Goal: Task Accomplishment & Management: Manage account settings

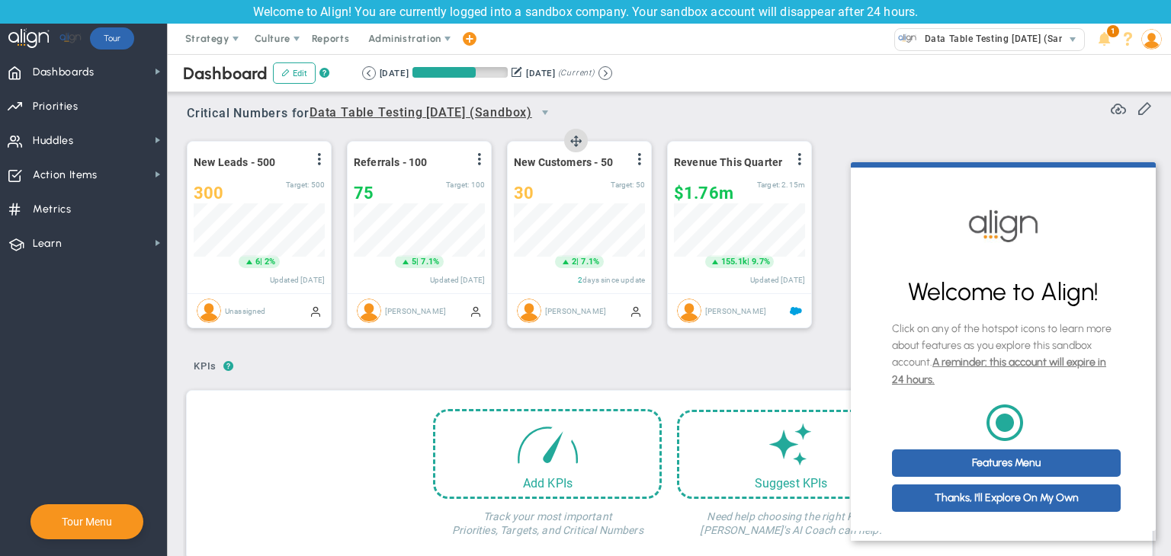
scroll to position [53, 131]
click at [1032, 508] on link "Thanks, I'll Explore On My Own" at bounding box center [1006, 498] width 229 height 27
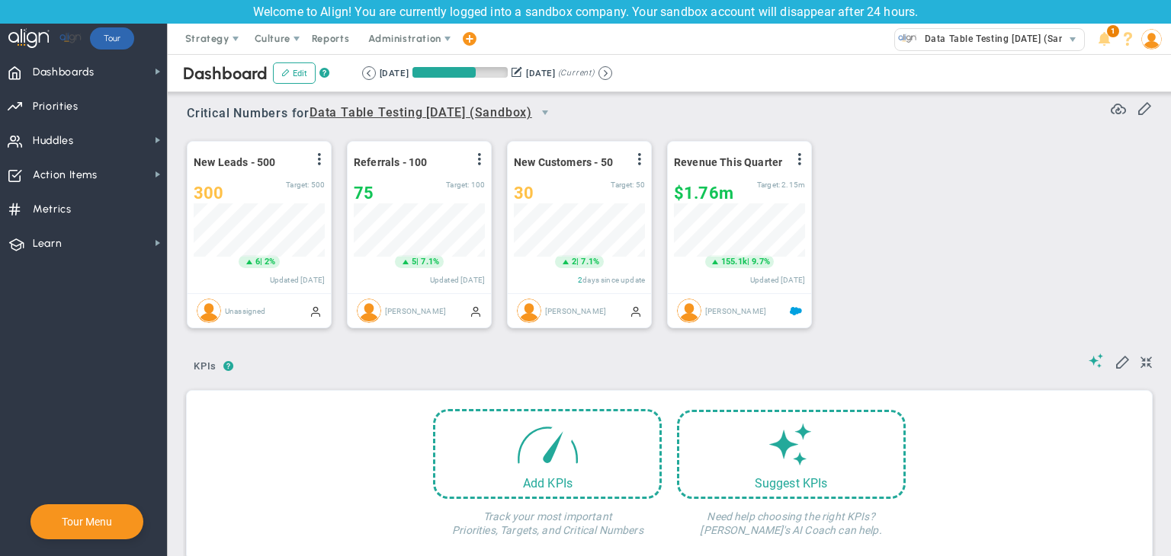
scroll to position [0, 0]
click at [132, 175] on span "Action Items Action Items" at bounding box center [83, 174] width 167 height 34
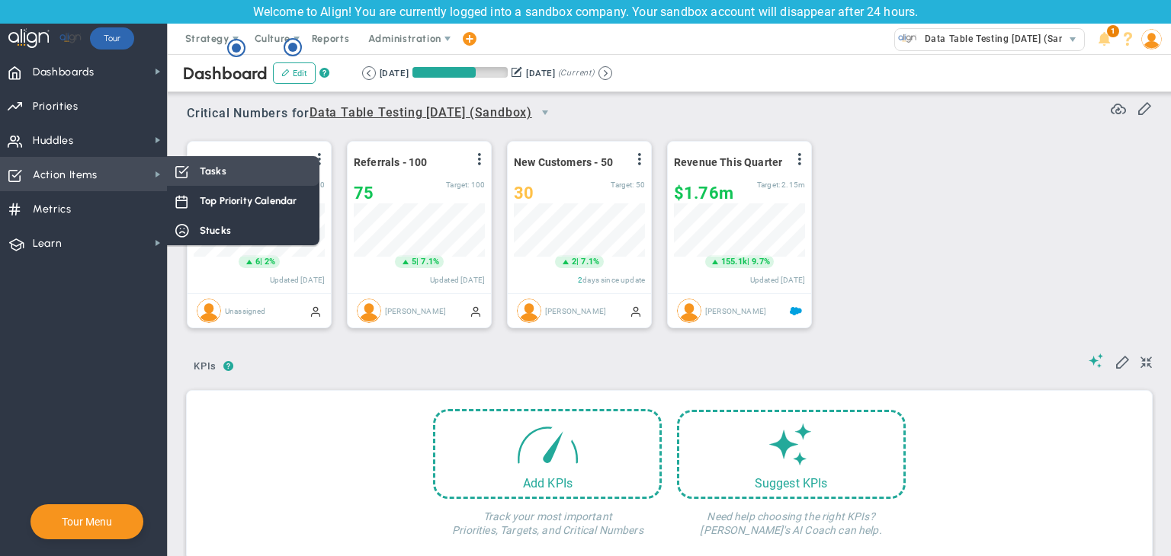
click at [197, 164] on div "Tasks" at bounding box center [243, 171] width 152 height 30
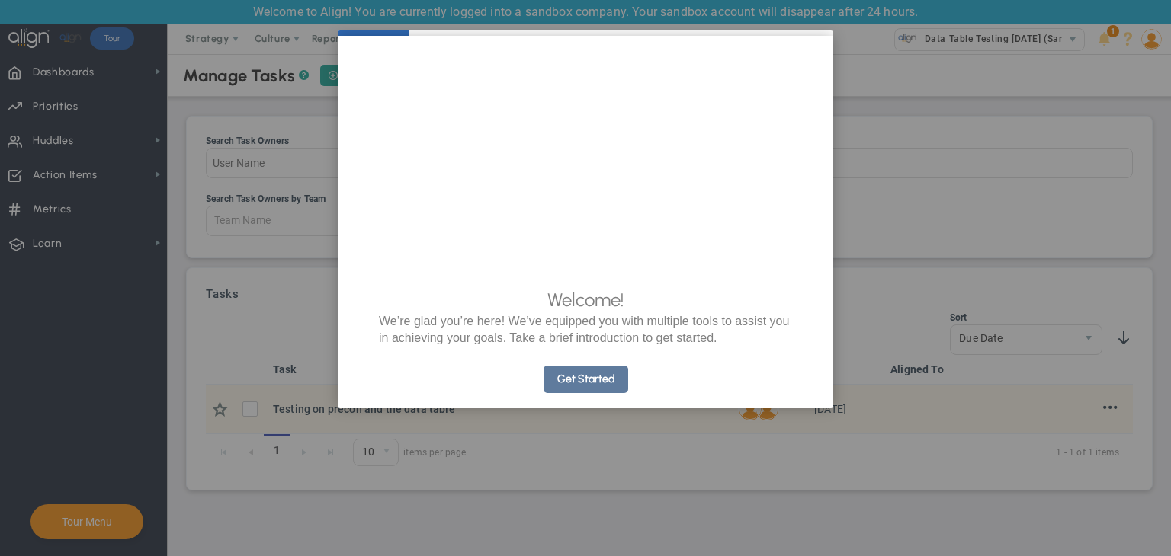
click at [595, 393] on link "Get Started" at bounding box center [585, 379] width 85 height 27
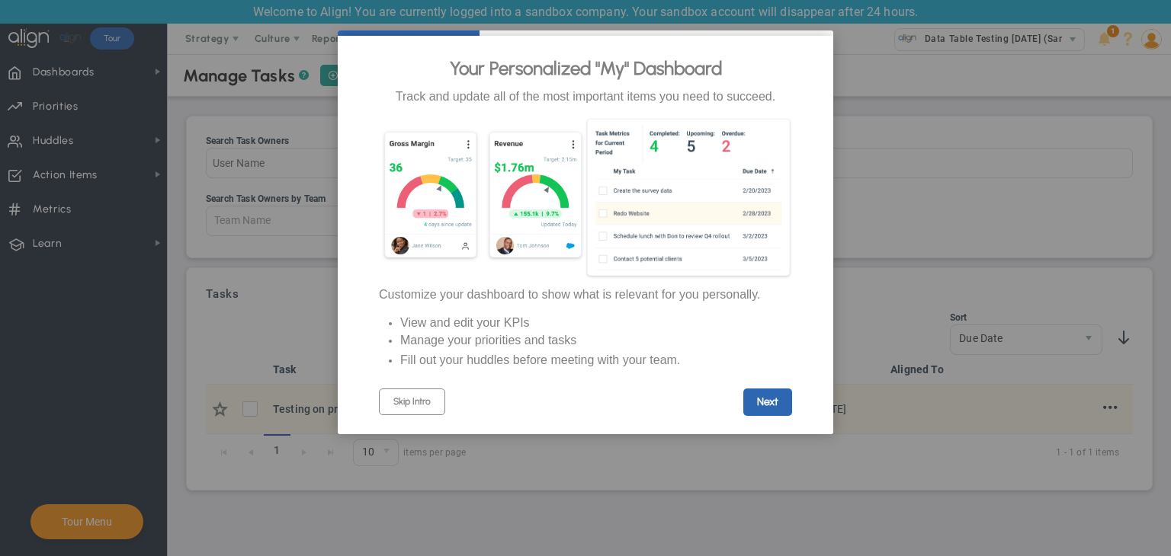
click at [595, 406] on div "Next" at bounding box center [688, 402] width 207 height 27
drag, startPoint x: 777, startPoint y: 407, endPoint x: 787, endPoint y: 407, distance: 9.1
click at [781, 409] on link "Next" at bounding box center [767, 402] width 49 height 27
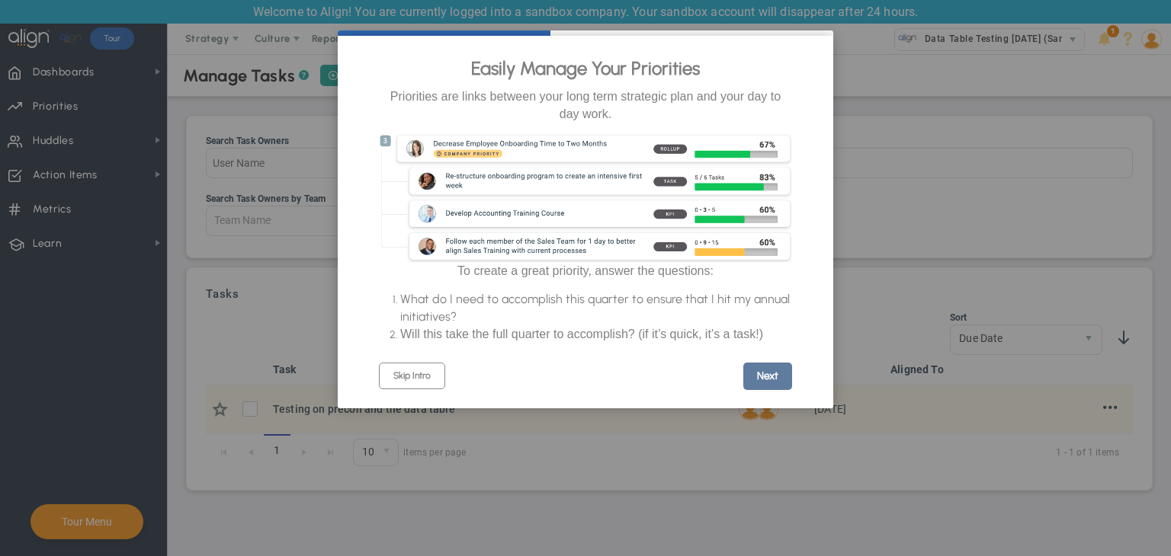
click at [771, 374] on link "Next" at bounding box center [767, 376] width 49 height 27
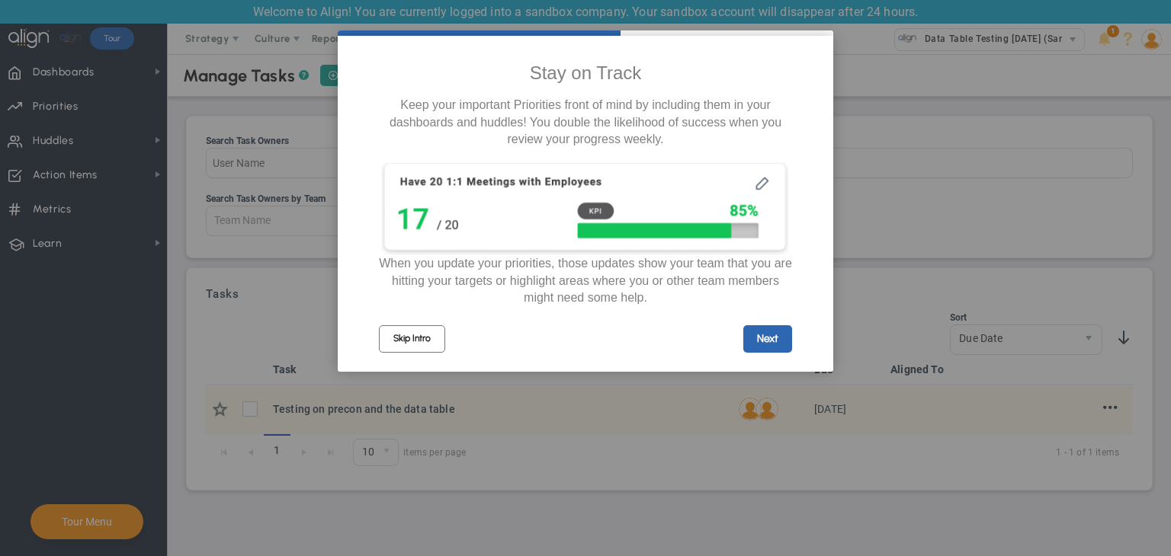
click at [407, 349] on link "Skip Intro" at bounding box center [412, 338] width 66 height 27
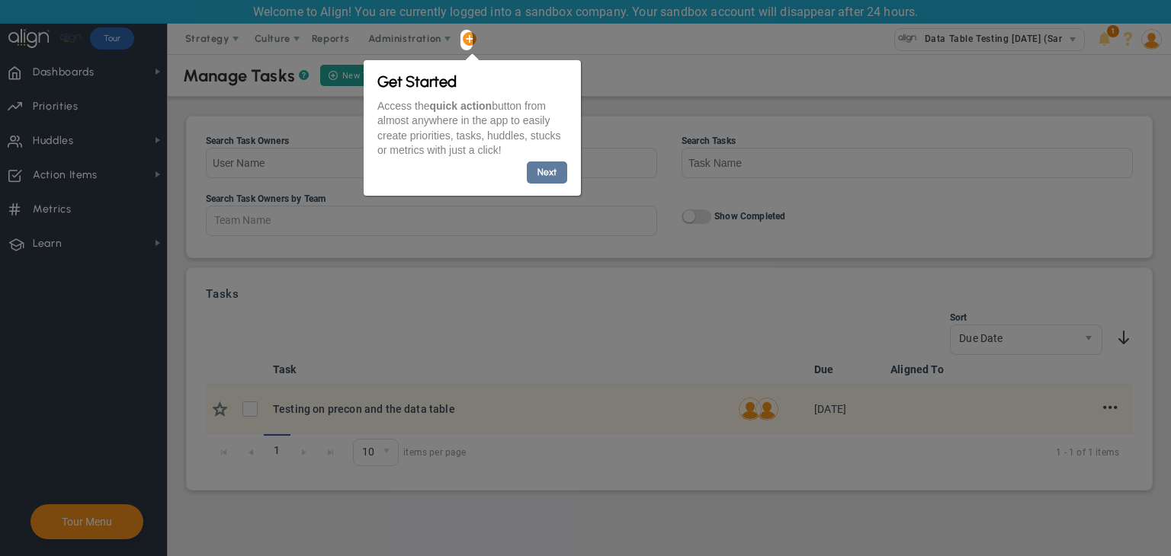
click at [541, 162] on link "Next" at bounding box center [546, 172] width 40 height 22
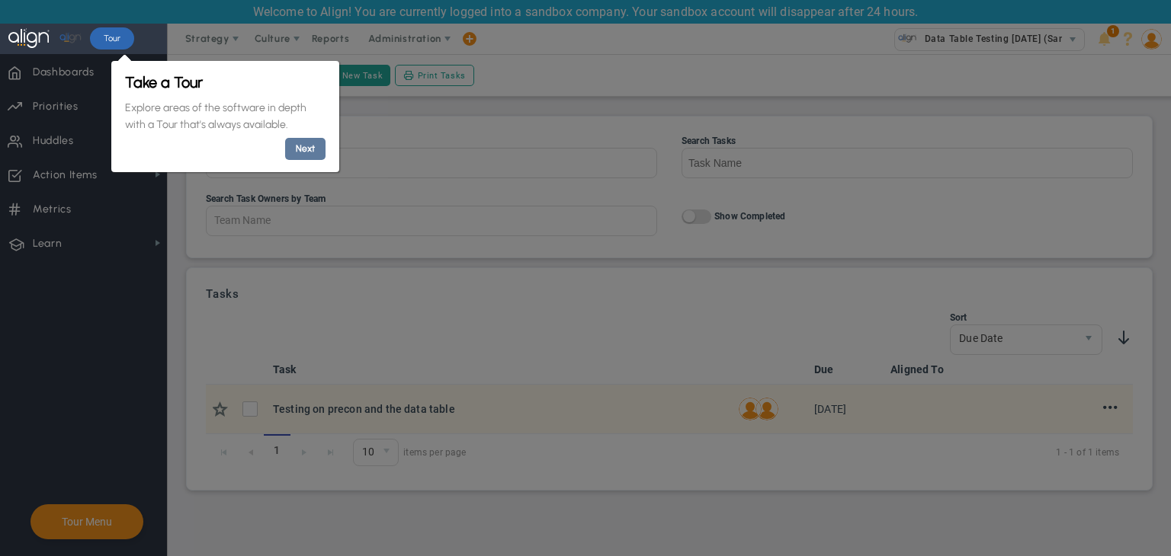
click at [311, 146] on link "Next" at bounding box center [304, 149] width 40 height 22
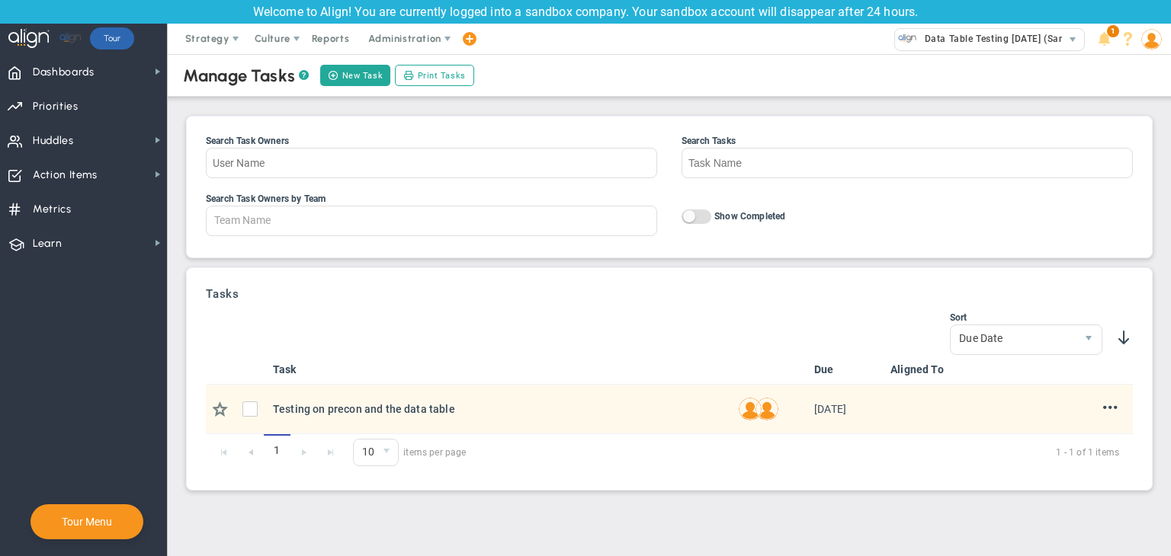
click at [1142, 41] on img at bounding box center [1151, 39] width 21 height 21
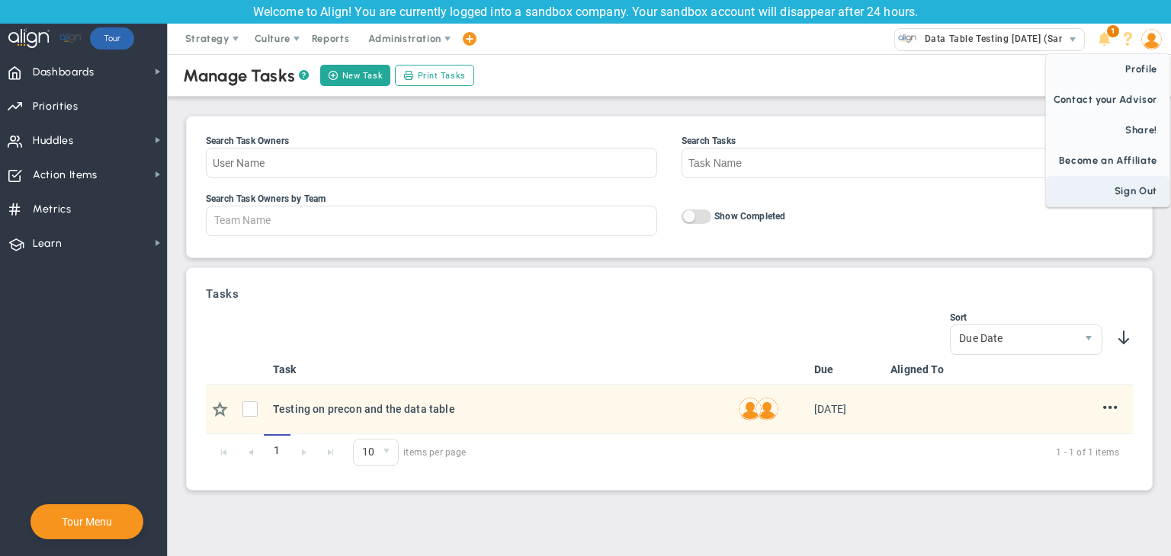
click at [1138, 187] on span "Sign Out" at bounding box center [1107, 191] width 123 height 30
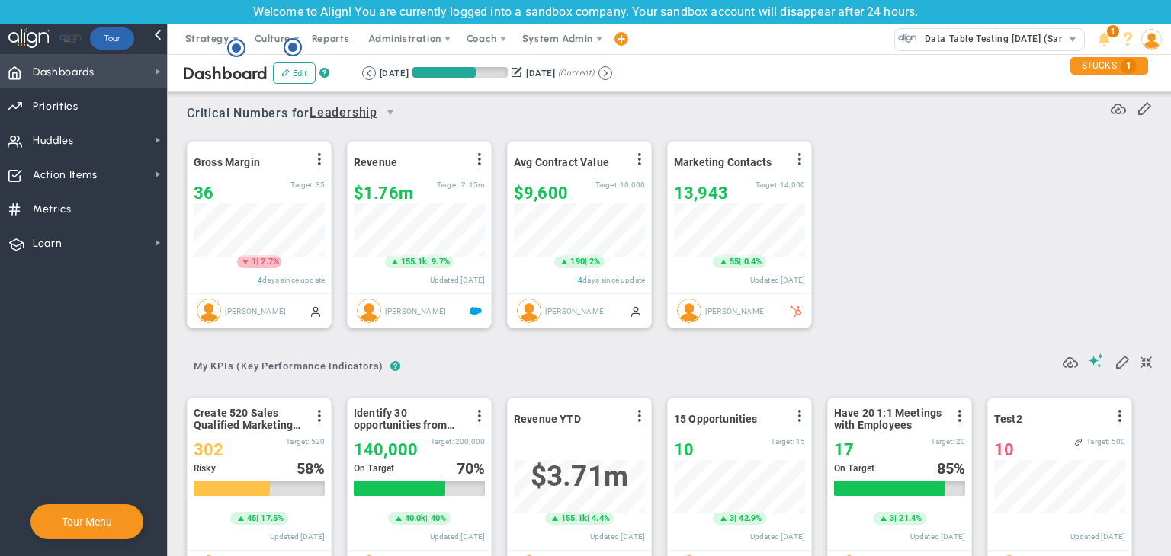
click at [116, 66] on span "Dashboards Dashboards" at bounding box center [83, 71] width 167 height 34
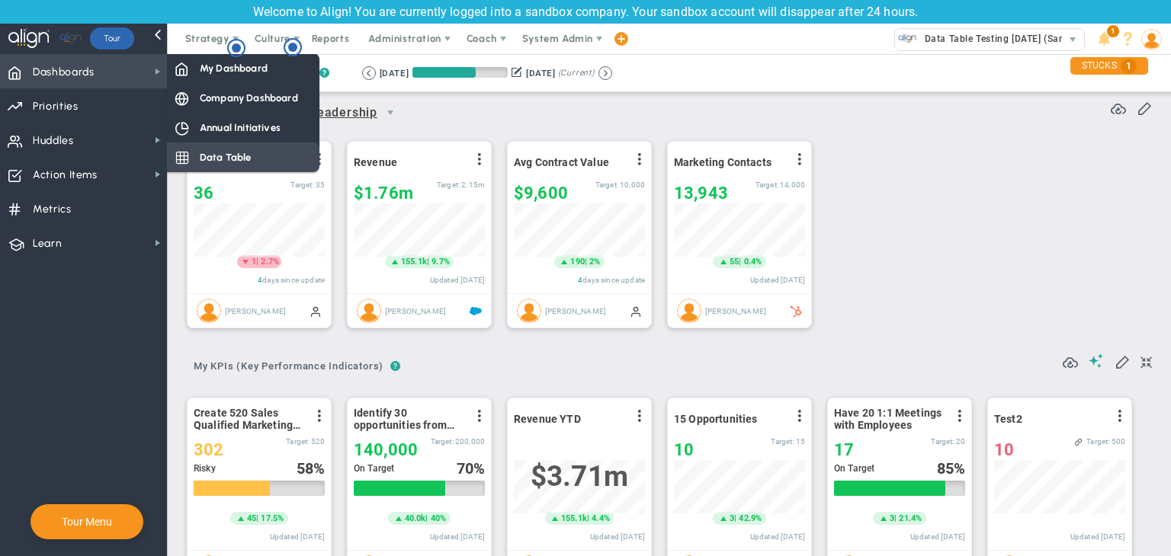
click at [229, 152] on span "Data Table" at bounding box center [226, 157] width 52 height 14
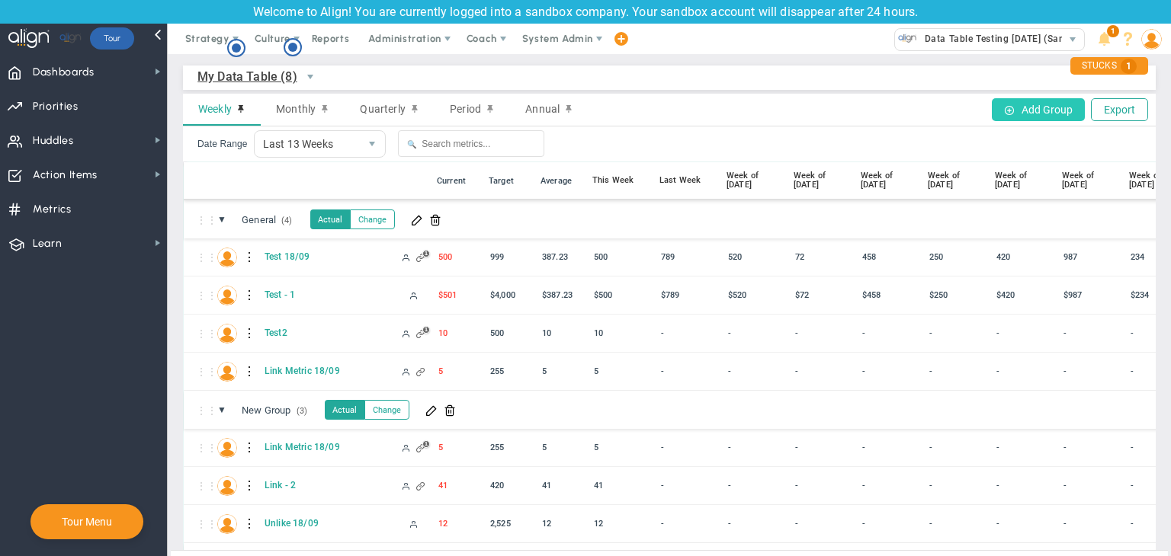
click at [996, 102] on button "Add Group" at bounding box center [1038, 109] width 93 height 23
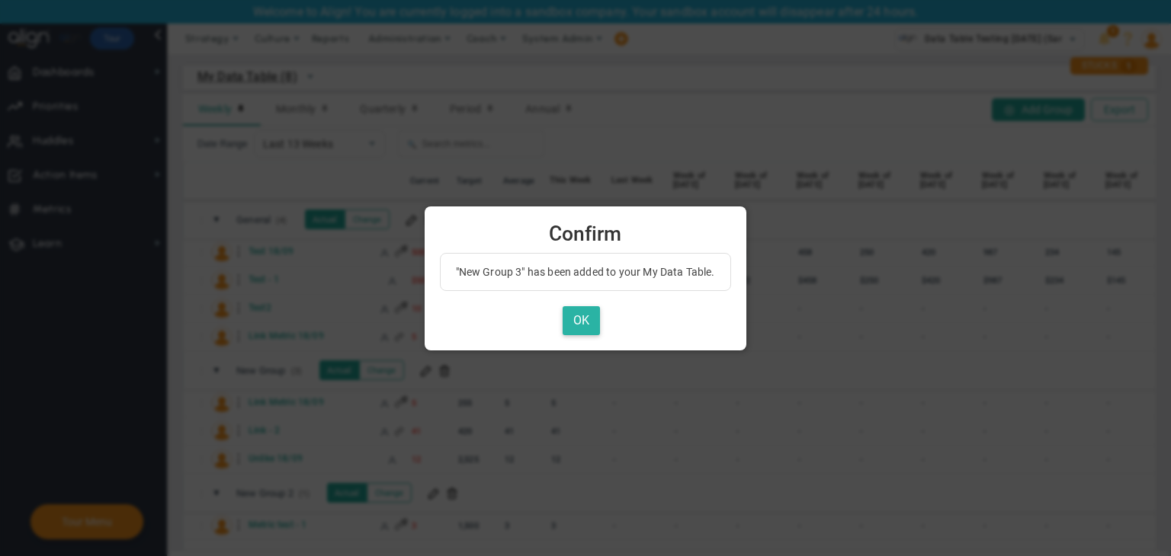
click at [577, 321] on button "OK" at bounding box center [581, 321] width 37 height 30
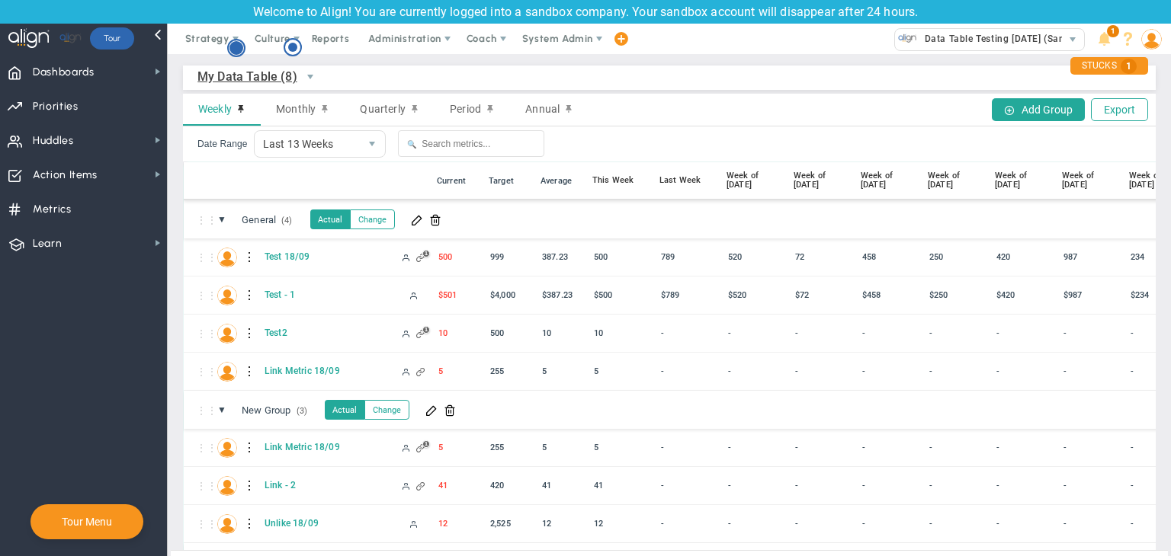
click at [232, 45] on circle "Hotspot (open by clicking or pressing space/enter)" at bounding box center [236, 48] width 14 height 14
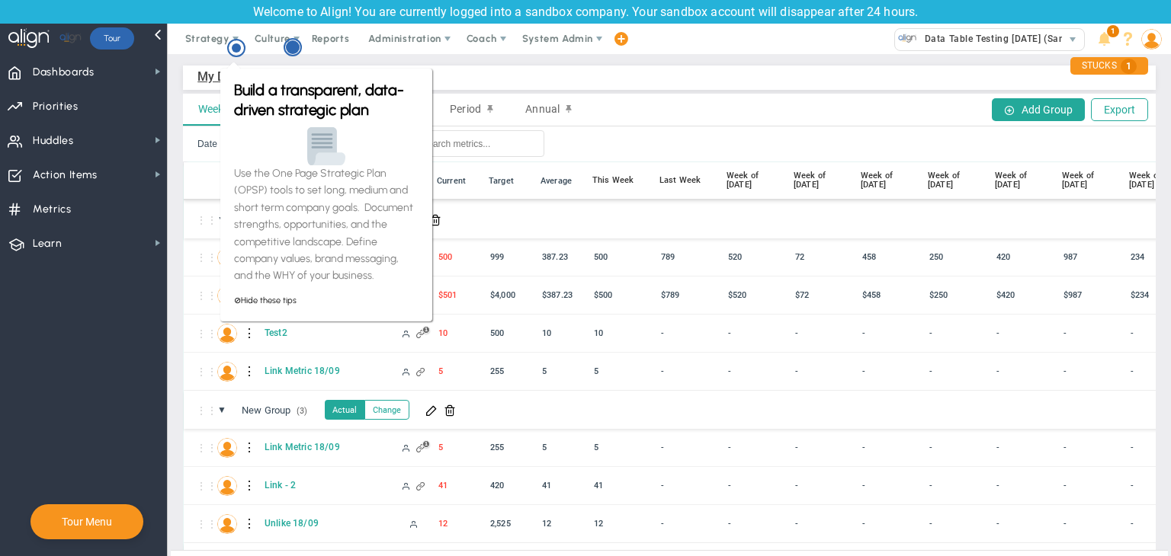
click at [299, 45] on circle "Hotspot (open by clicking or pressing space/enter)" at bounding box center [293, 47] width 14 height 14
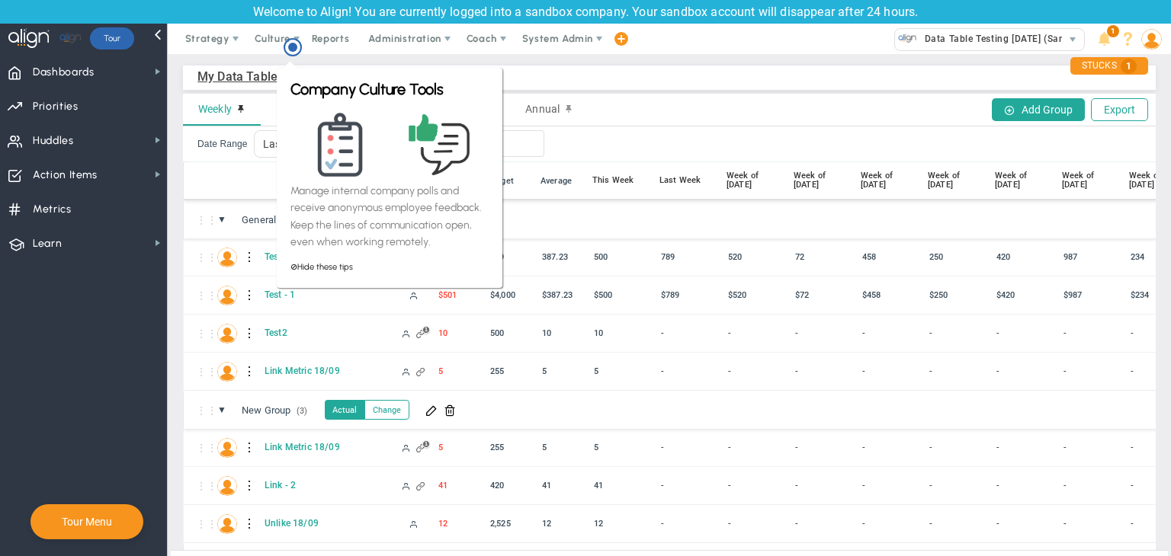
click at [297, 45] on circle "Hotspot (open by clicking or pressing space/enter)" at bounding box center [292, 47] width 9 height 9
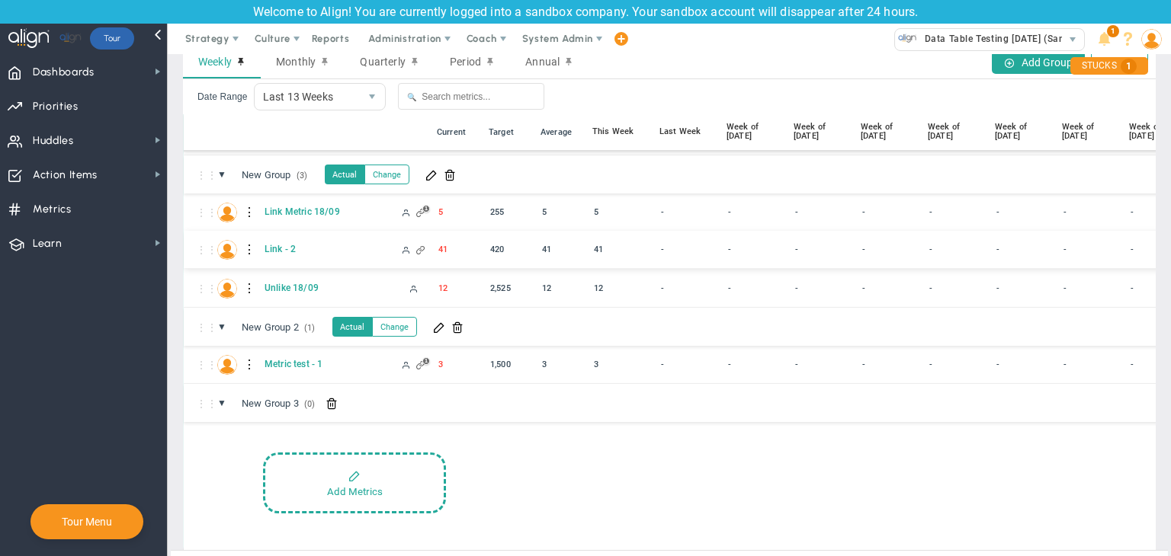
scroll to position [72, 0]
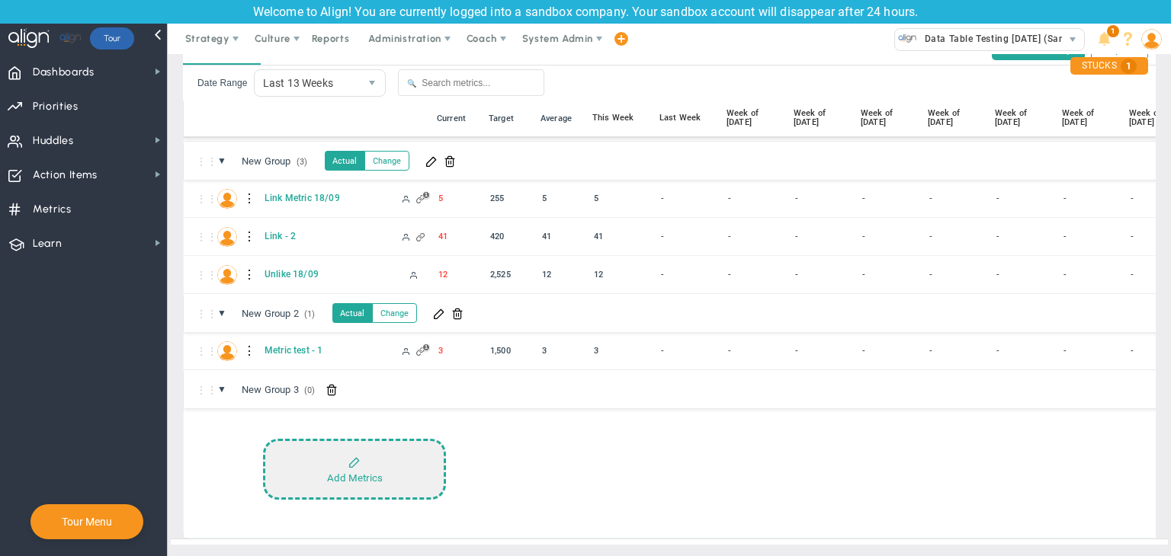
click at [409, 454] on button "Add Metrics" at bounding box center [354, 469] width 183 height 61
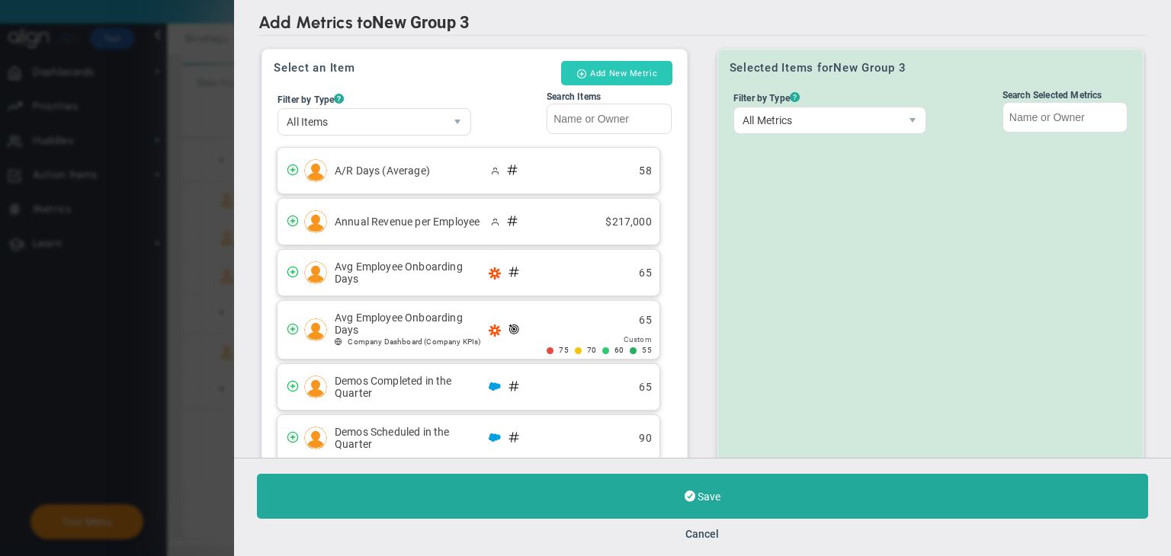
click at [647, 72] on button "Add New Metric" at bounding box center [616, 73] width 111 height 24
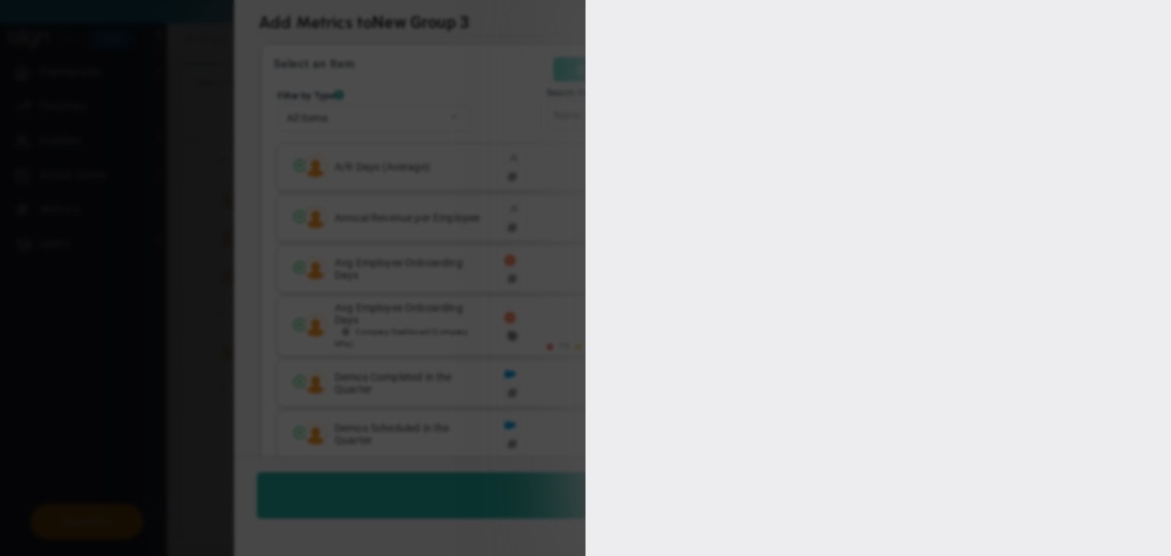
type input "[PERSON_NAME]"
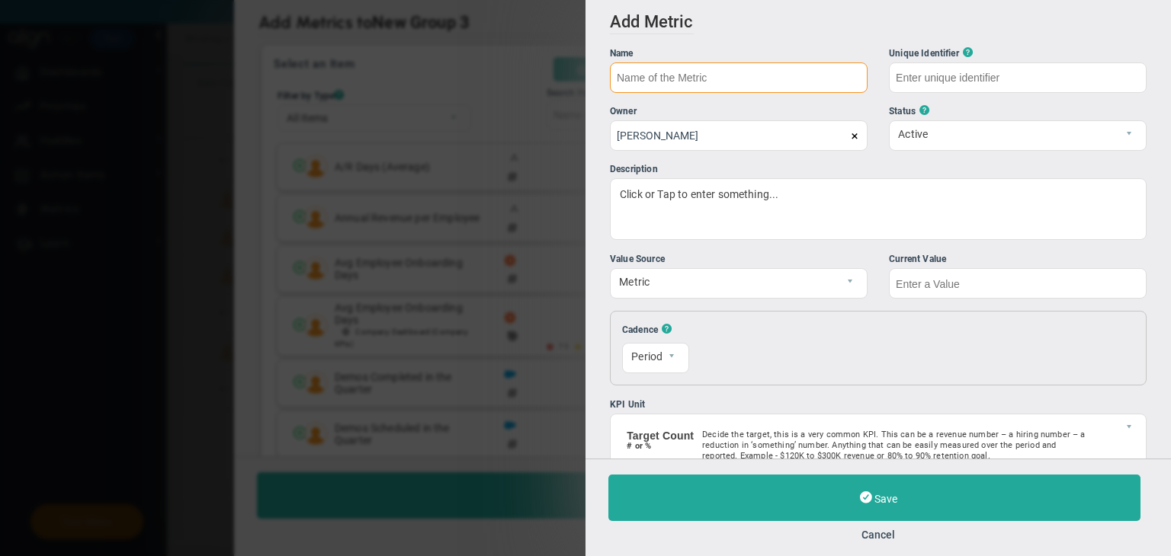
click at [649, 74] on input "text" at bounding box center [739, 78] width 258 height 30
type input "copy metric 18/09"
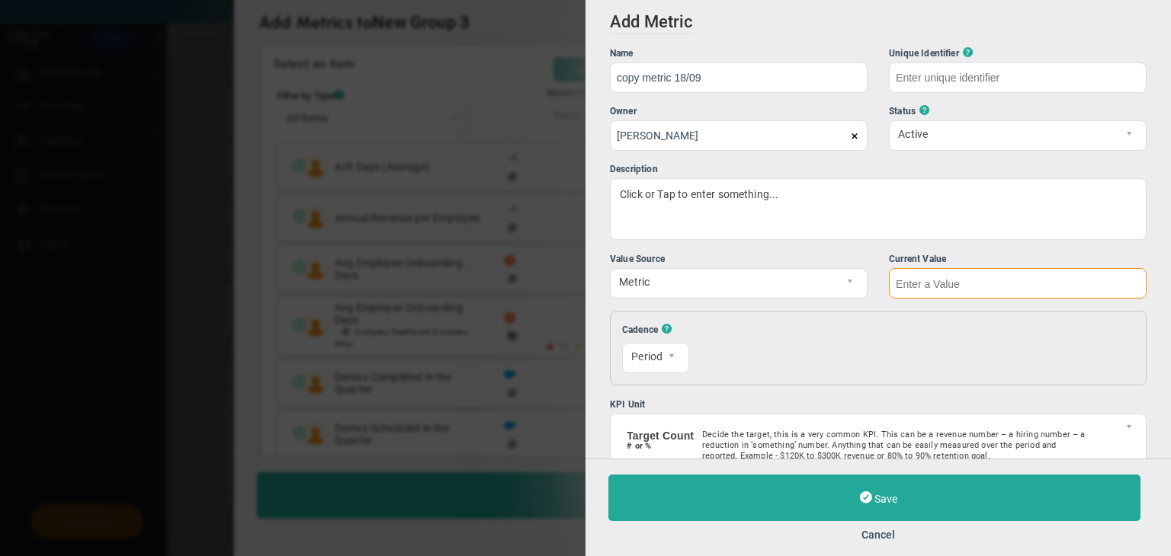
click at [964, 284] on input "text" at bounding box center [1018, 283] width 258 height 30
type input "copy-metric-18/09"
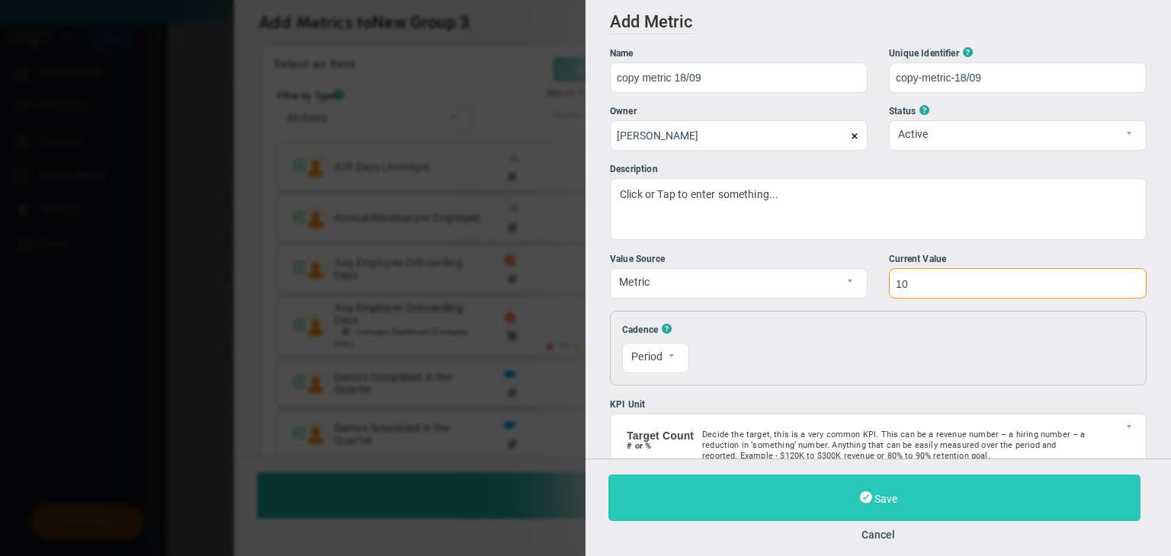
type input "10"
click at [944, 490] on button "Save" at bounding box center [874, 498] width 532 height 46
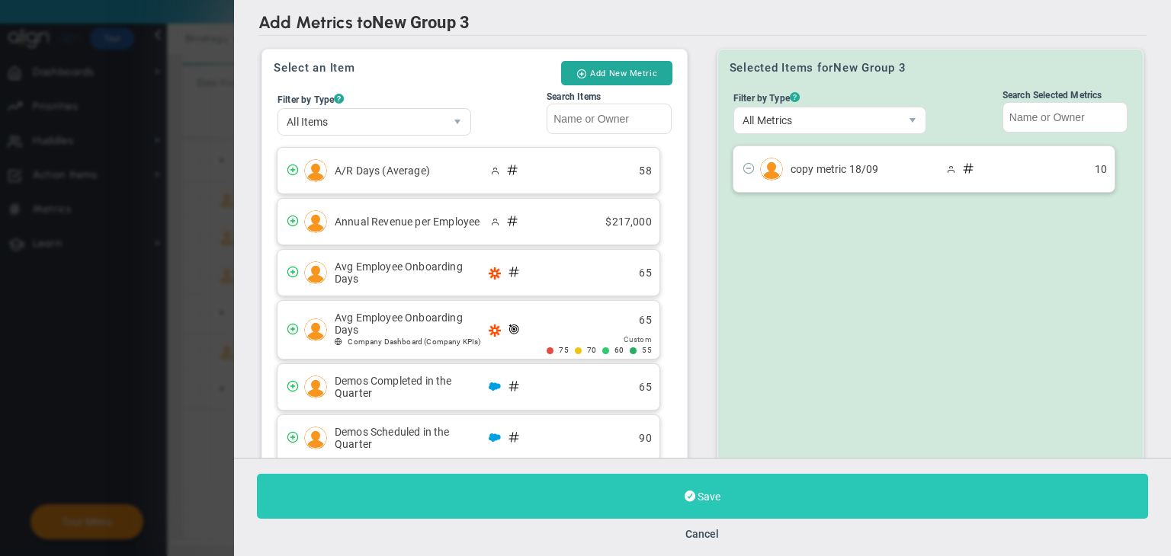
click at [819, 498] on button "Save" at bounding box center [702, 496] width 891 height 45
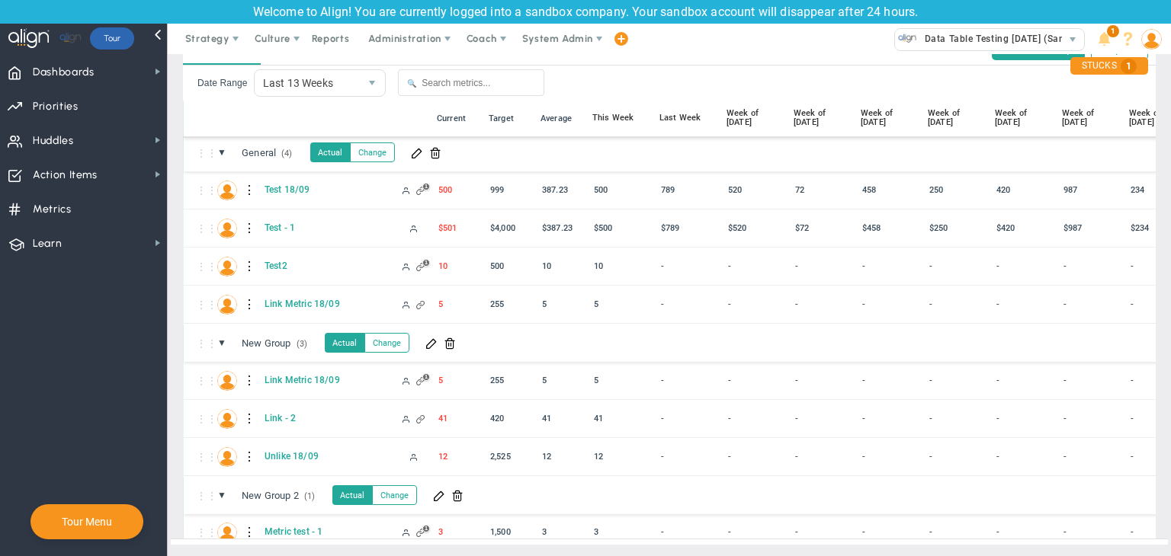
scroll to position [98, 0]
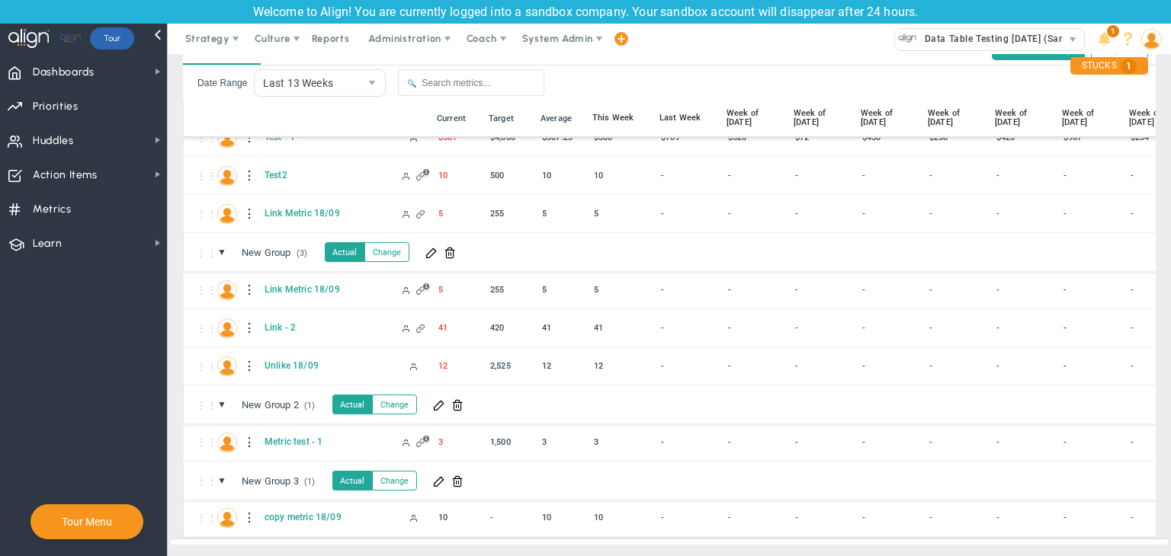
click at [248, 506] on div at bounding box center [250, 518] width 11 height 24
click at [283, 501] on div "Edit" at bounding box center [312, 510] width 105 height 31
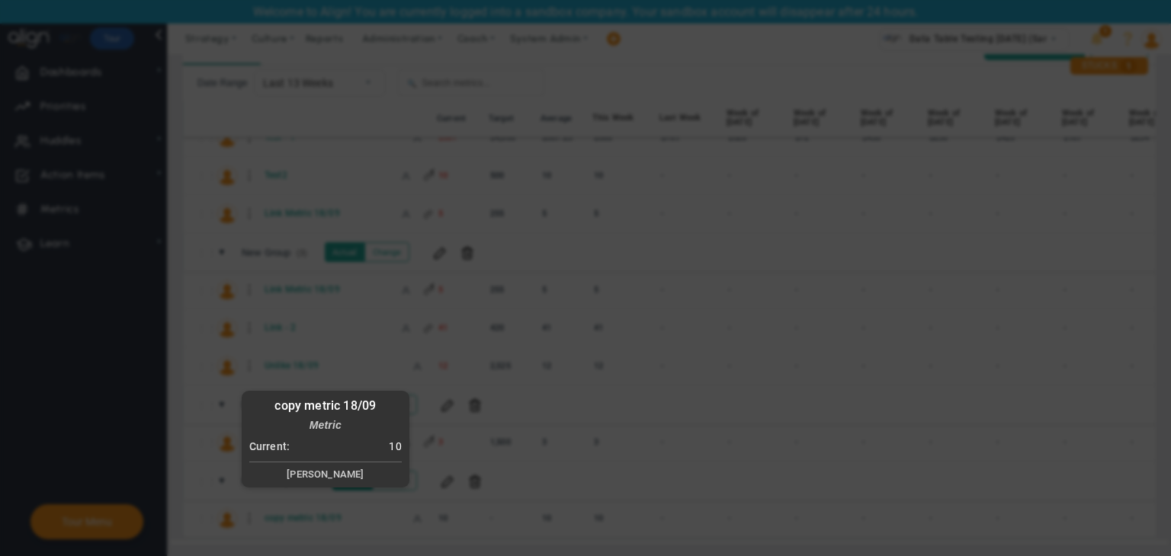
radio input "true"
checkbox input "false"
type input "[PERSON_NAME]"
type input "0"
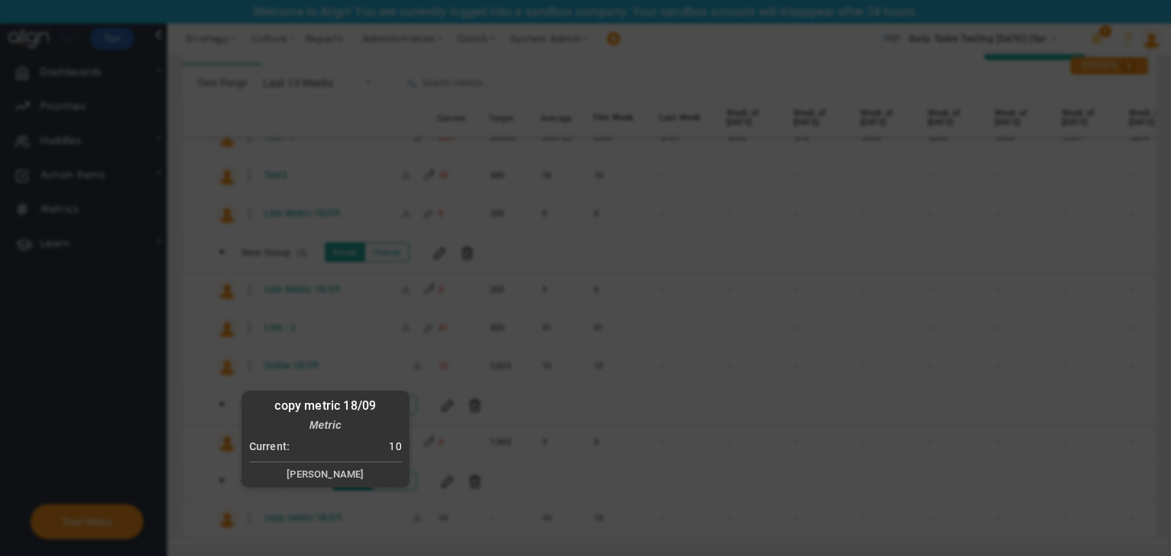
checkbox input "true"
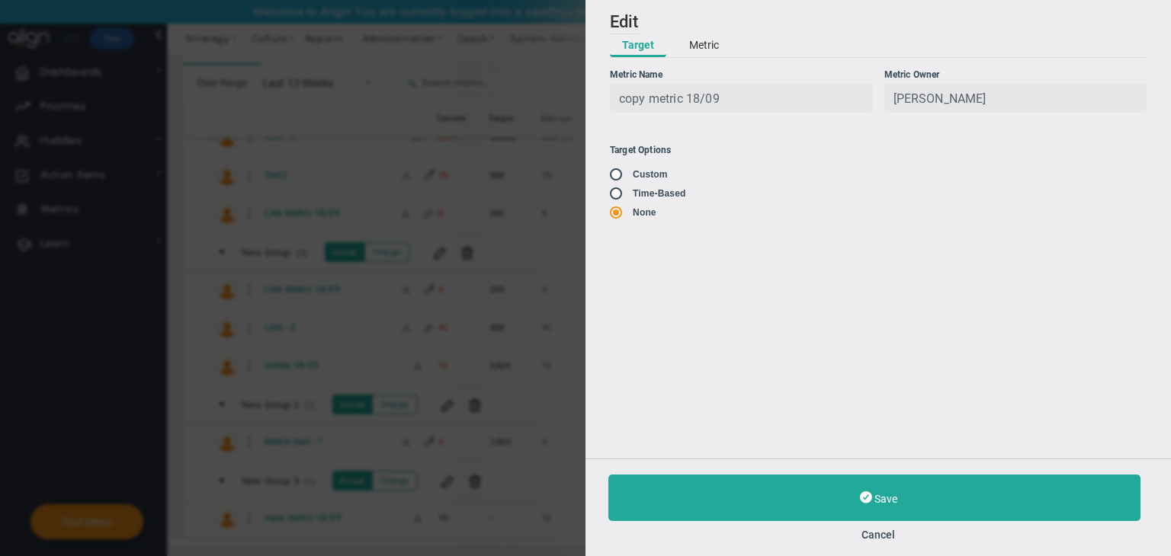
click at [620, 200] on input "radio" at bounding box center [621, 194] width 15 height 12
radio input "true"
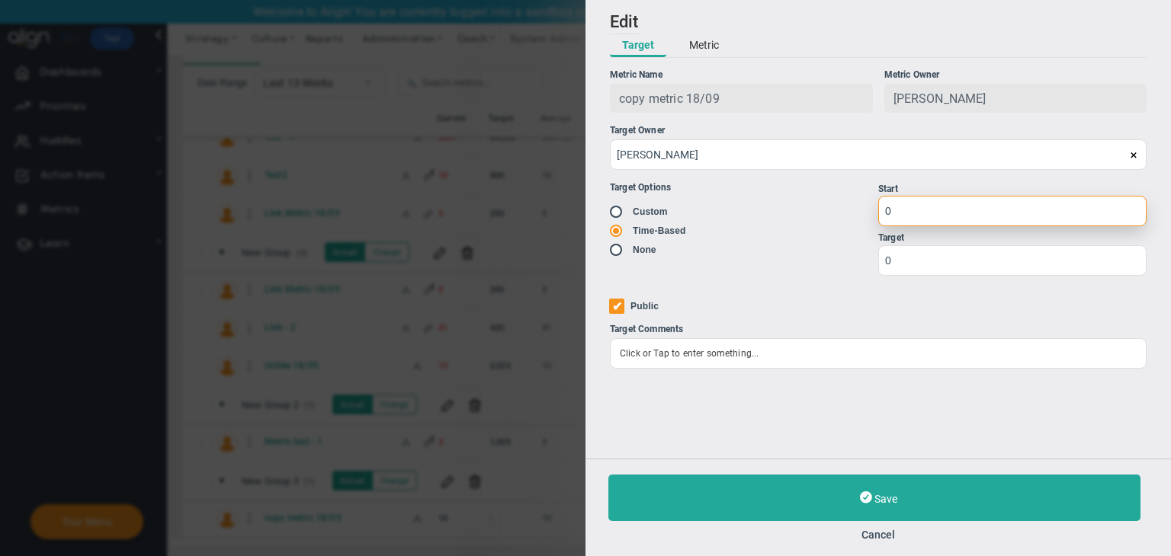
click at [943, 214] on input "0" at bounding box center [1012, 211] width 268 height 30
type input "1"
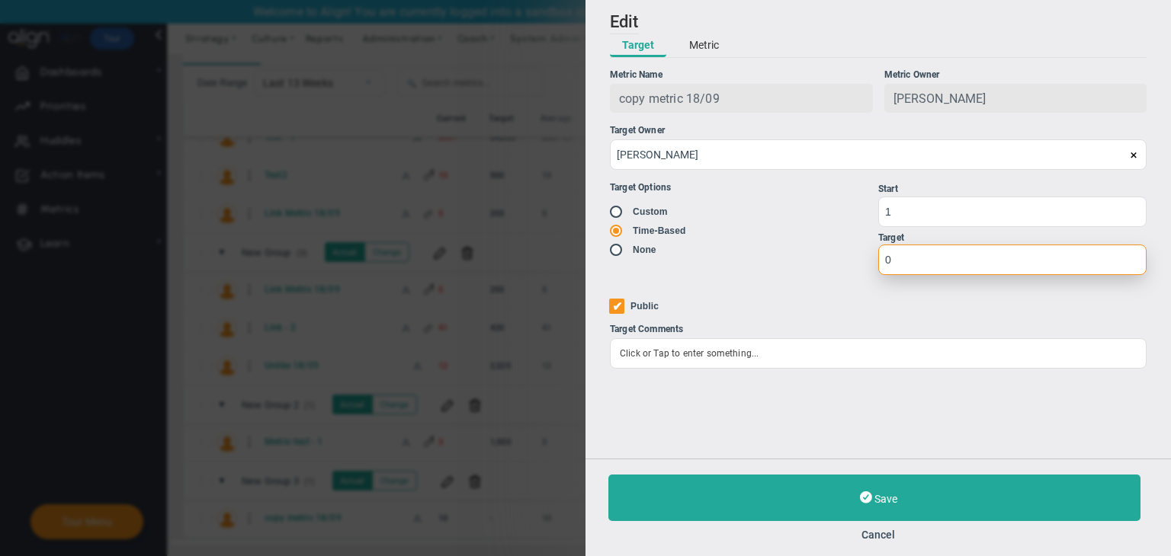
click at [922, 274] on input "0" at bounding box center [1012, 260] width 268 height 30
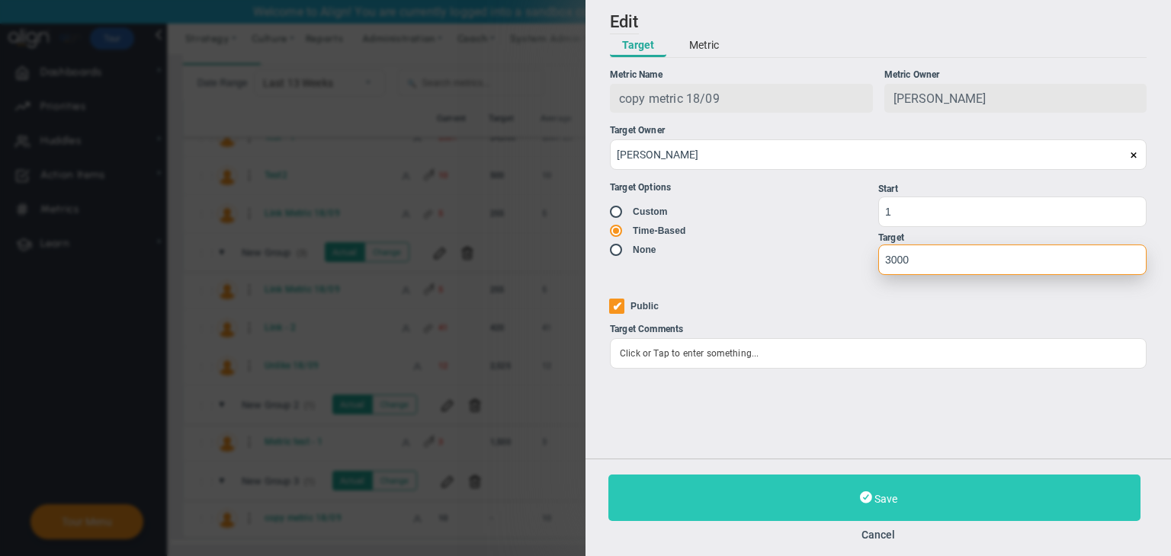
type input "3000"
click at [912, 504] on button "Save" at bounding box center [874, 498] width 532 height 46
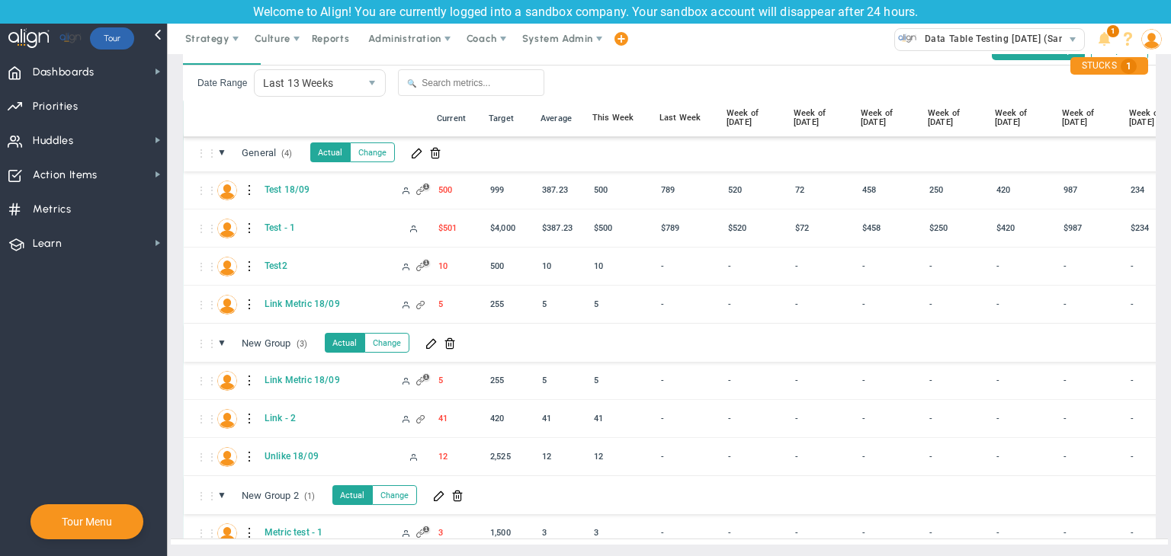
scroll to position [98, 0]
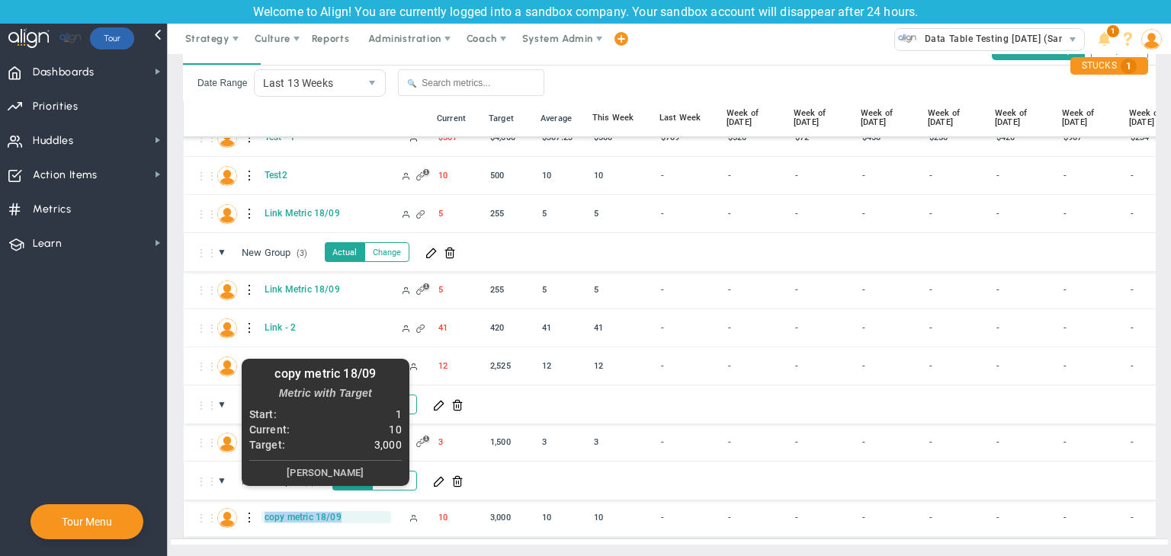
copy span "copy metric 18/09"
drag, startPoint x: 350, startPoint y: 504, endPoint x: 263, endPoint y: 508, distance: 87.0
click at [263, 511] on span "copy metric 18/09" at bounding box center [326, 517] width 130 height 12
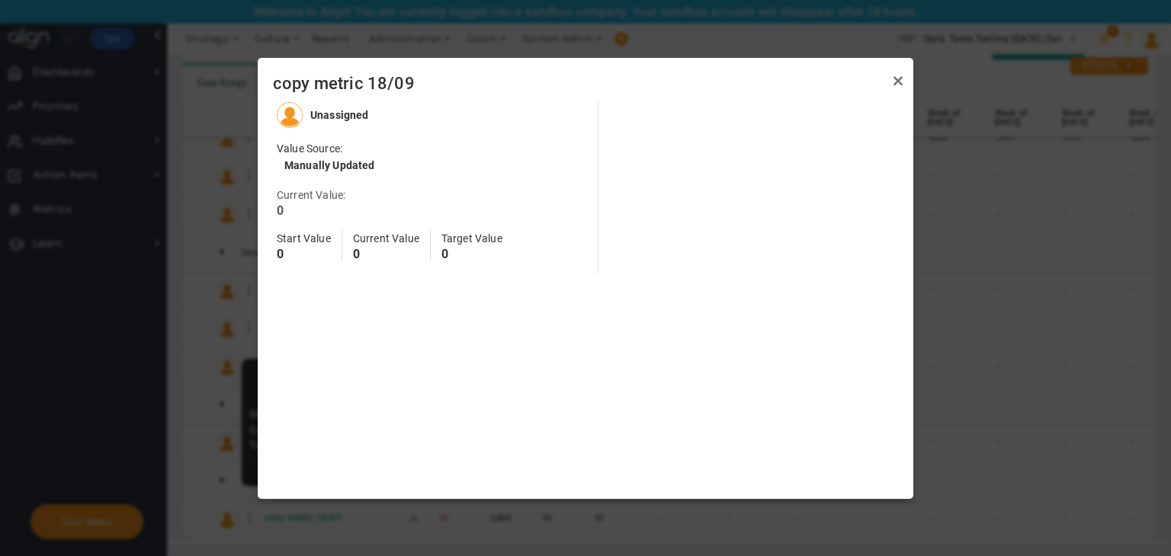
click at [100, 77] on div at bounding box center [585, 278] width 1171 height 556
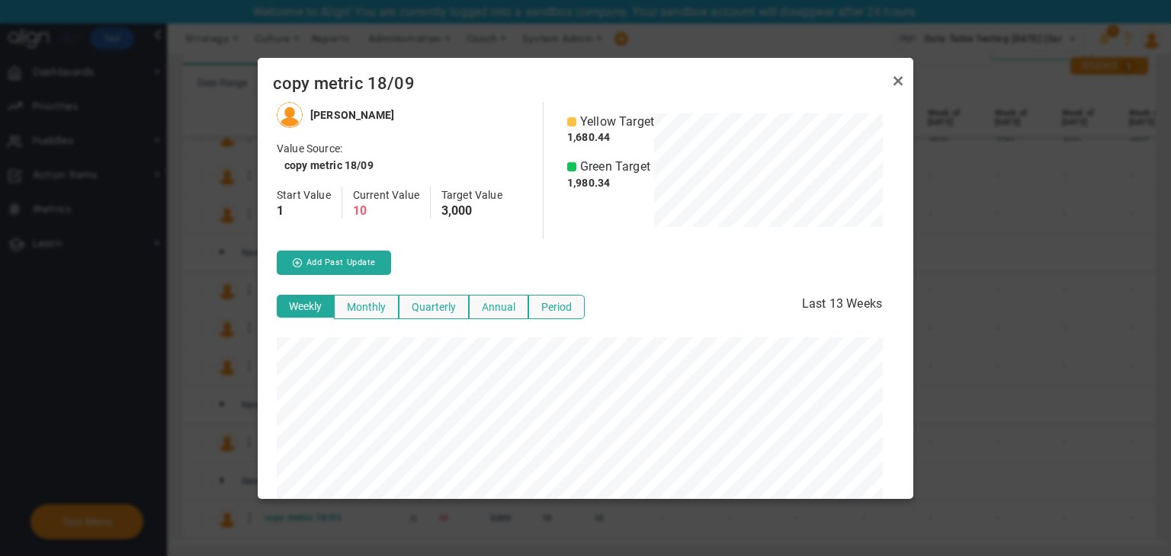
scroll to position [396, 643]
drag, startPoint x: 922, startPoint y: 80, endPoint x: 906, endPoint y: 82, distance: 16.1
click at [921, 80] on div at bounding box center [585, 278] width 1171 height 556
click at [898, 82] on link "Close" at bounding box center [898, 81] width 18 height 18
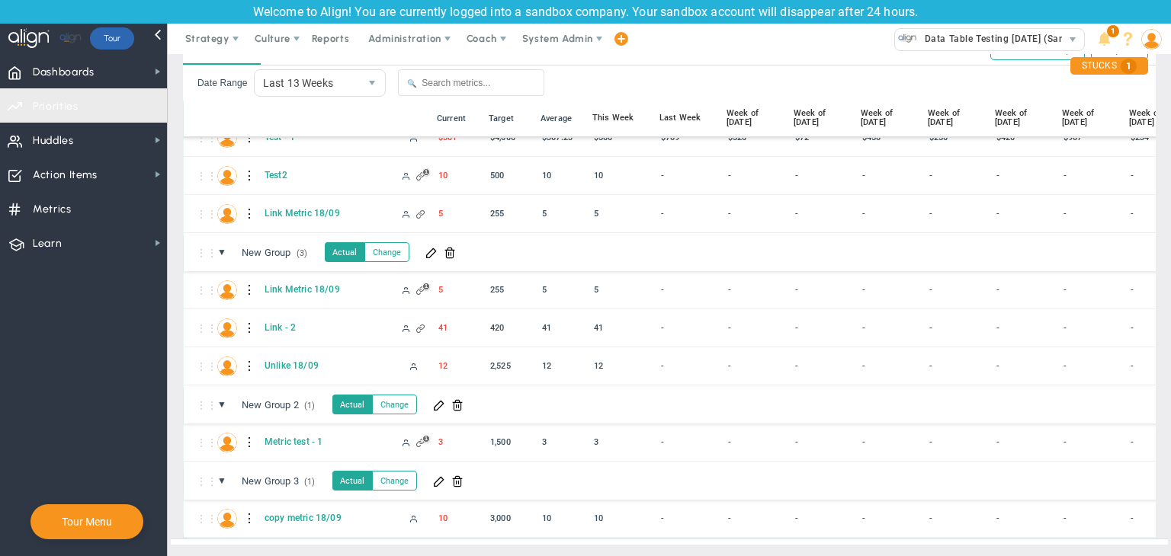
click at [137, 53] on div at bounding box center [74, 39] width 149 height 30
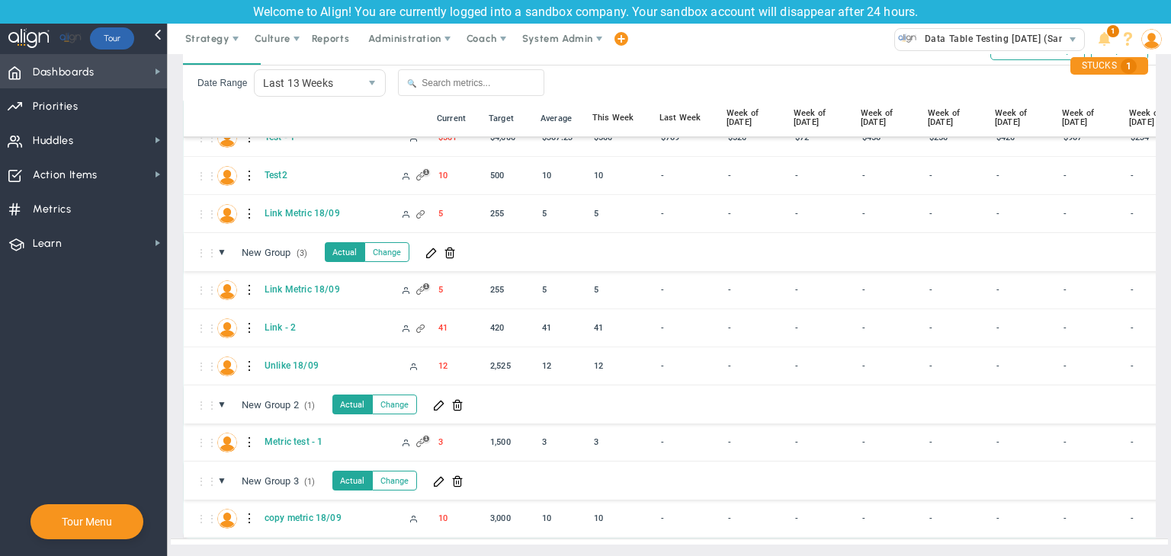
click at [136, 62] on span "Dashboards Dashboards" at bounding box center [83, 71] width 167 height 34
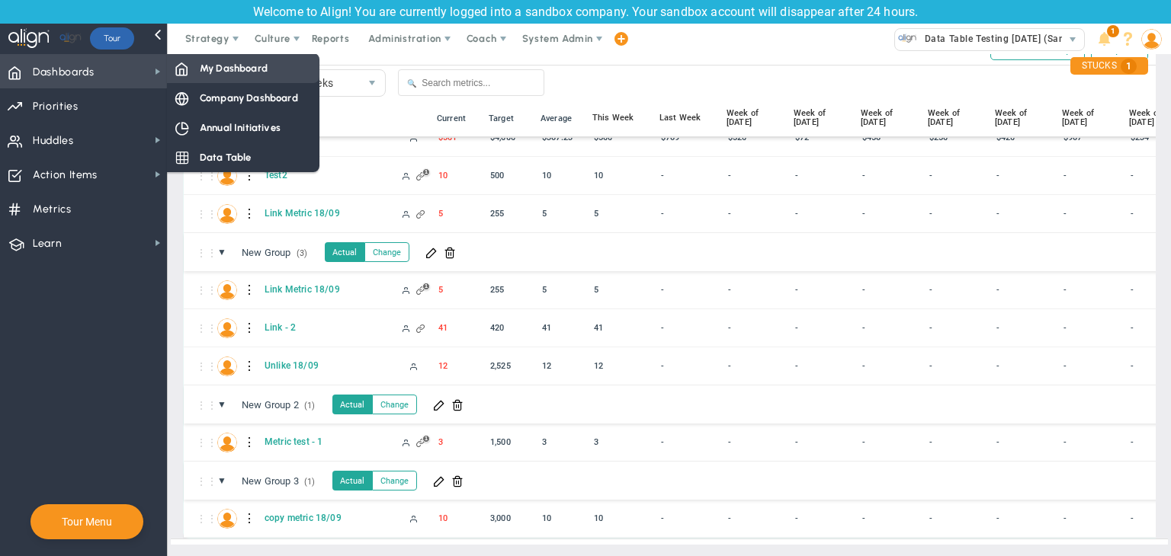
click at [224, 70] on span "My Dashboard" at bounding box center [234, 68] width 68 height 14
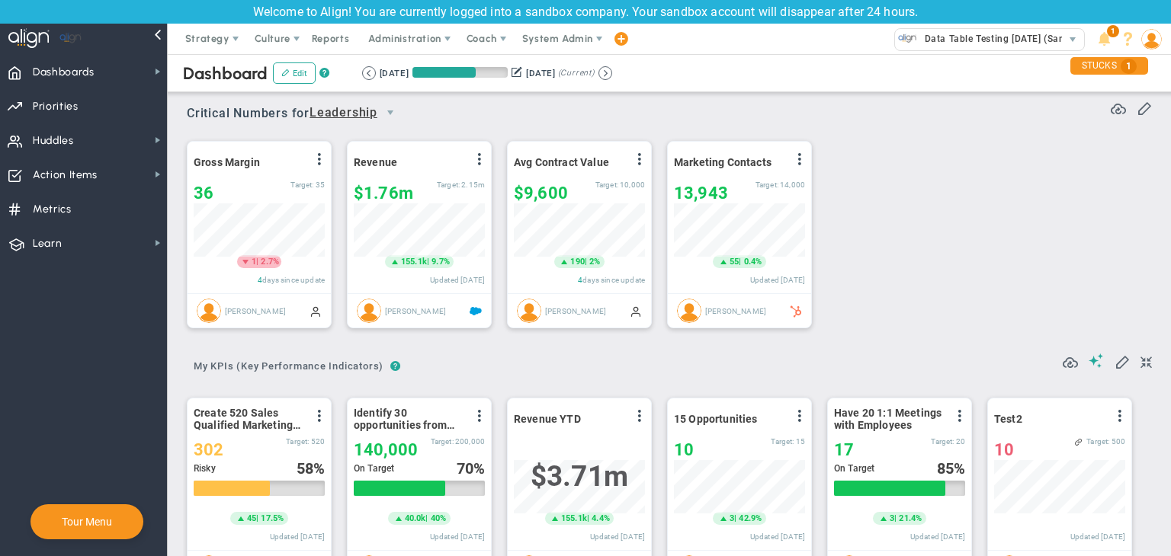
scroll to position [53, 131]
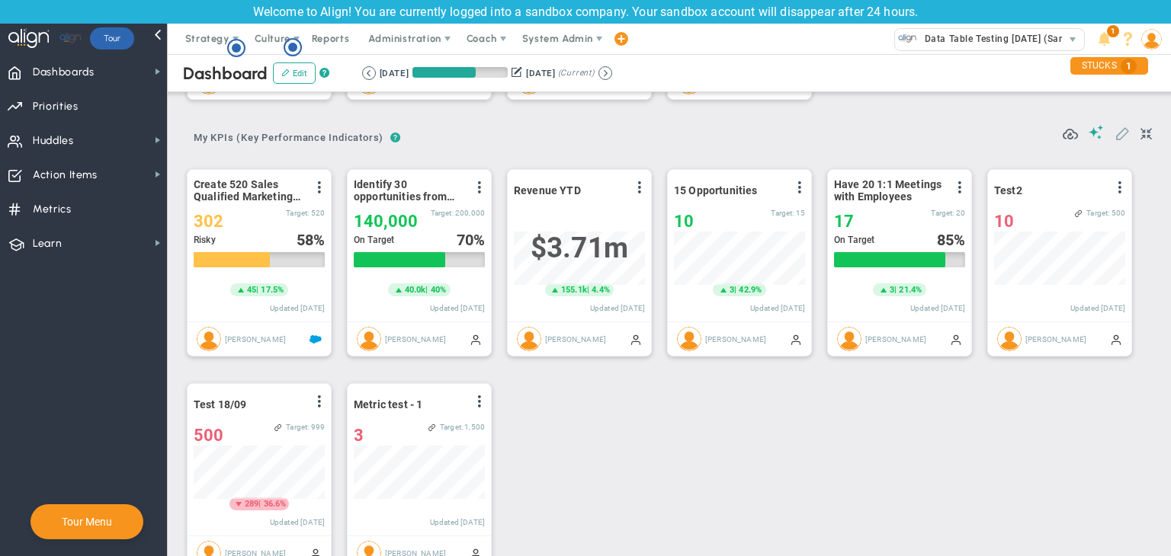
click at [1114, 141] on button at bounding box center [1121, 133] width 15 height 17
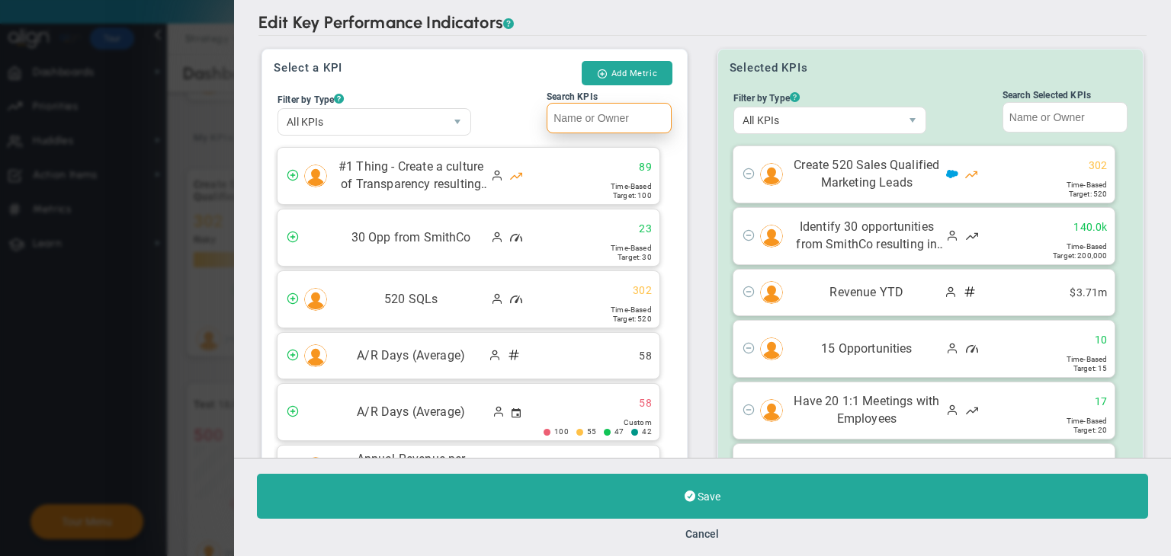
click at [568, 112] on input "Search KPIs" at bounding box center [609, 118] width 125 height 30
paste input "copy metric 18/09"
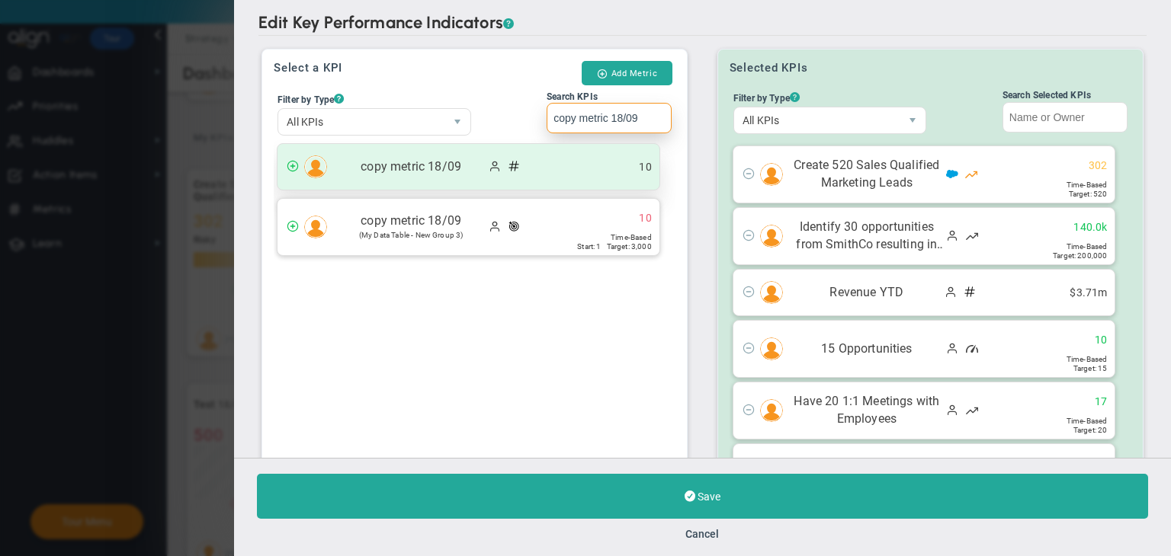
click at [588, 187] on div "copy metric 18/09 10" at bounding box center [468, 167] width 382 height 46
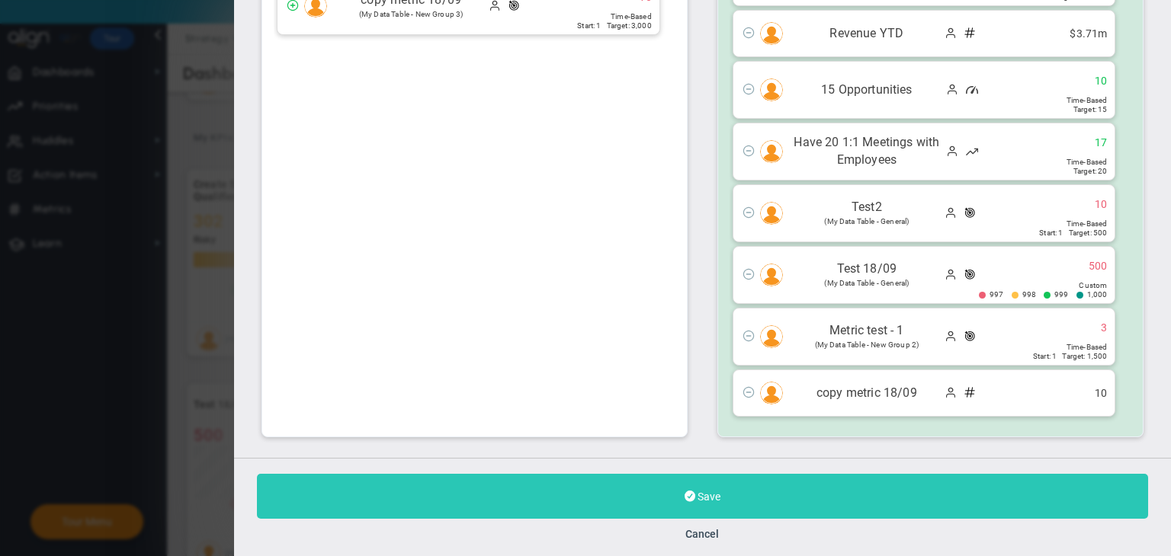
type input "copy metric 18/09"
click at [690, 482] on button "Save" at bounding box center [702, 496] width 891 height 45
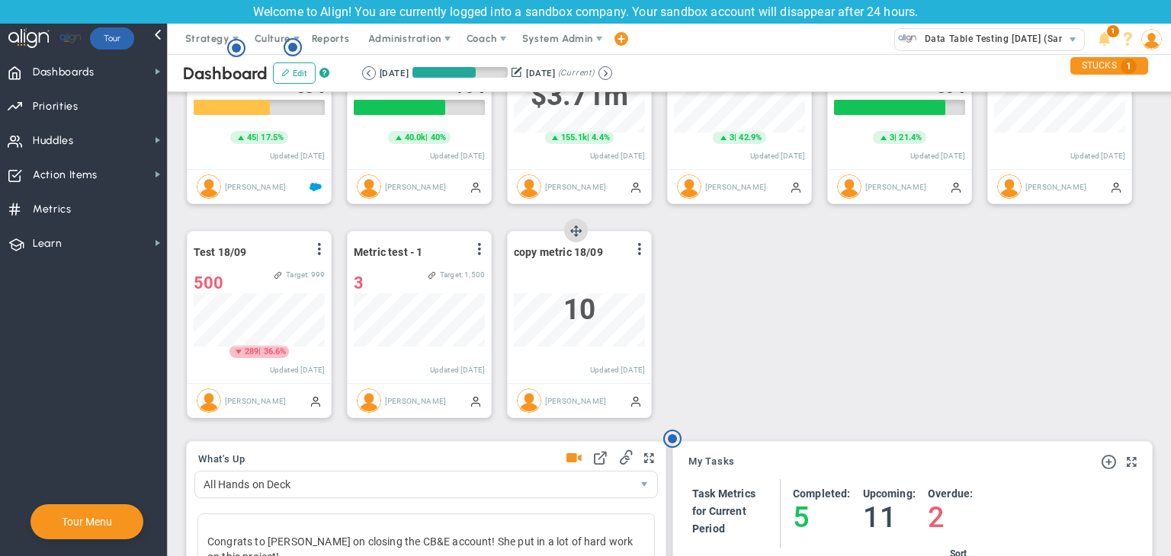
click at [647, 247] on div "copy metric 18/09 View Historical Graph Edit Make "No Change" Update Add Past U…" at bounding box center [579, 308] width 143 height 152
click at [632, 252] on button at bounding box center [639, 249] width 14 height 12
click at [594, 281] on li "Edit" at bounding box center [597, 280] width 108 height 19
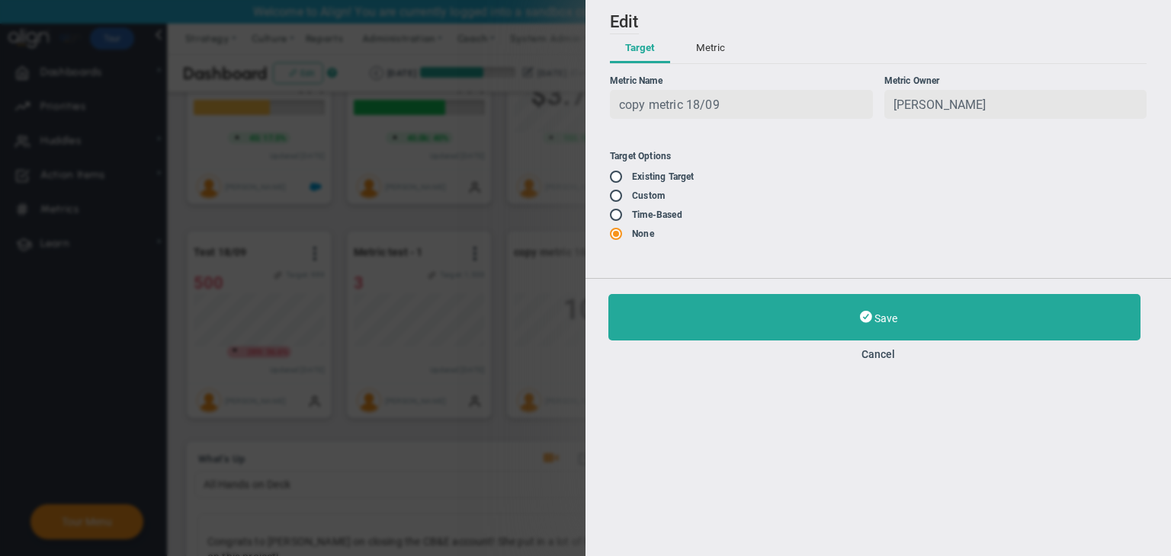
click at [607, 178] on div "Add Edit Metric Historical Values Target Metric Name copy metric 18/09 Unique I…" at bounding box center [877, 139] width 585 height 278
click at [621, 178] on input "radio" at bounding box center [621, 177] width 15 height 12
radio input "false"
radio input "true"
radio input "false"
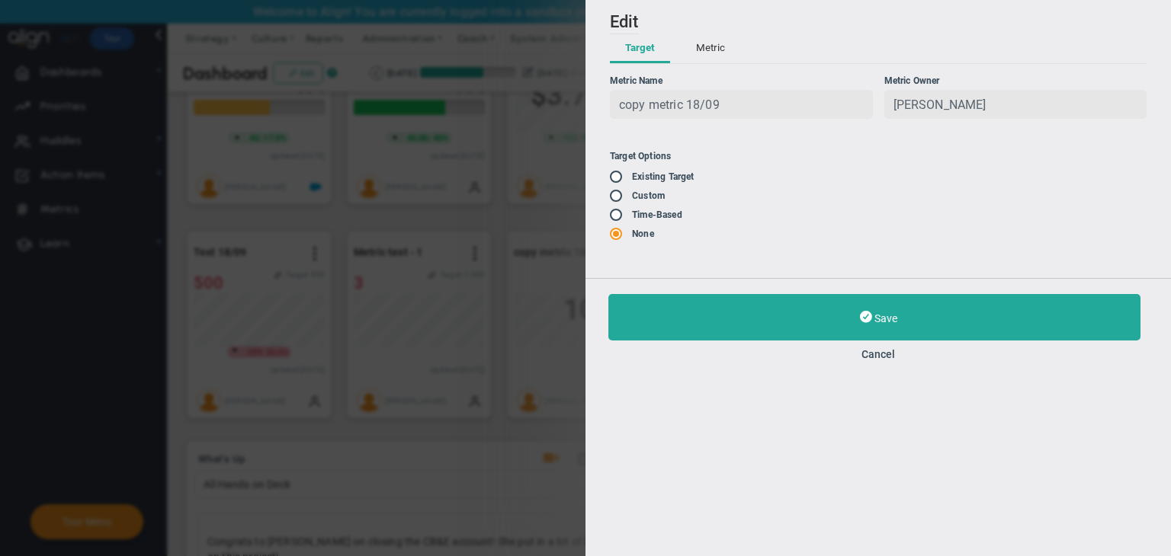
type input "1"
type input "3000"
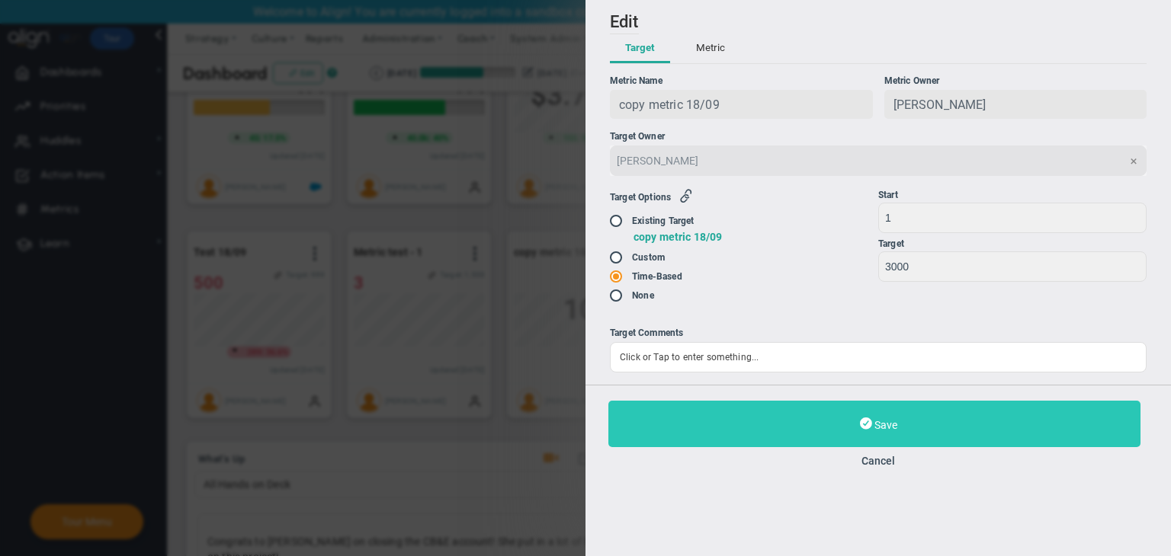
click at [806, 425] on button "Save" at bounding box center [874, 424] width 532 height 46
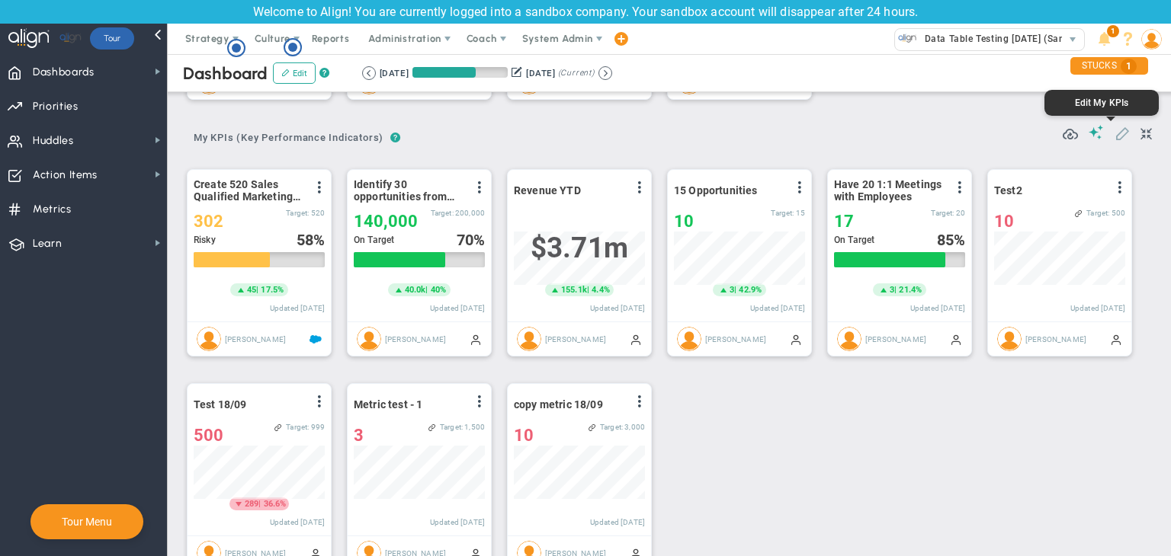
click at [1114, 133] on span at bounding box center [1121, 132] width 15 height 15
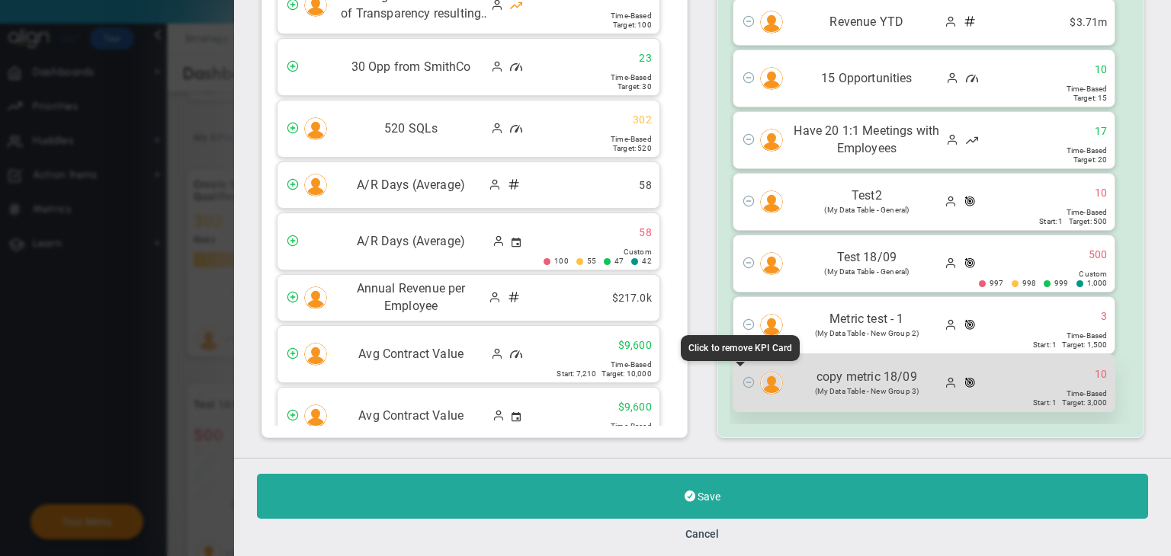
click at [742, 383] on span at bounding box center [748, 382] width 12 height 12
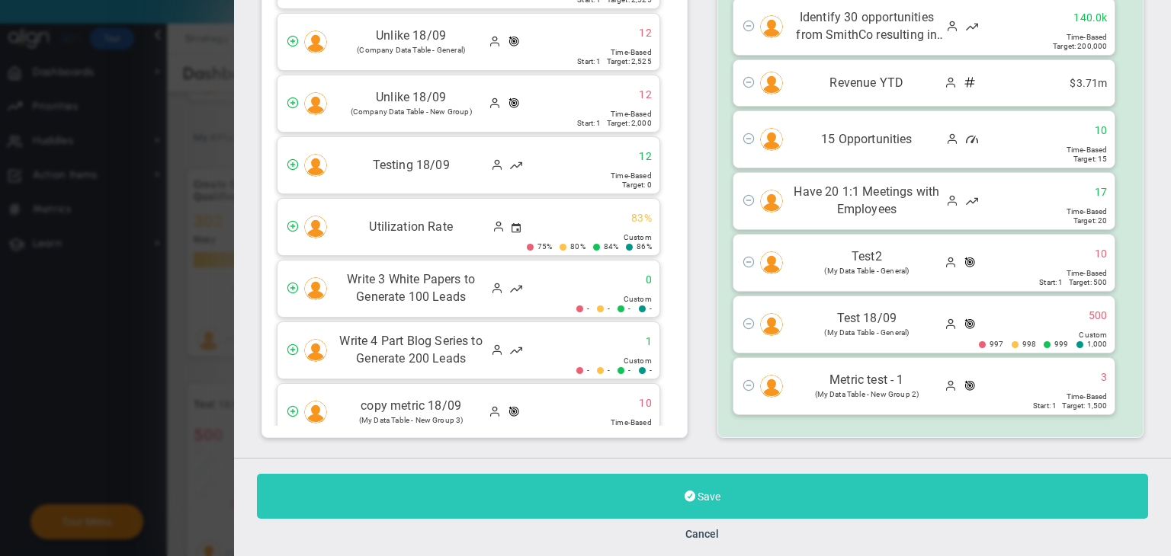
click at [759, 486] on button "Save" at bounding box center [702, 496] width 891 height 45
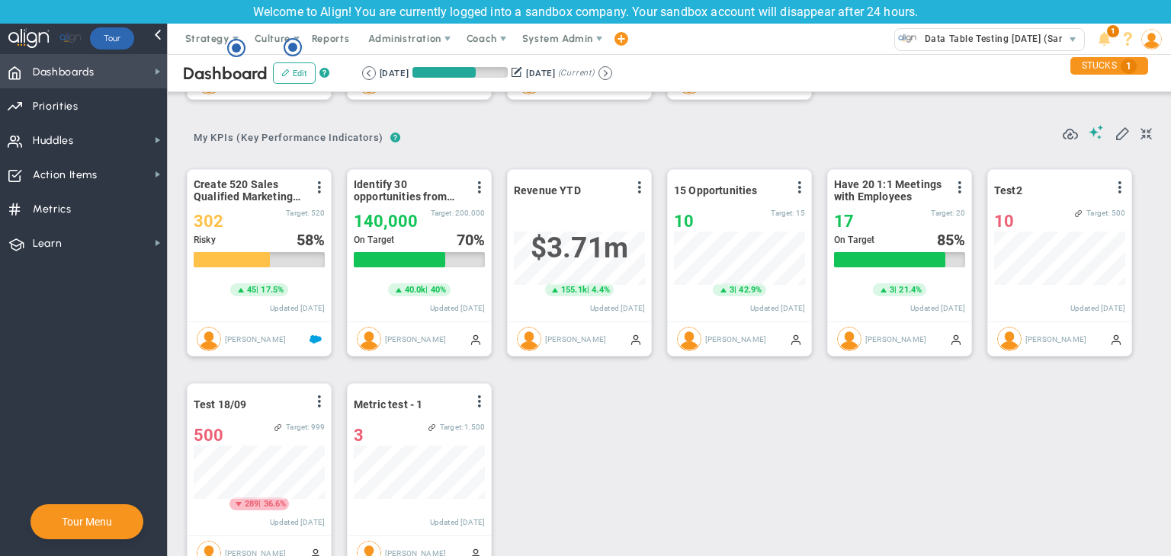
click at [126, 66] on span "Dashboards Dashboards" at bounding box center [83, 71] width 167 height 34
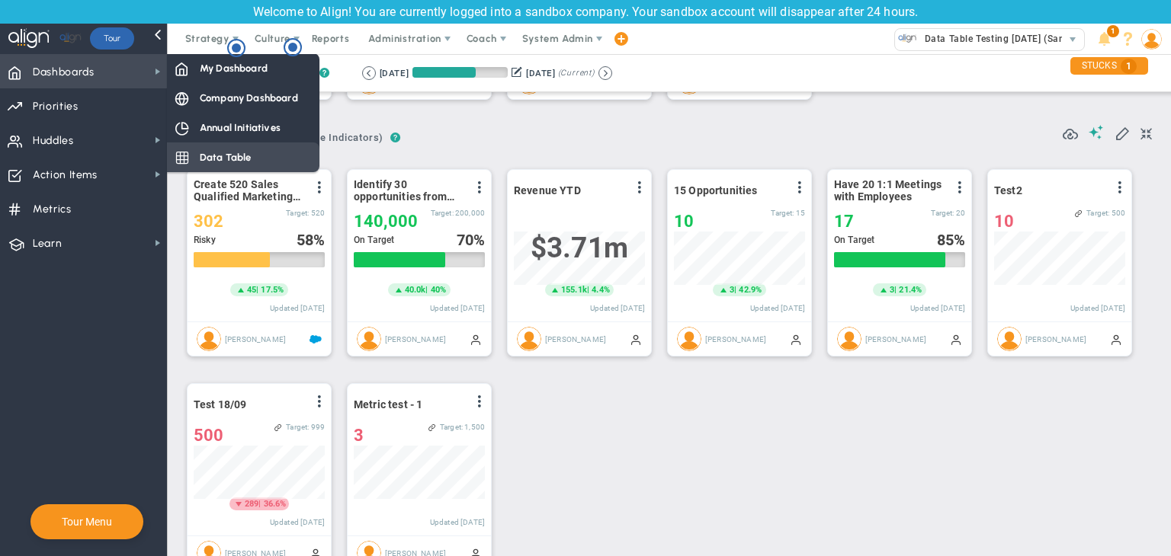
click at [246, 159] on span "Data Table" at bounding box center [226, 157] width 52 height 14
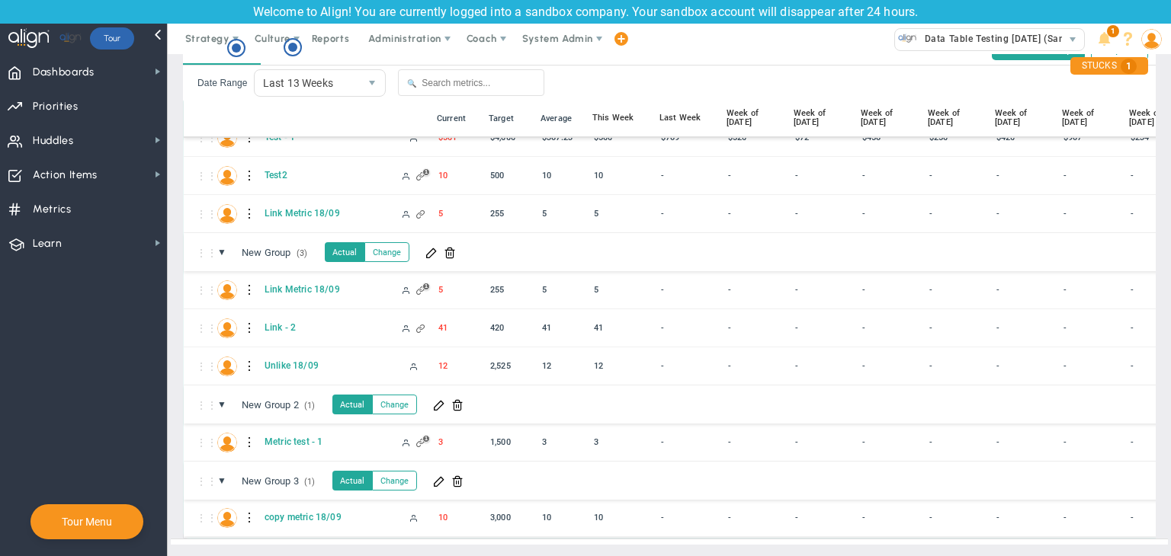
click at [247, 506] on div at bounding box center [250, 518] width 11 height 24
click at [276, 501] on div "Edit" at bounding box center [312, 510] width 105 height 31
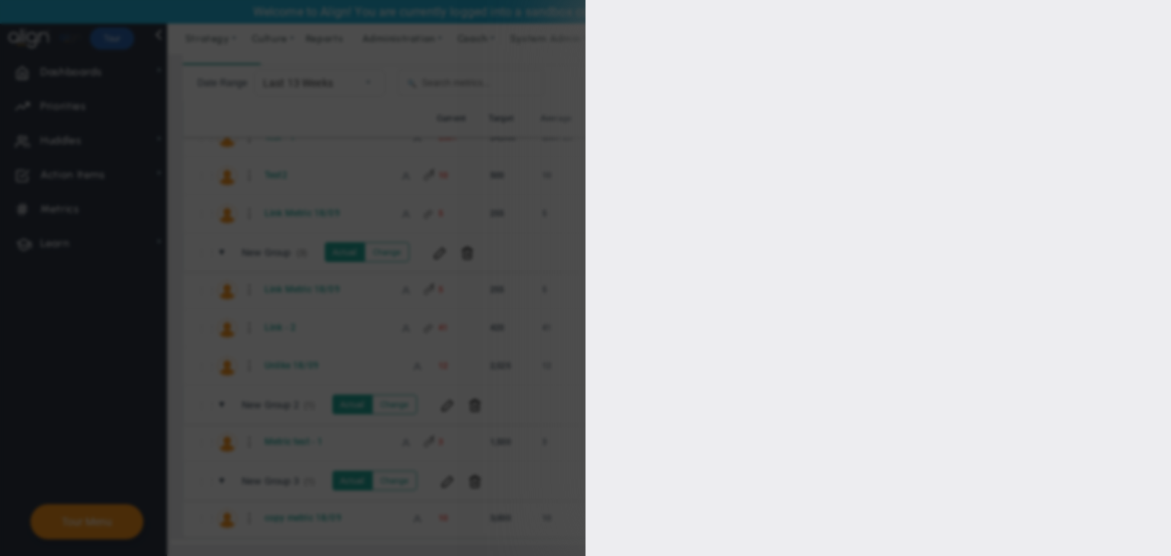
type input "[PERSON_NAME]"
radio input "true"
type input "1"
type input "3000"
checkbox input "true"
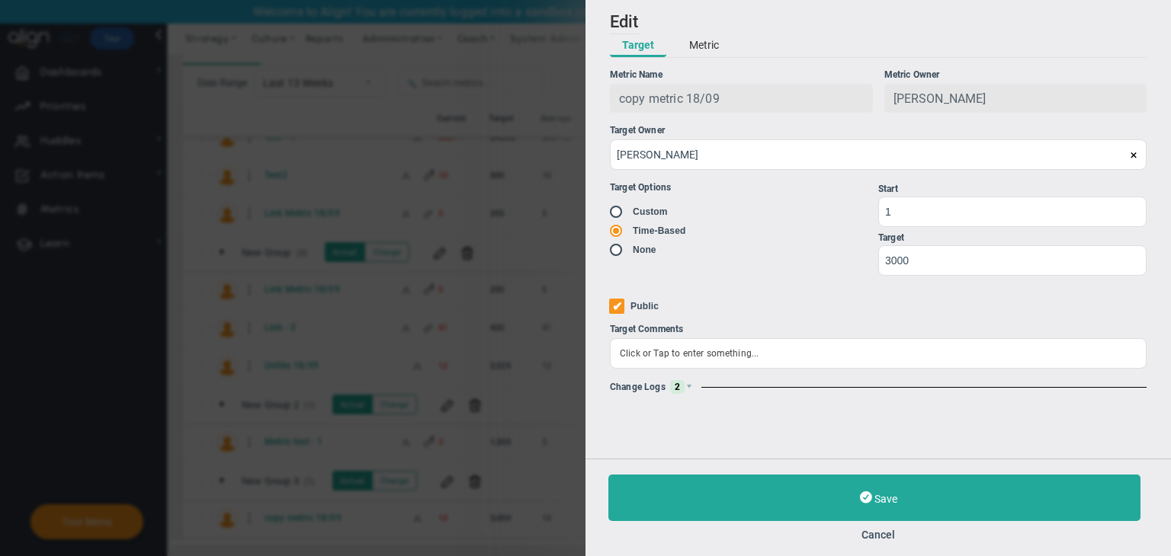
click at [678, 386] on span "2" at bounding box center [677, 387] width 14 height 14
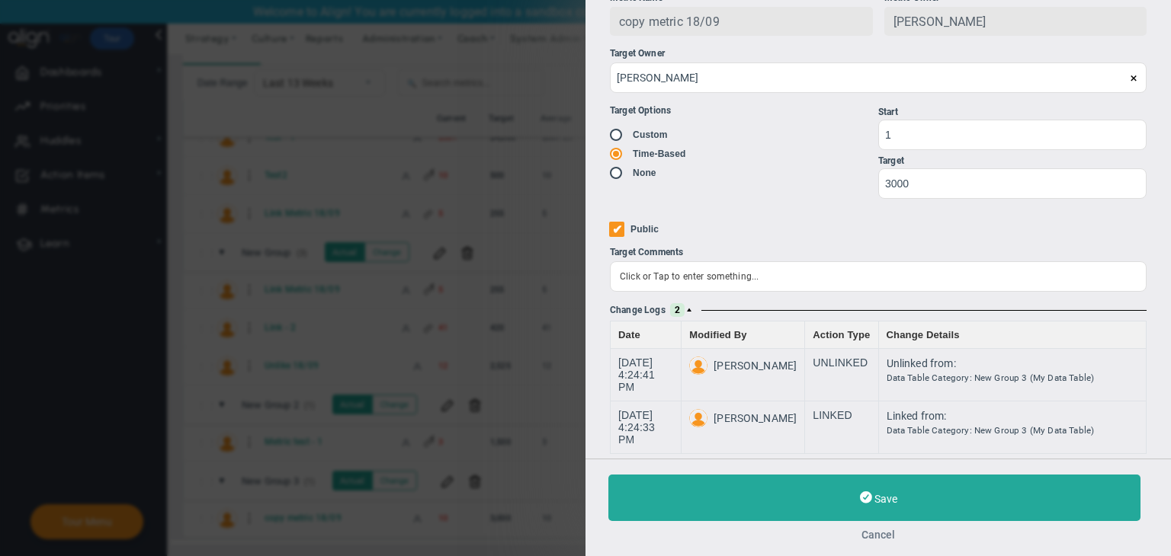
click at [889, 538] on button "Cancel" at bounding box center [878, 535] width 540 height 12
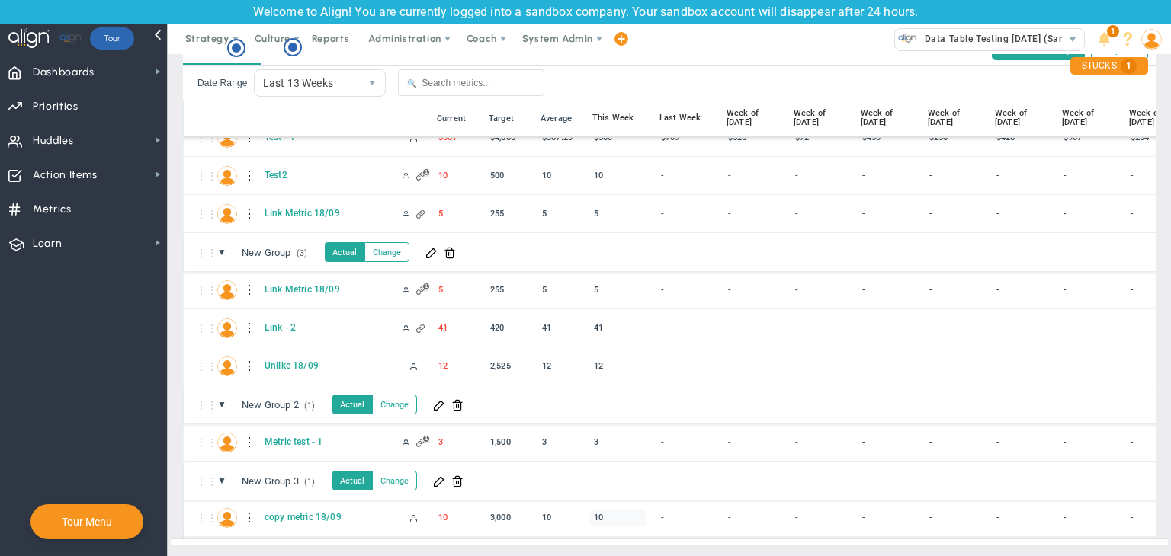
click at [614, 509] on div "10" at bounding box center [617, 518] width 57 height 18
click at [555, 509] on div "10" at bounding box center [562, 518] width 50 height 18
click at [554, 509] on div "10" at bounding box center [562, 518] width 50 height 18
click at [552, 509] on div "10" at bounding box center [562, 518] width 50 height 18
click at [549, 509] on div "10" at bounding box center [562, 518] width 50 height 18
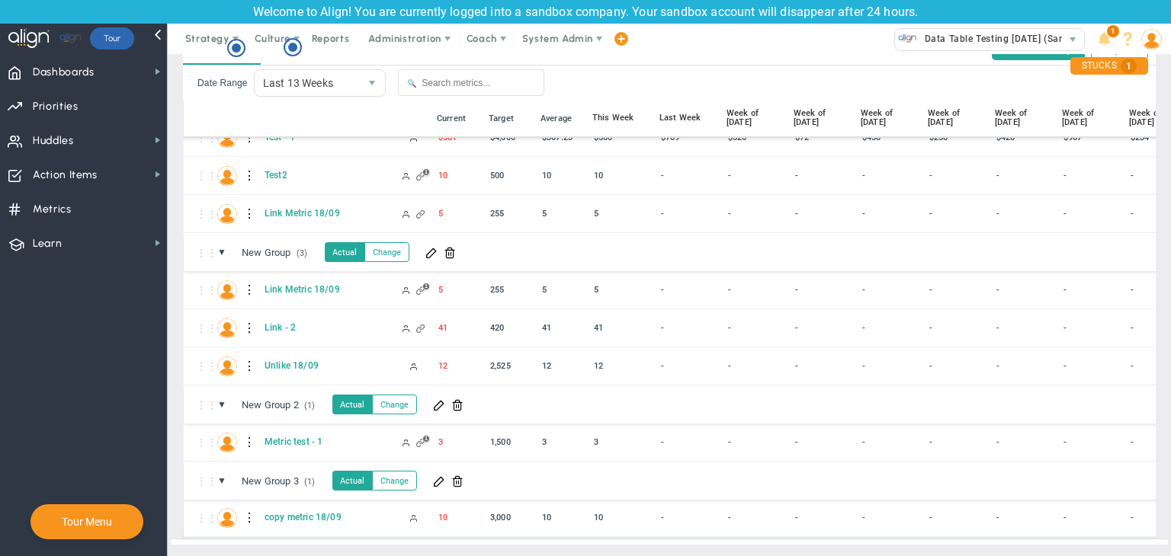
click at [549, 509] on div "10" at bounding box center [562, 518] width 50 height 18
click at [546, 509] on div "10" at bounding box center [562, 518] width 50 height 18
click at [606, 509] on div "10" at bounding box center [617, 518] width 57 height 18
type input "120"
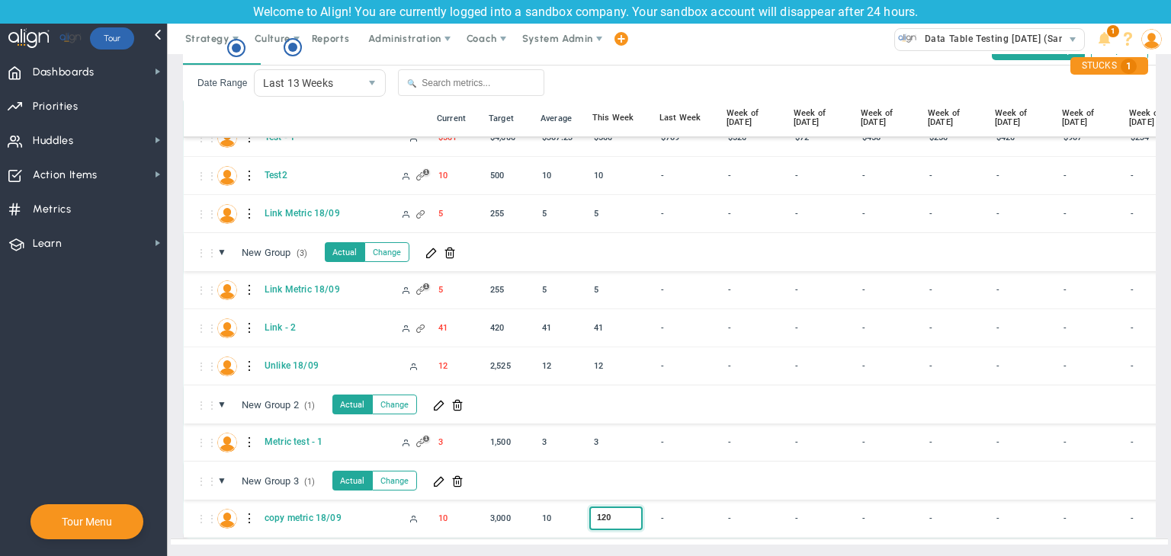
click at [599, 530] on div "My Data Table (9) My Data Table → My Data Table Weekly Monthly Quarterly Period…" at bounding box center [669, 274] width 1003 height 563
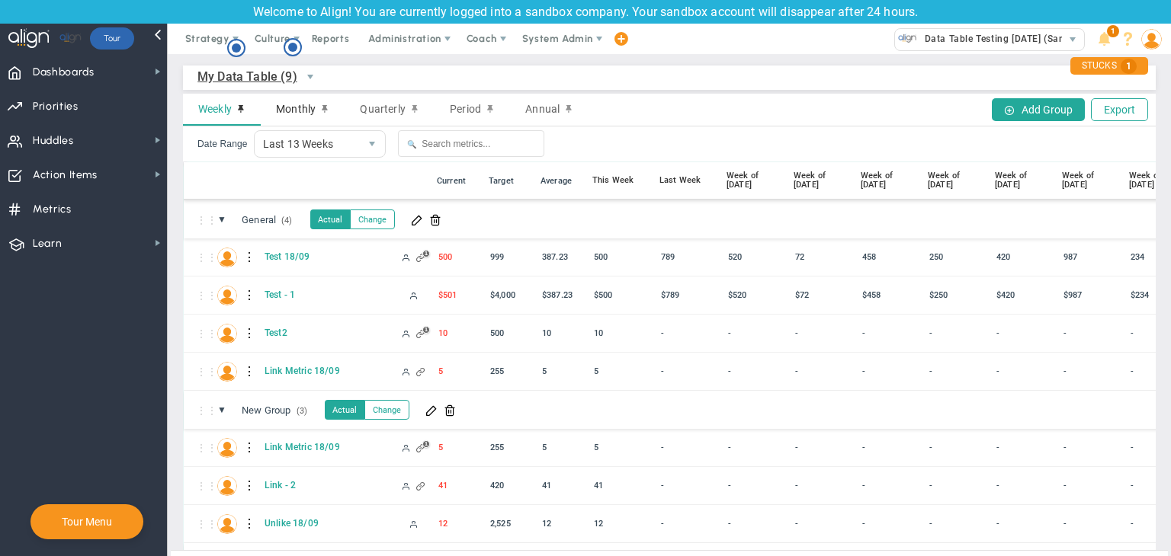
click at [293, 104] on span "Monthly" at bounding box center [296, 109] width 40 height 12
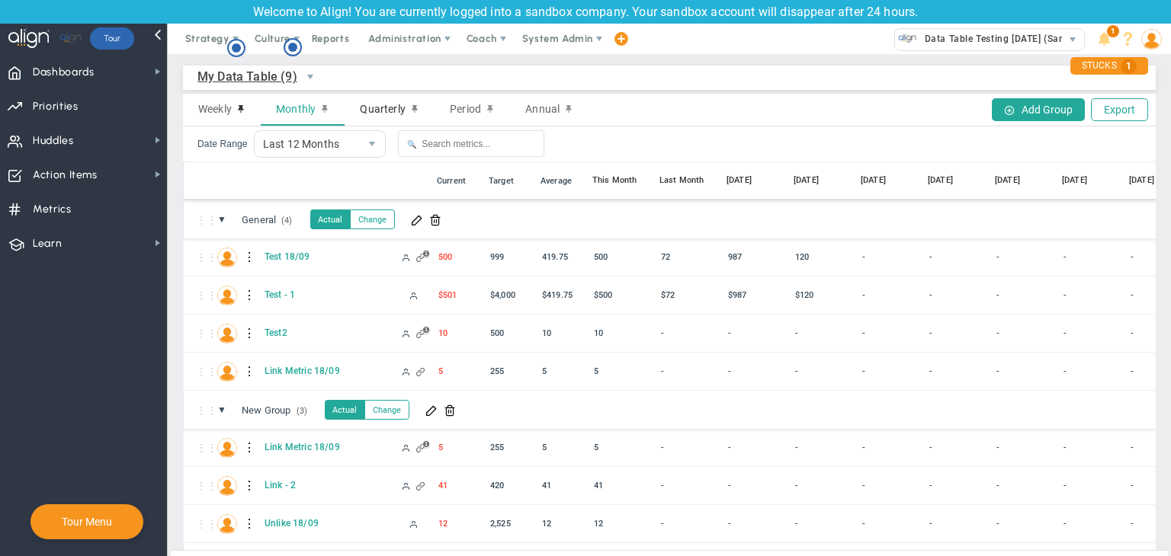
click at [392, 107] on span "Quarterly" at bounding box center [382, 109] width 45 height 12
click at [462, 107] on span "Period" at bounding box center [465, 109] width 31 height 12
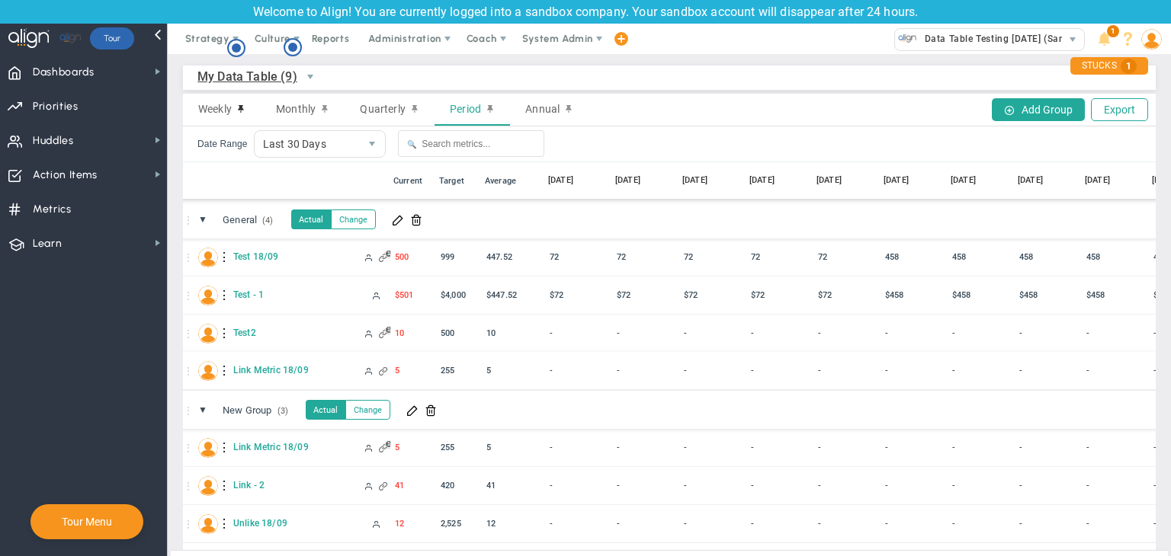
scroll to position [0, 1438]
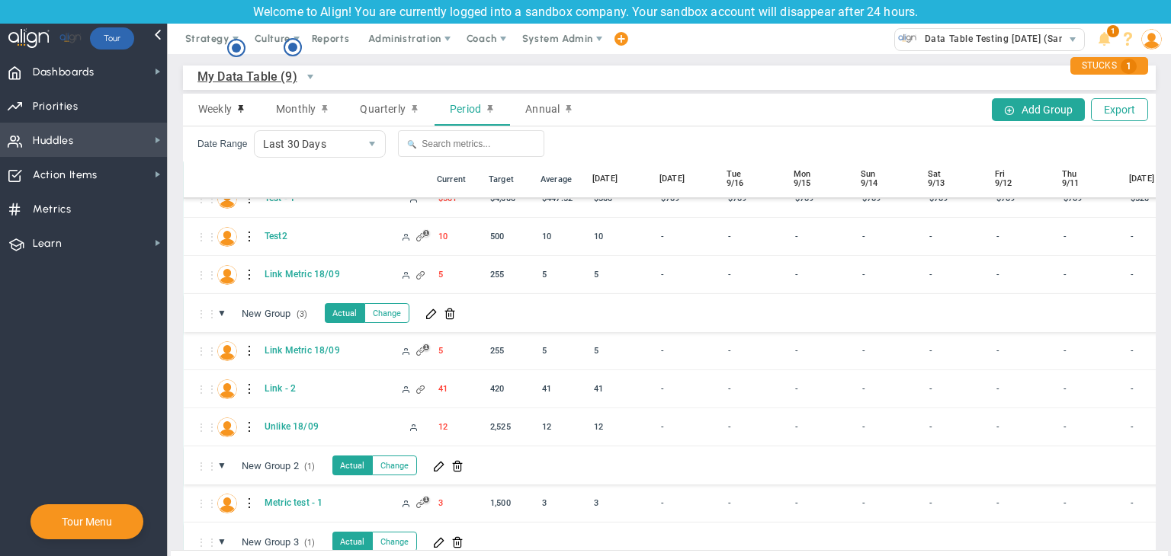
click at [76, 130] on span "Huddles Huddles" at bounding box center [83, 140] width 167 height 34
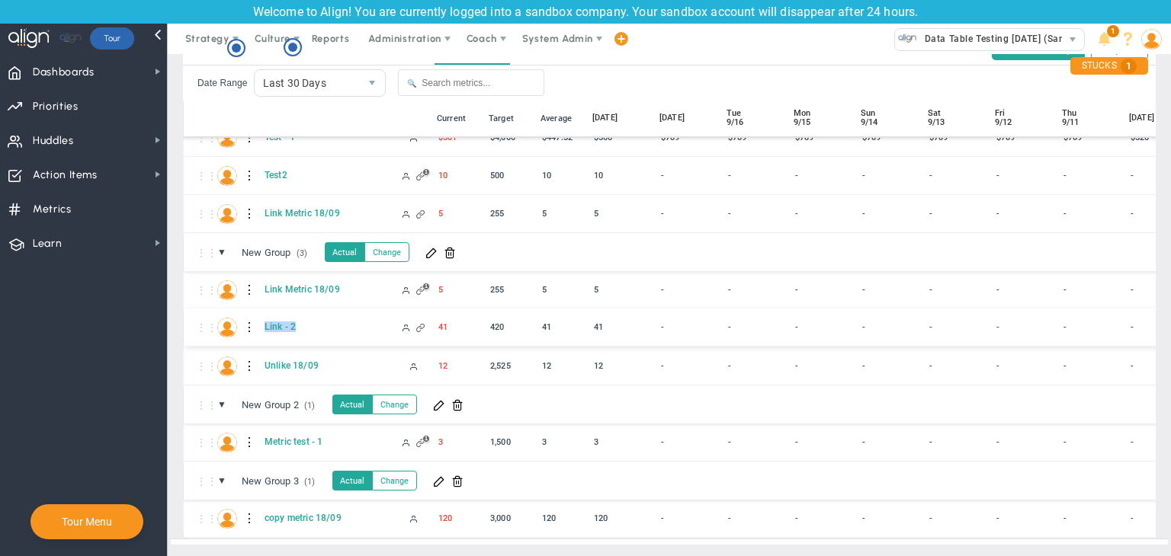
drag, startPoint x: 330, startPoint y: 313, endPoint x: 259, endPoint y: 313, distance: 70.9
copy span "Link - 2"
click at [165, 143] on span "Huddles Huddles" at bounding box center [83, 140] width 167 height 34
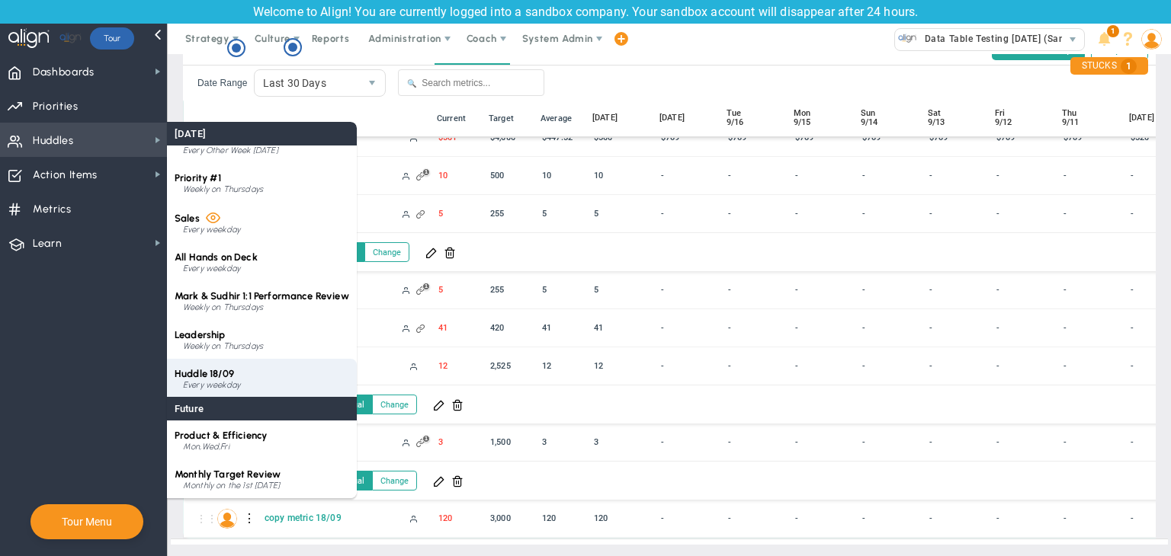
click at [252, 373] on div "Huddle 18/09 Every weekday" at bounding box center [262, 378] width 190 height 39
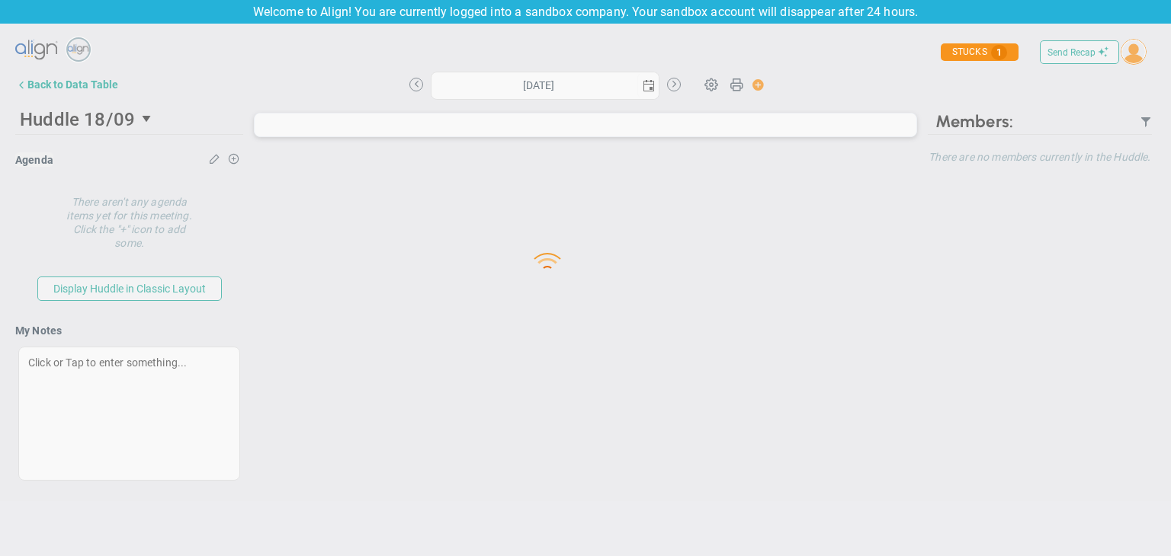
type input "[DATE]"
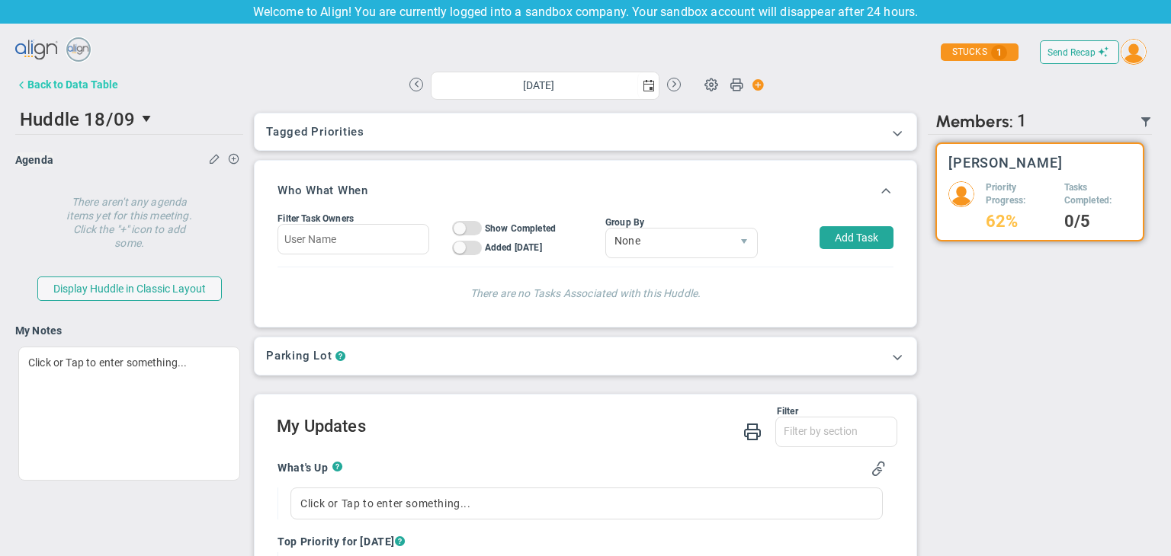
click at [50, 82] on div "Back to Data Table" at bounding box center [72, 85] width 91 height 12
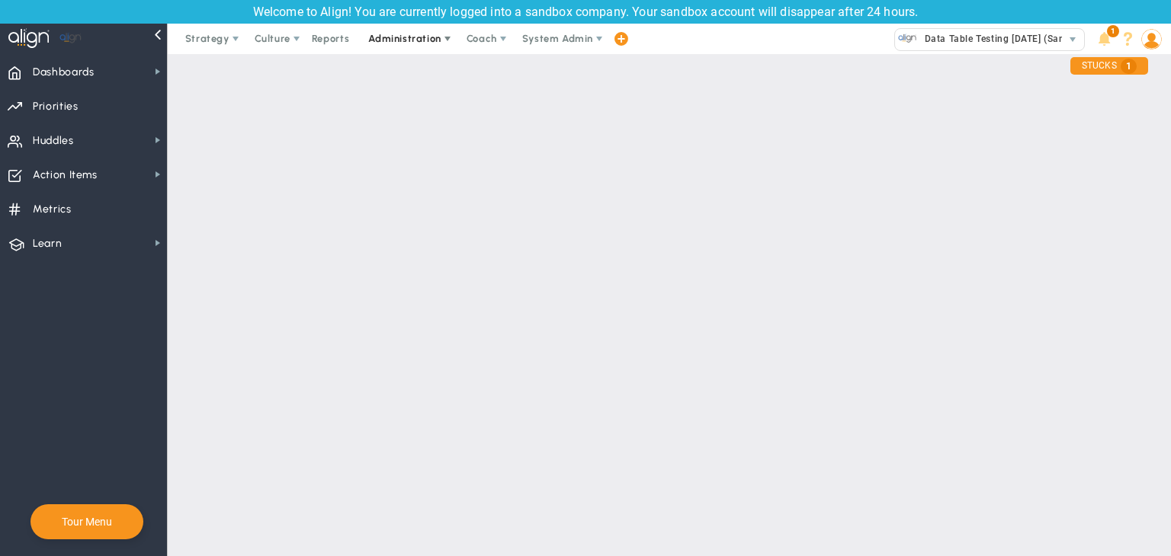
click at [406, 30] on span "Administration" at bounding box center [406, 39] width 98 height 30
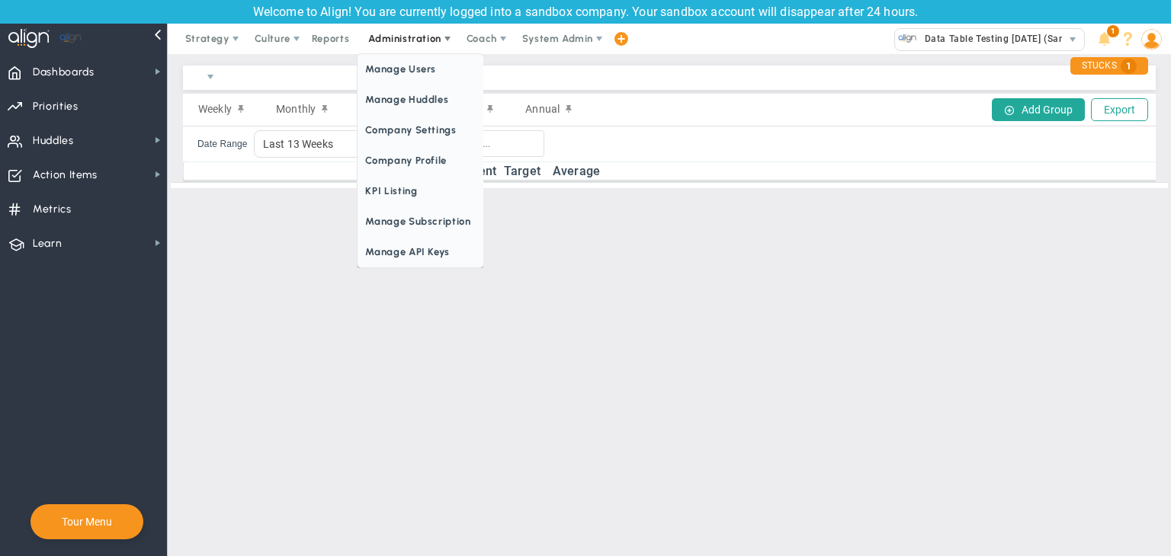
click at [415, 35] on span "Administration" at bounding box center [404, 38] width 72 height 11
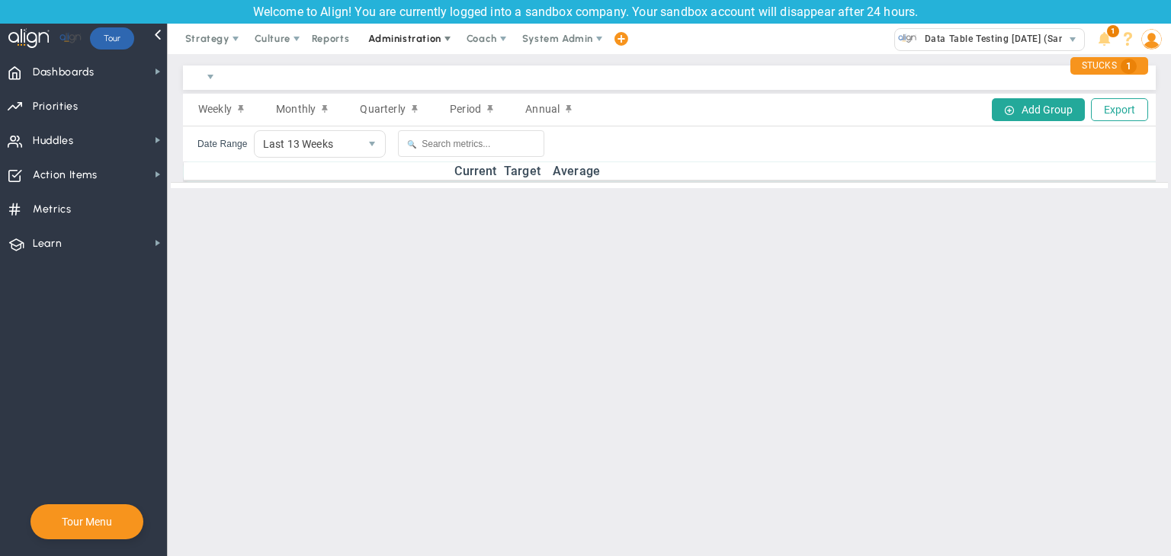
click at [415, 35] on span "Administration" at bounding box center [404, 38] width 72 height 11
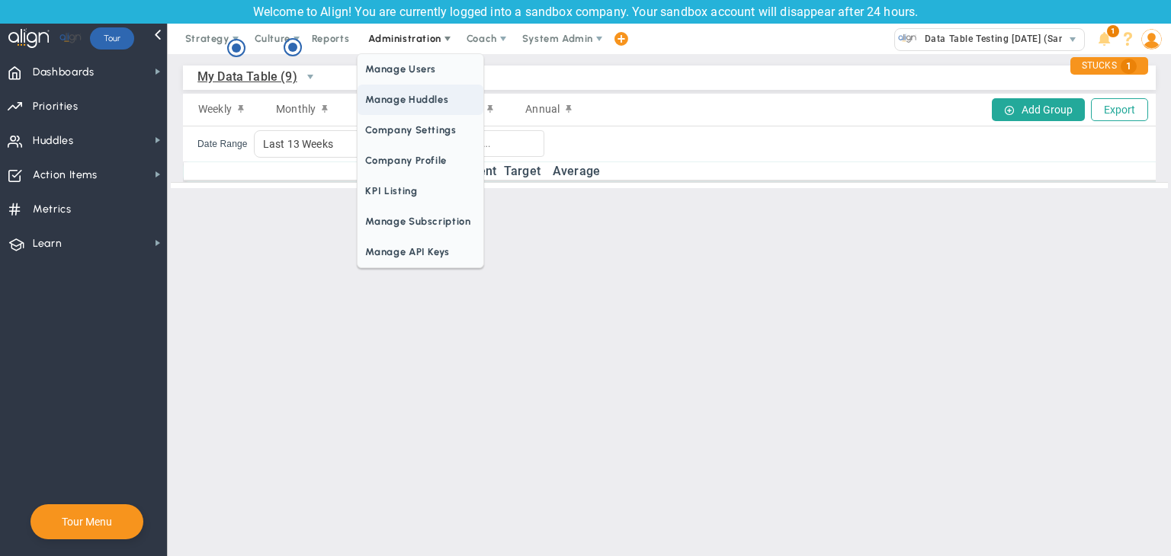
click at [421, 91] on span "Manage Huddles" at bounding box center [419, 100] width 125 height 30
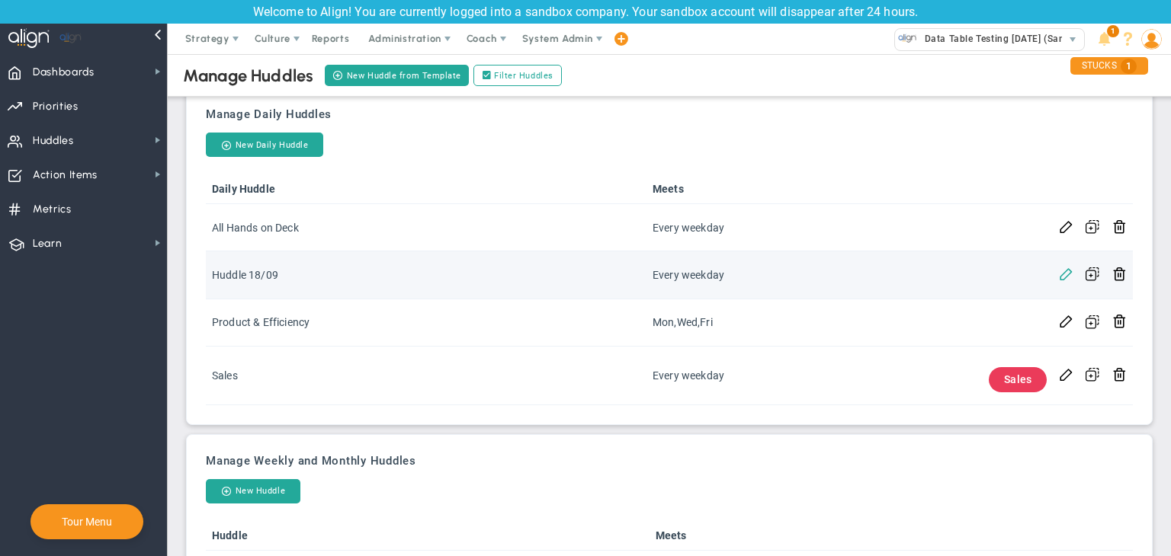
click at [1059, 272] on span at bounding box center [1066, 273] width 14 height 14
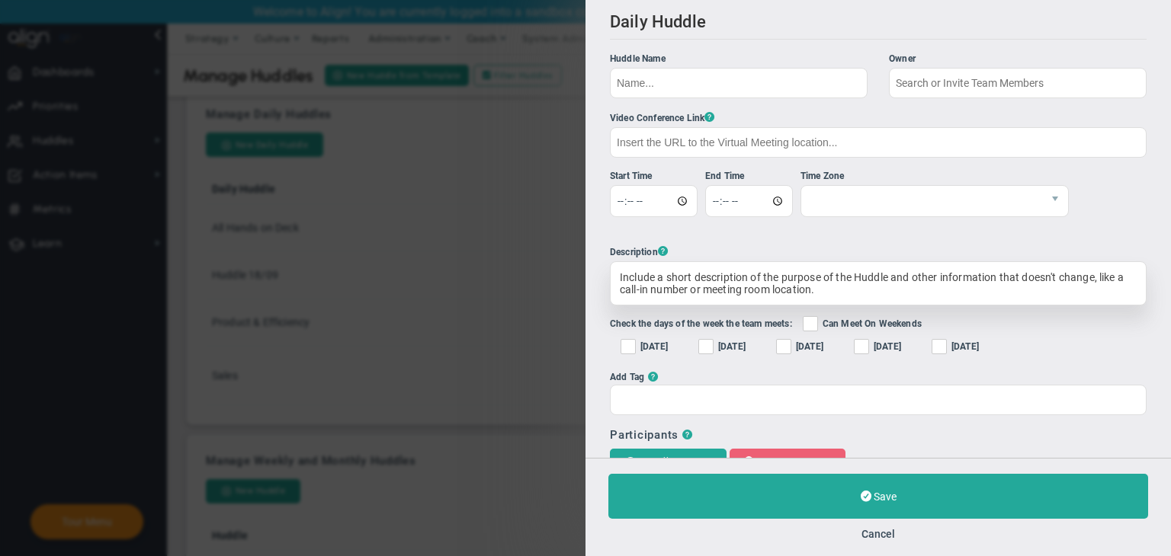
type input "Huddle 18/09"
checkbox input "true"
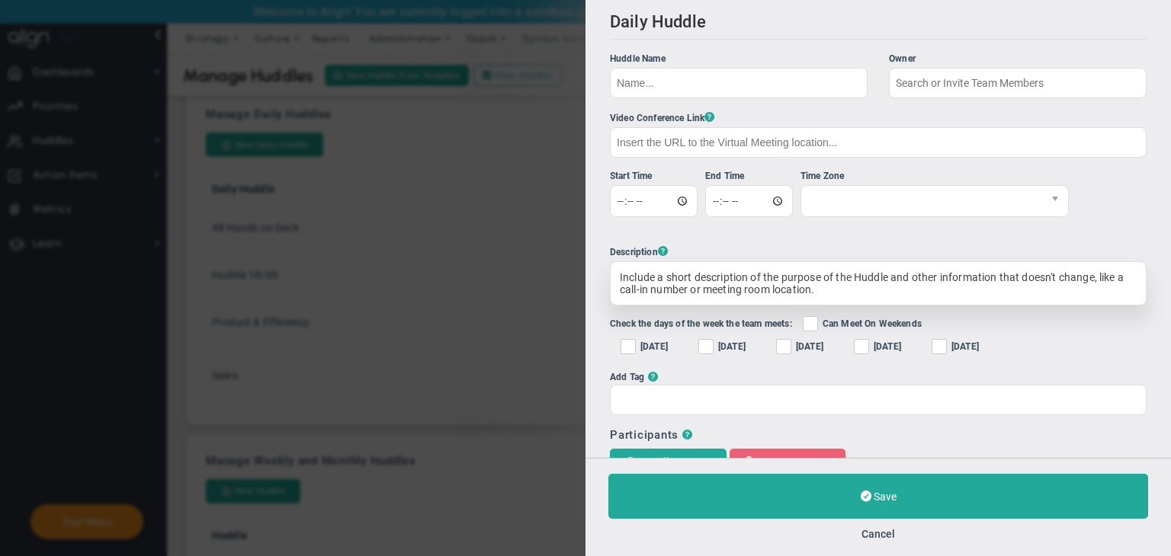
checkbox input "true"
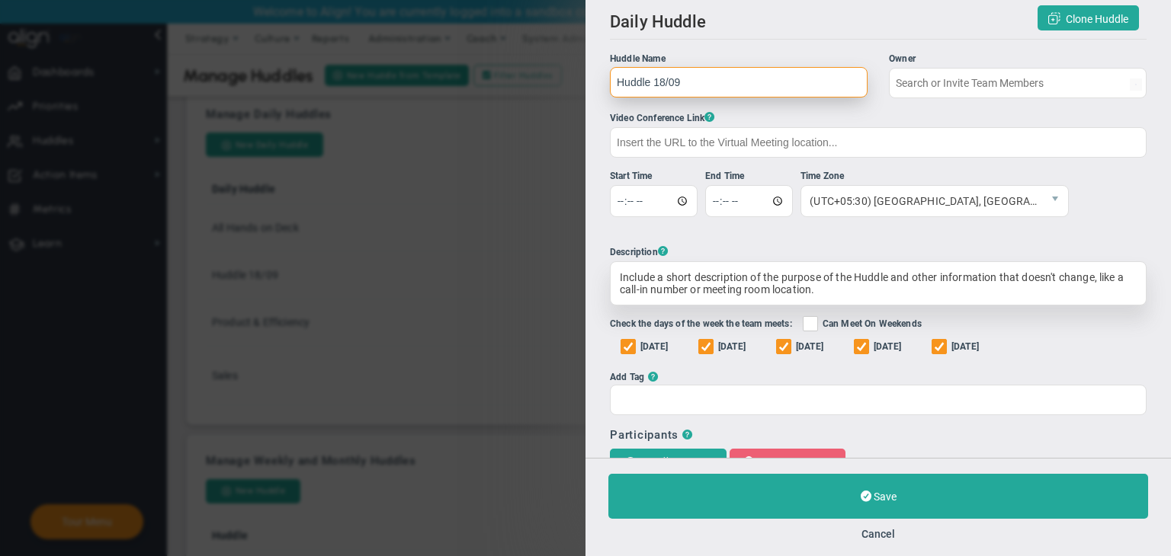
type input "[PERSON_NAME]"
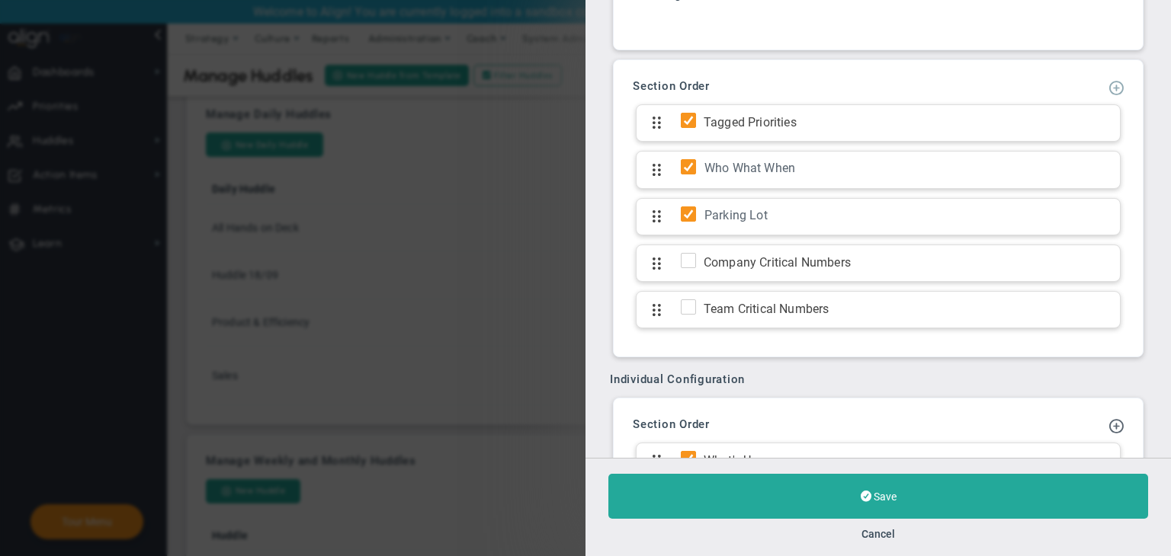
click at [1108, 92] on span at bounding box center [1115, 86] width 15 height 15
click at [1079, 137] on span "Add KPI Section" at bounding box center [1069, 138] width 77 height 12
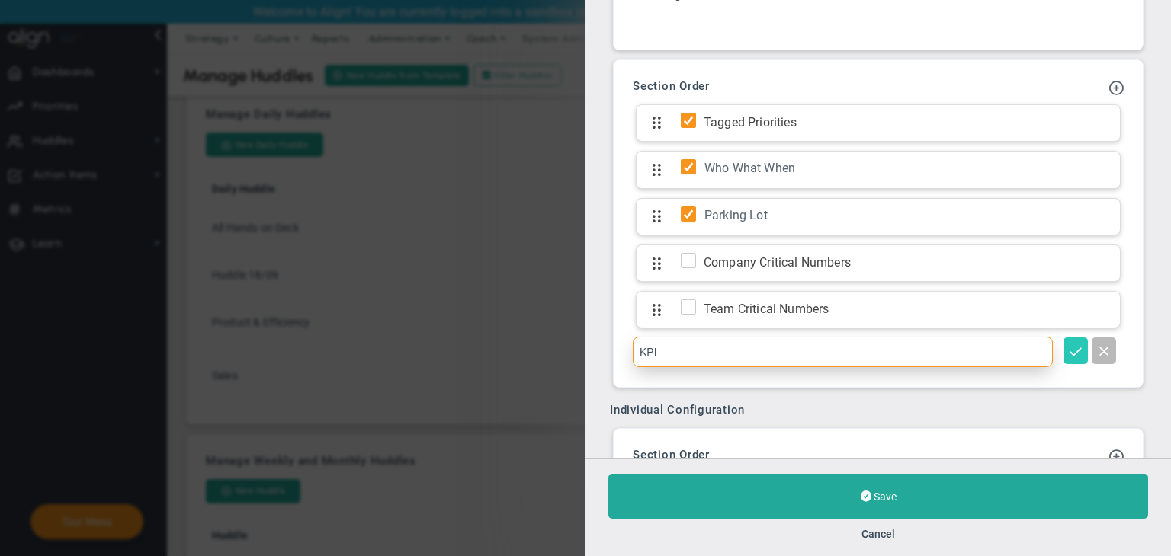
type input "KPI"
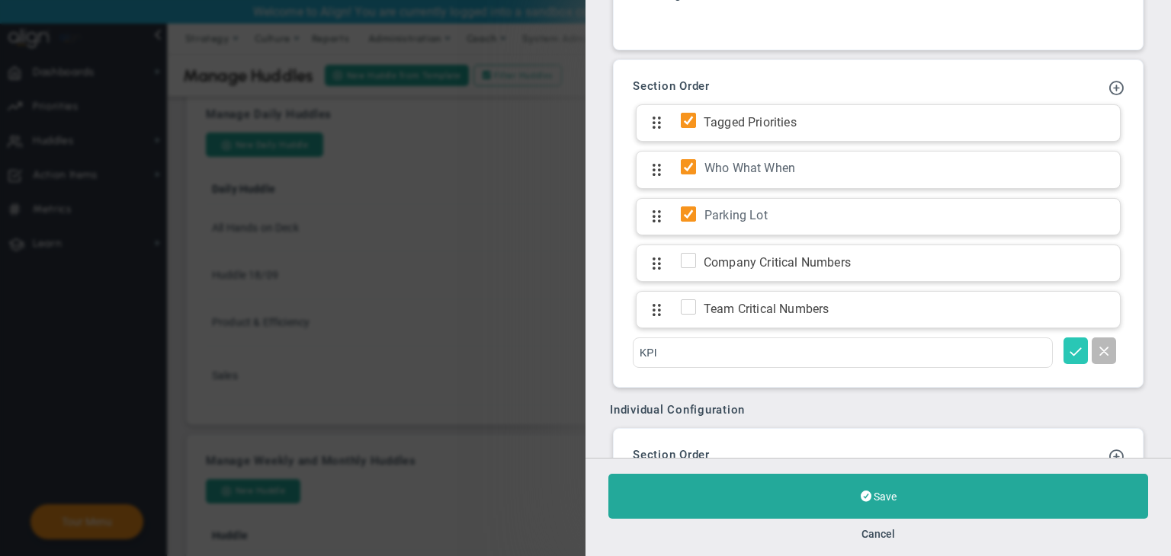
click at [1068, 343] on span at bounding box center [1075, 350] width 15 height 15
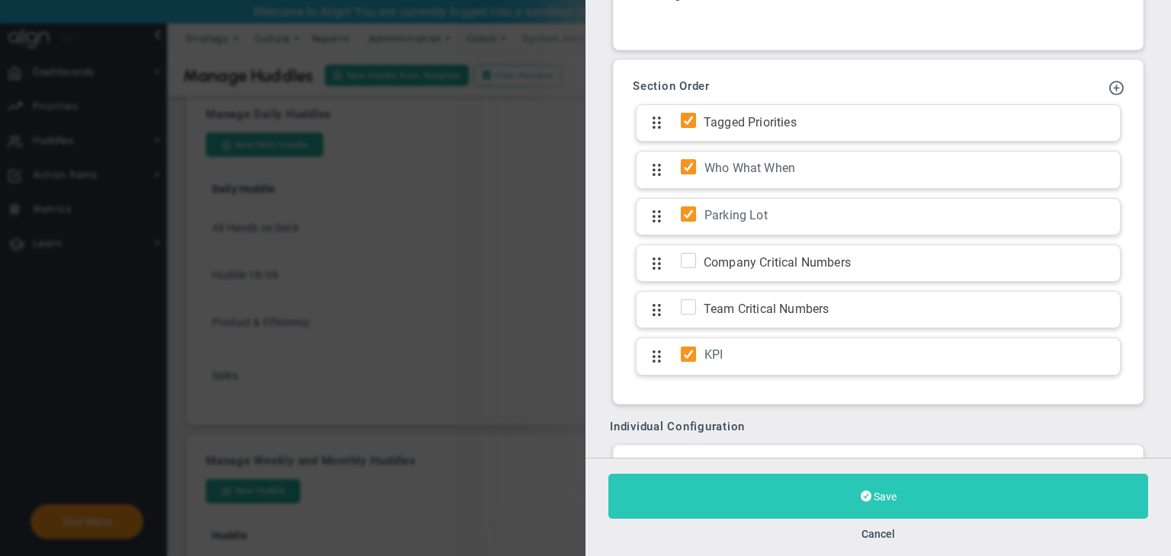
click at [901, 489] on button "Save" at bounding box center [878, 496] width 540 height 45
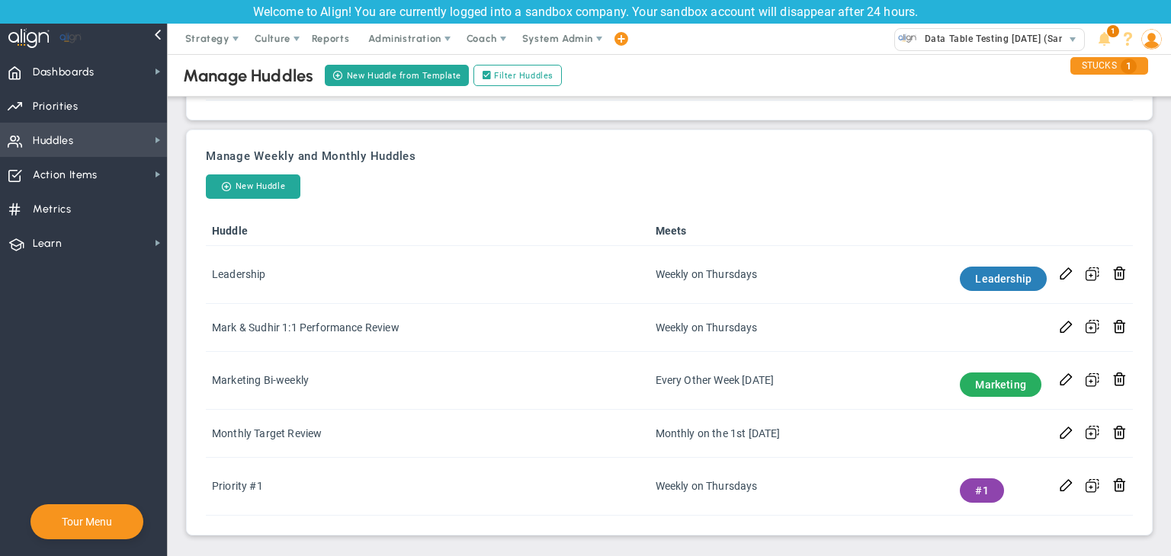
click at [57, 131] on span "Huddles" at bounding box center [53, 141] width 41 height 32
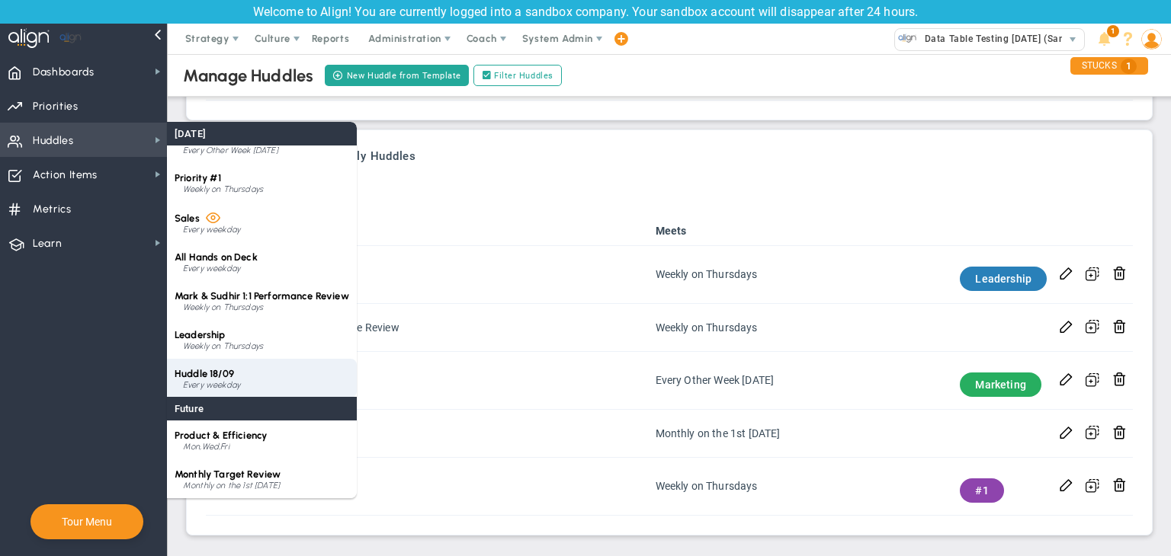
click at [210, 367] on div "Huddle 18/09 Every weekday" at bounding box center [262, 378] width 190 height 39
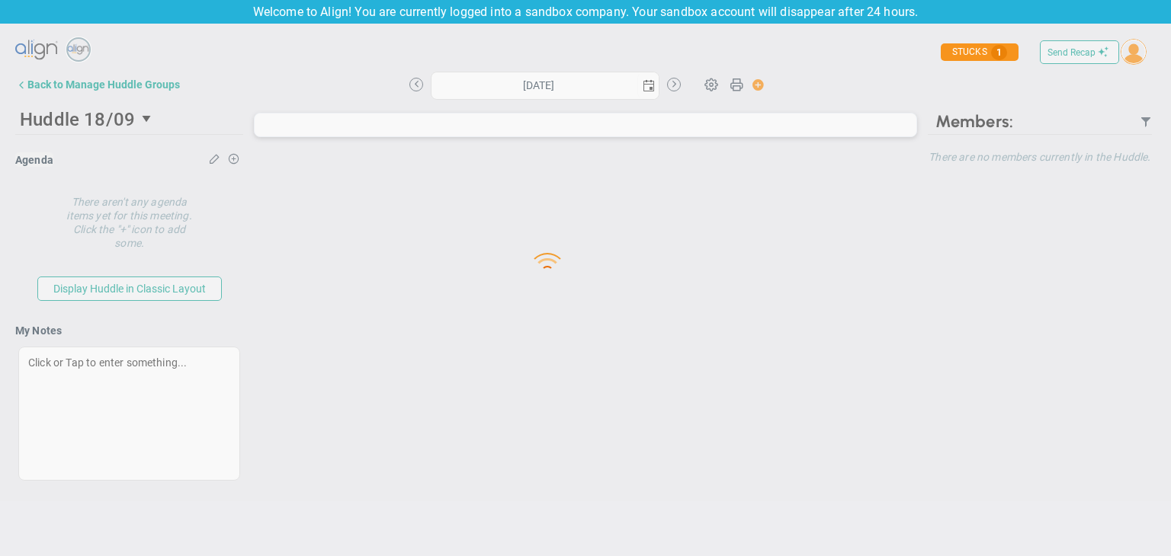
type input "[DATE]"
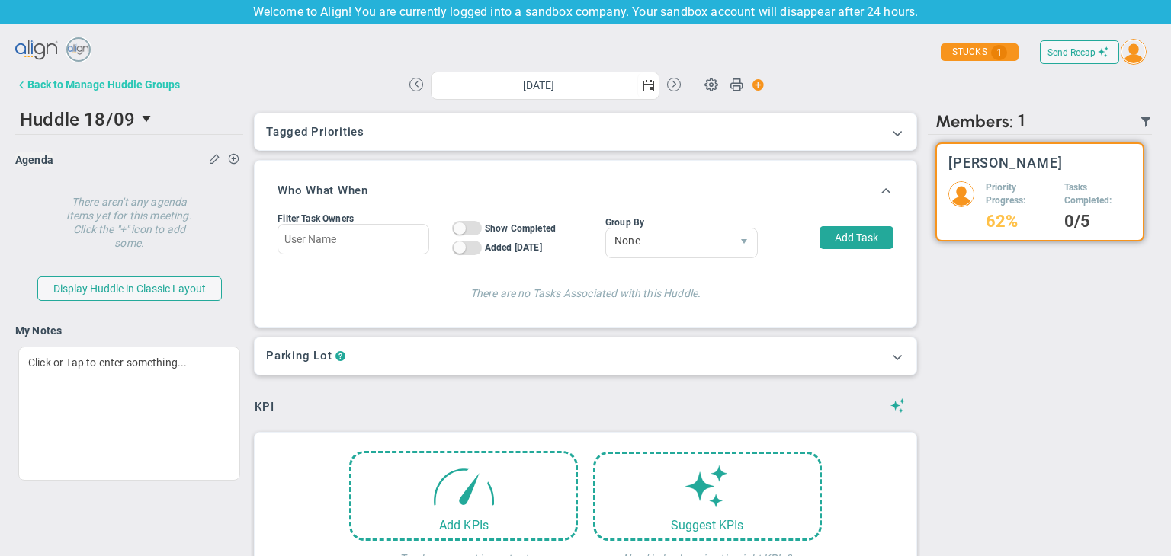
click at [89, 86] on div "Back to Manage Huddle Groups" at bounding box center [103, 85] width 152 height 12
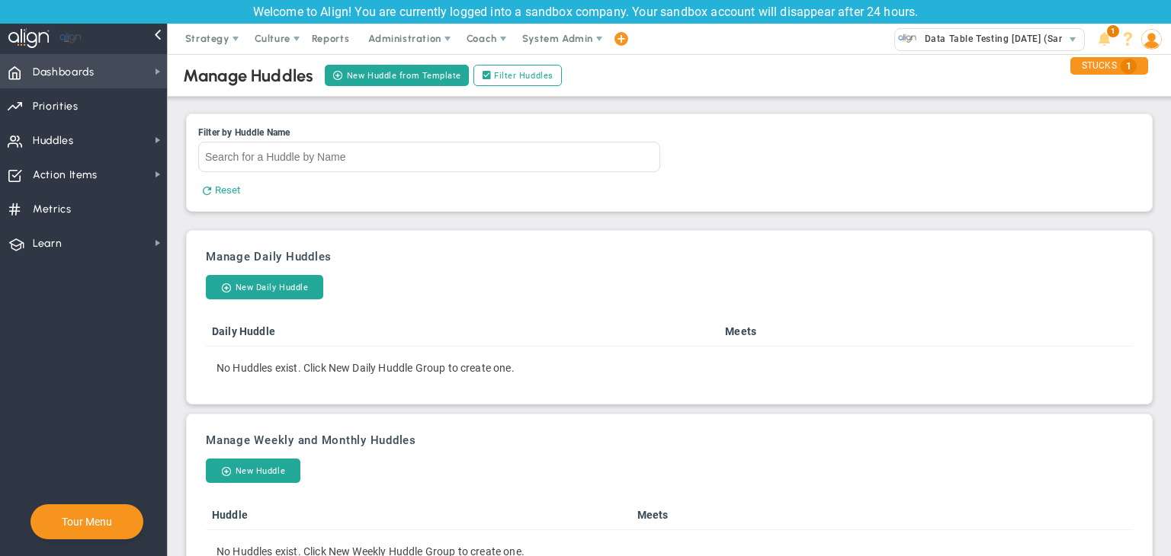
click at [101, 79] on span "Dashboards Dashboards" at bounding box center [83, 71] width 167 height 34
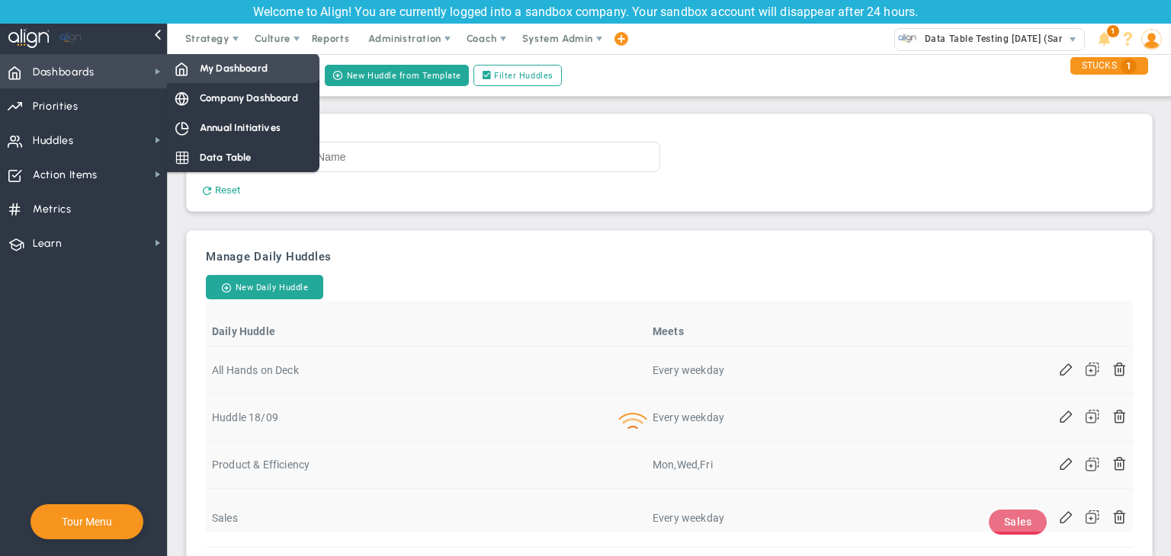
click at [259, 76] on div "My Dashboard" at bounding box center [243, 68] width 152 height 30
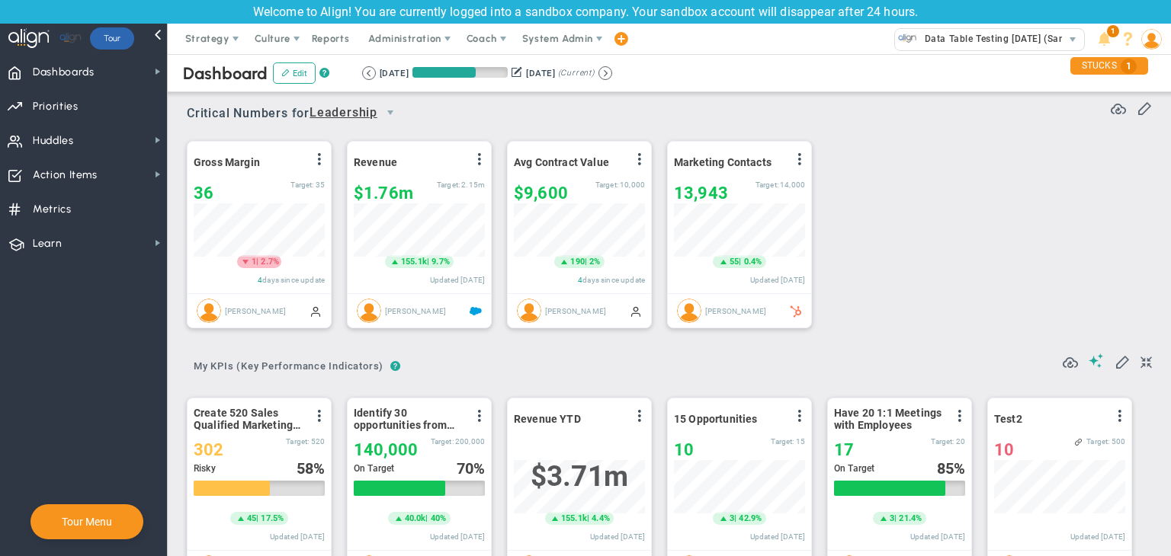
scroll to position [53, 131]
click at [131, 79] on span "Dashboards Dashboards" at bounding box center [83, 71] width 167 height 34
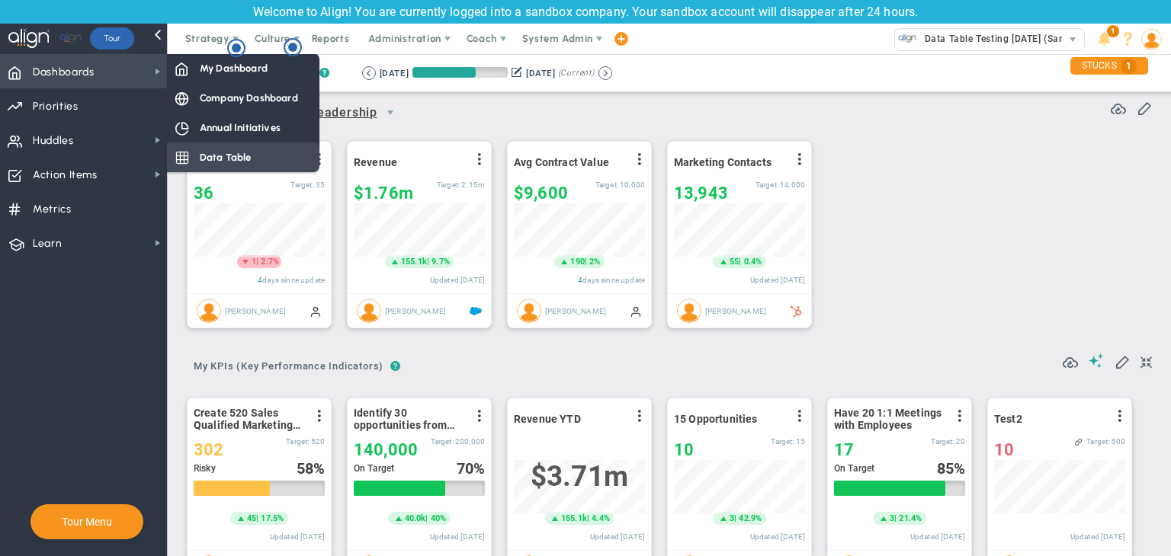
click at [239, 148] on div "Data Table" at bounding box center [243, 158] width 152 height 30
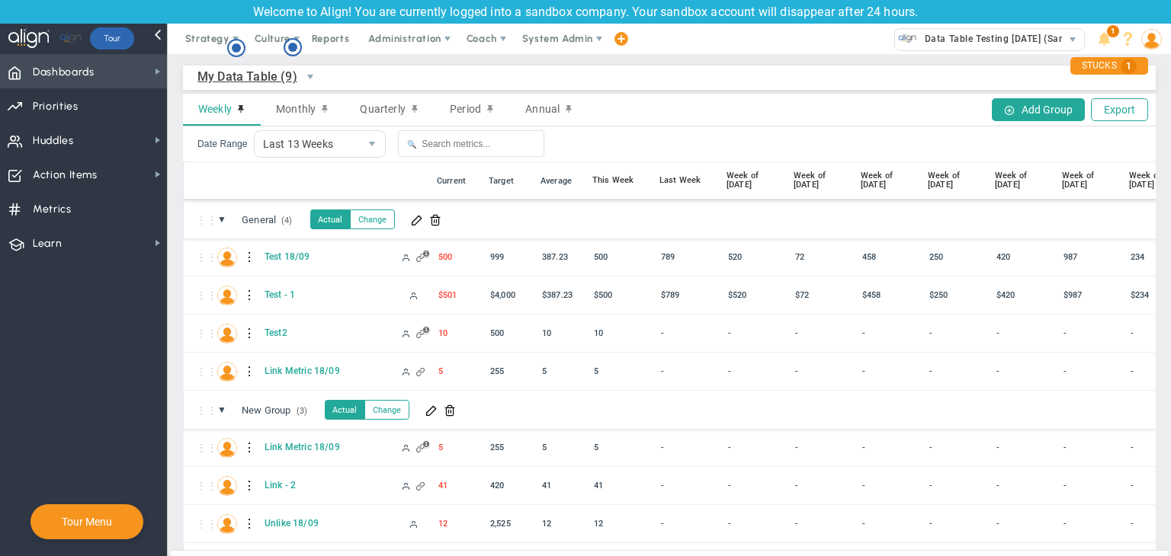
click at [113, 72] on span "Dashboards Dashboards" at bounding box center [83, 71] width 167 height 34
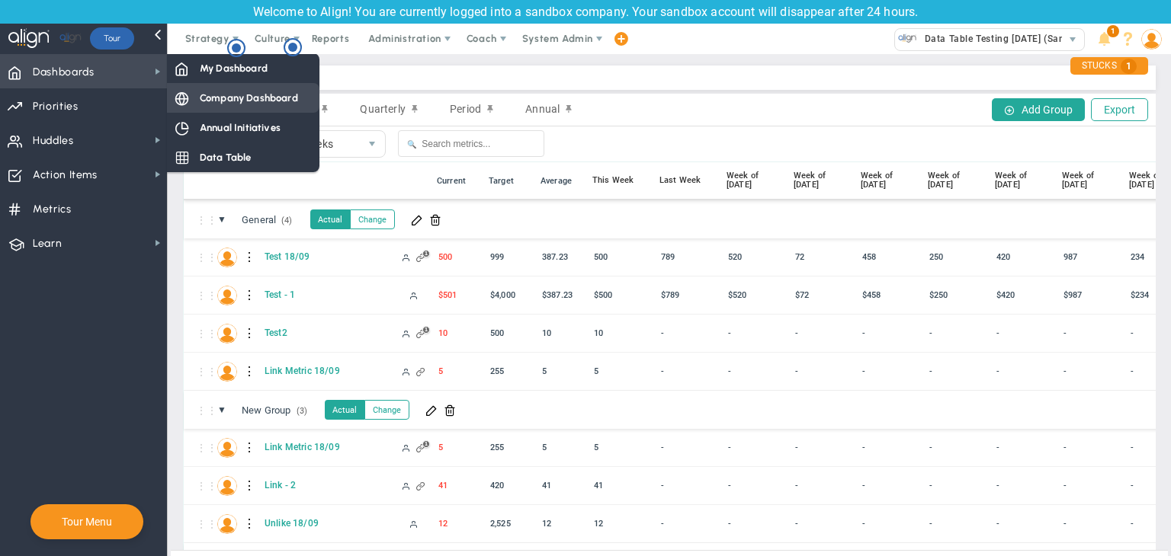
click at [245, 104] on span "Company Dashboard" at bounding box center [249, 98] width 98 height 14
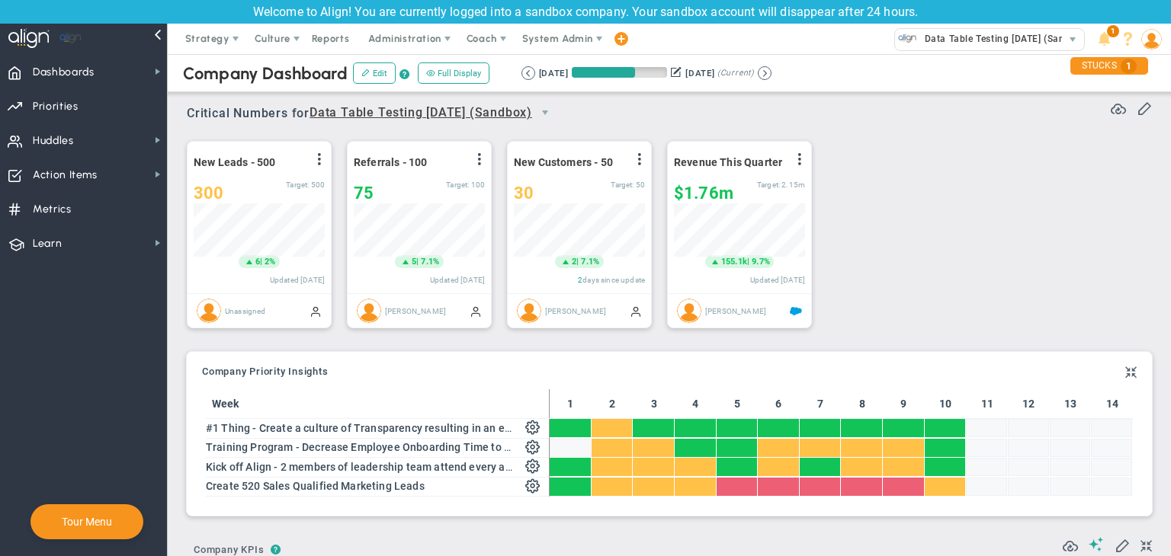
scroll to position [53, 131]
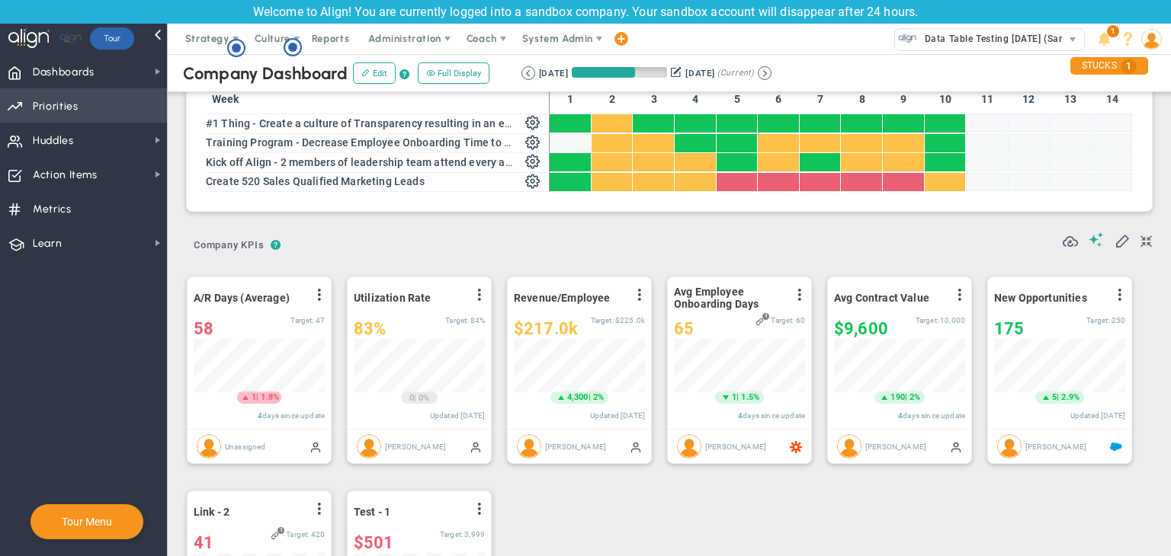
click at [123, 116] on span "Priorities Projects OKR Tree Priorities Projects OKRs" at bounding box center [83, 105] width 167 height 34
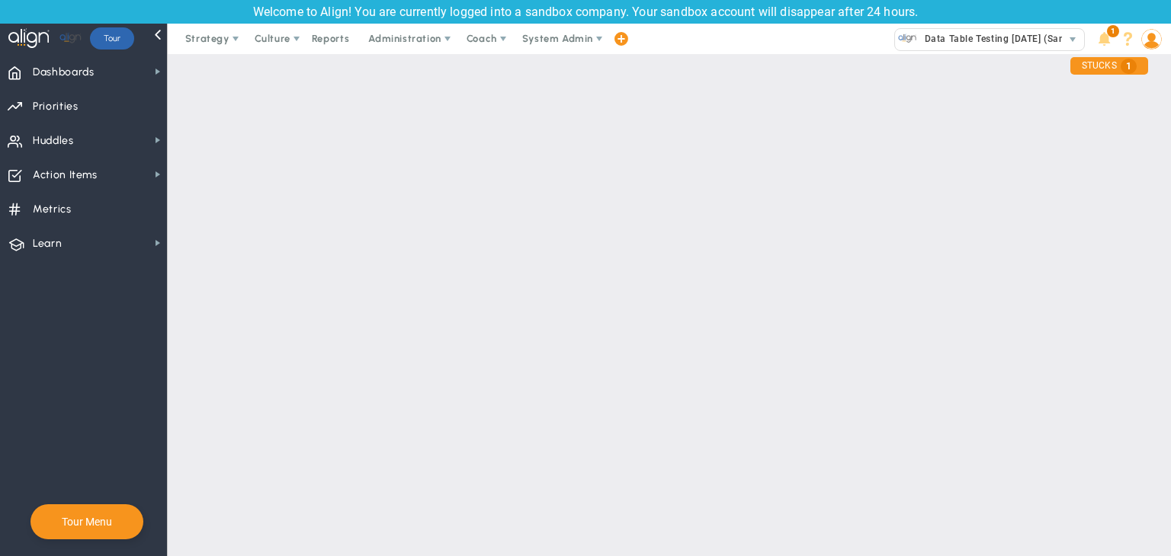
checkbox input "false"
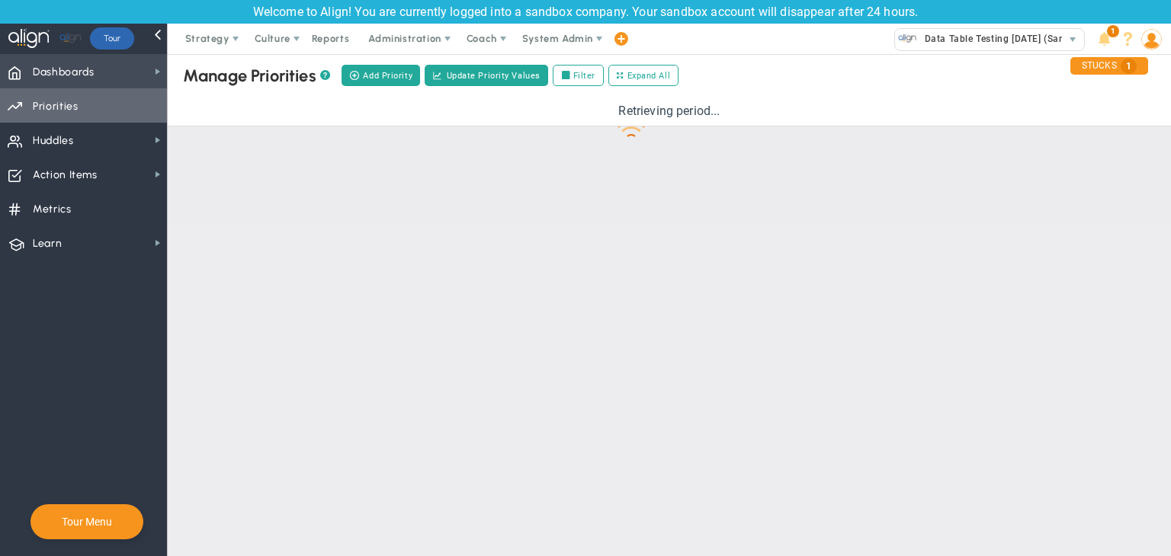
click at [127, 72] on span "Dashboards Dashboards" at bounding box center [83, 71] width 167 height 34
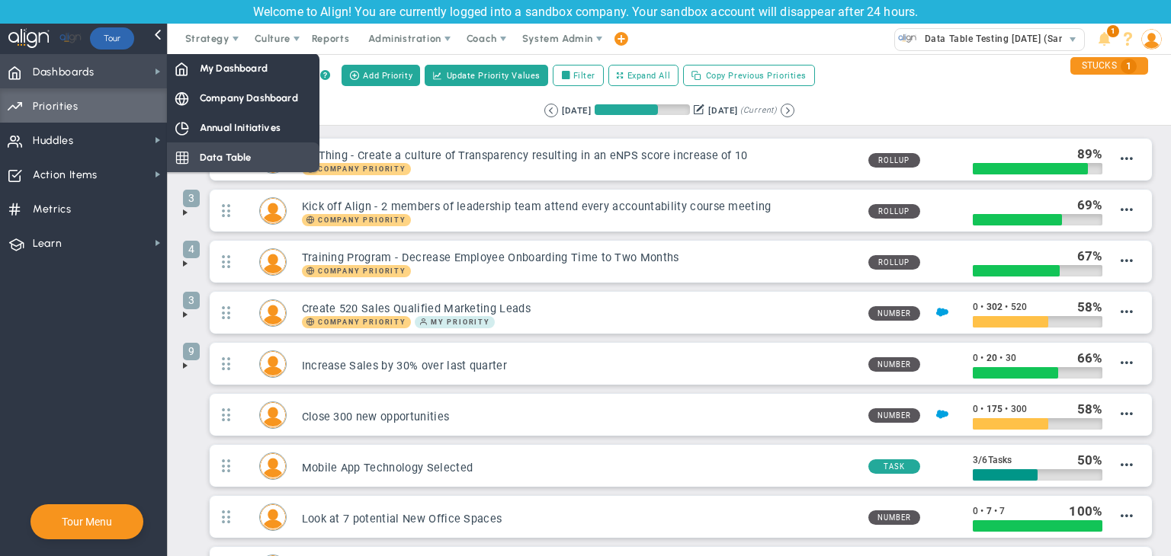
click at [248, 150] on span "Data Table" at bounding box center [226, 157] width 52 height 14
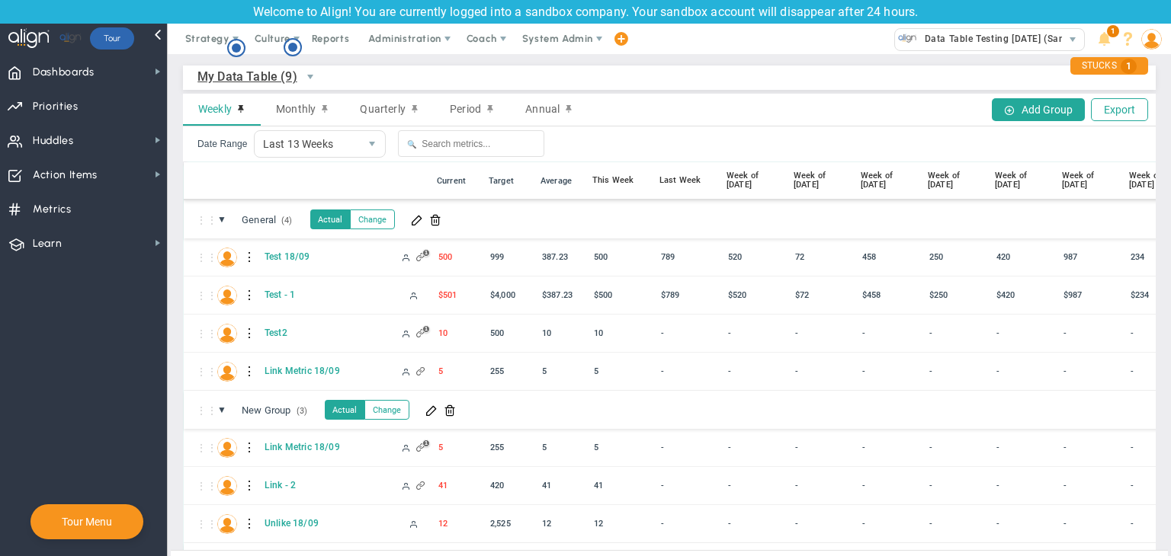
click at [271, 72] on span "My Data Table (9)" at bounding box center [247, 76] width 100 height 19
click at [477, 109] on span "Period" at bounding box center [465, 109] width 31 height 12
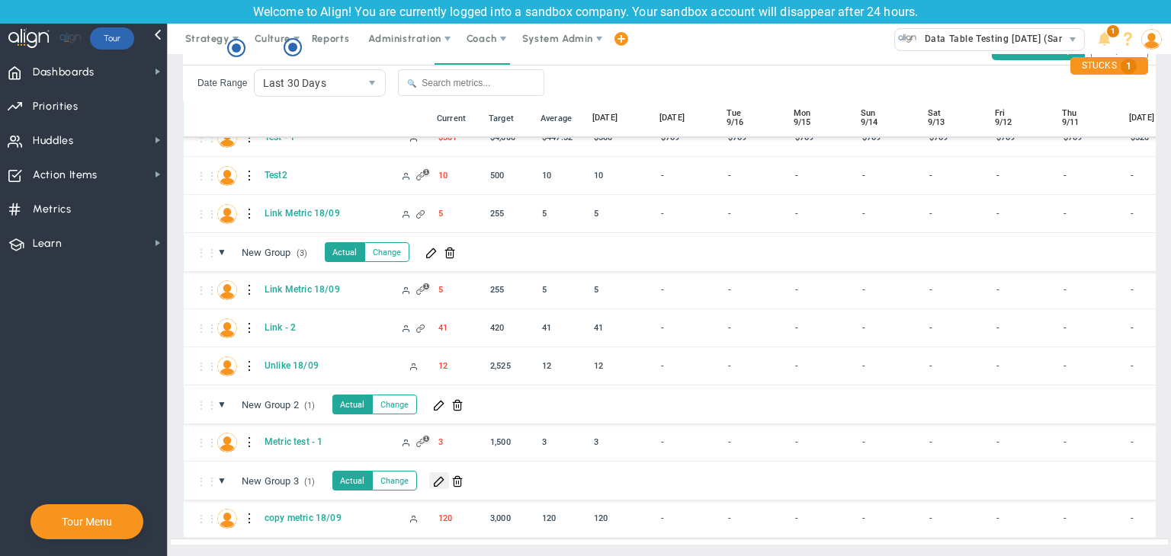
click at [439, 475] on span at bounding box center [439, 481] width 12 height 12
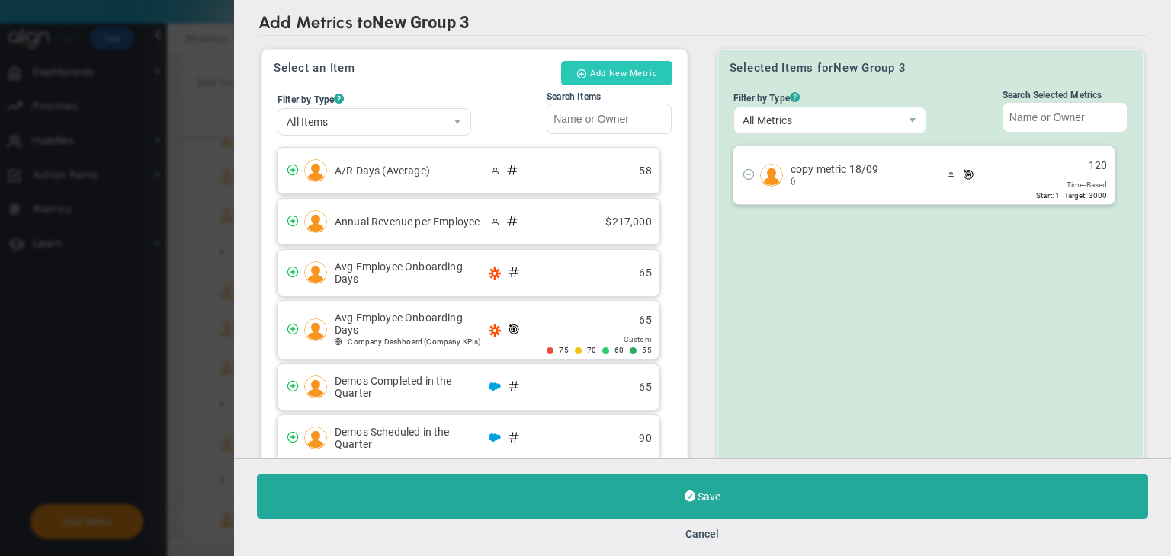
click at [646, 76] on button "Add New Metric" at bounding box center [616, 73] width 111 height 24
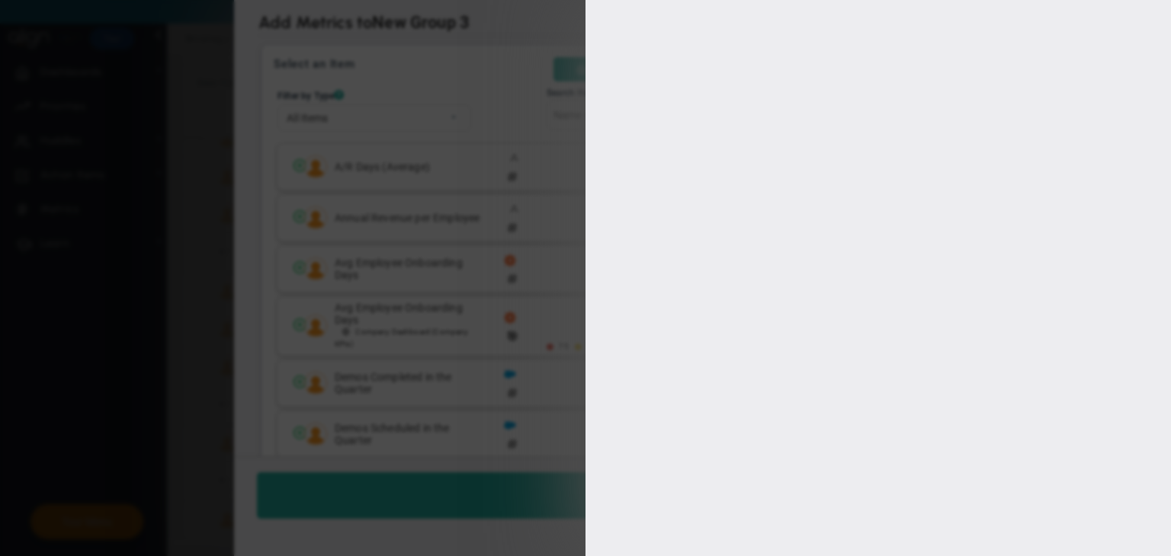
type input "[PERSON_NAME]"
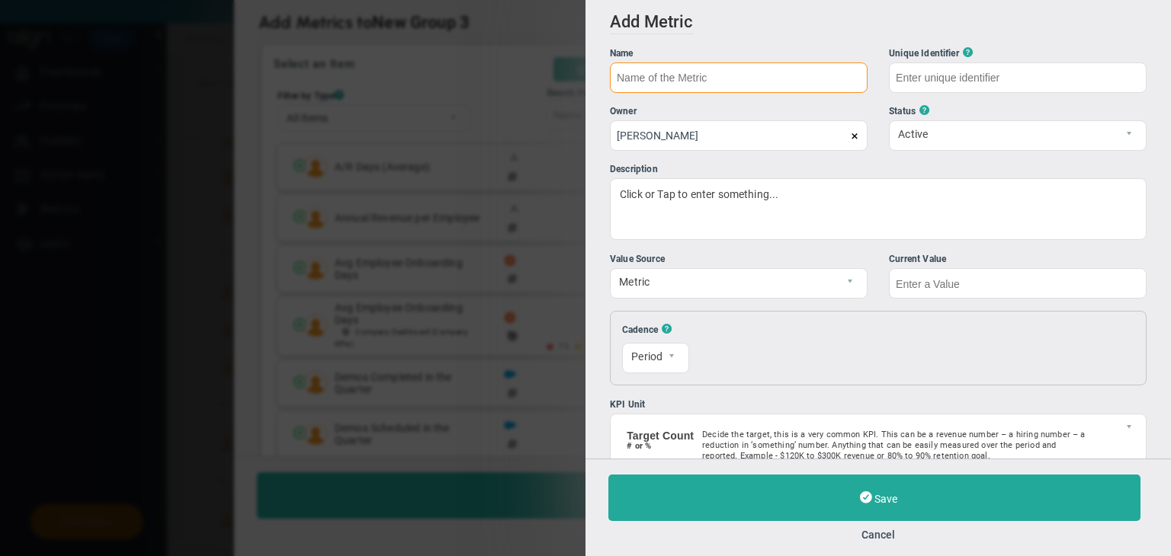
click at [646, 72] on input "text" at bounding box center [739, 78] width 258 height 30
type input "t"
type input "Test data table - 1"
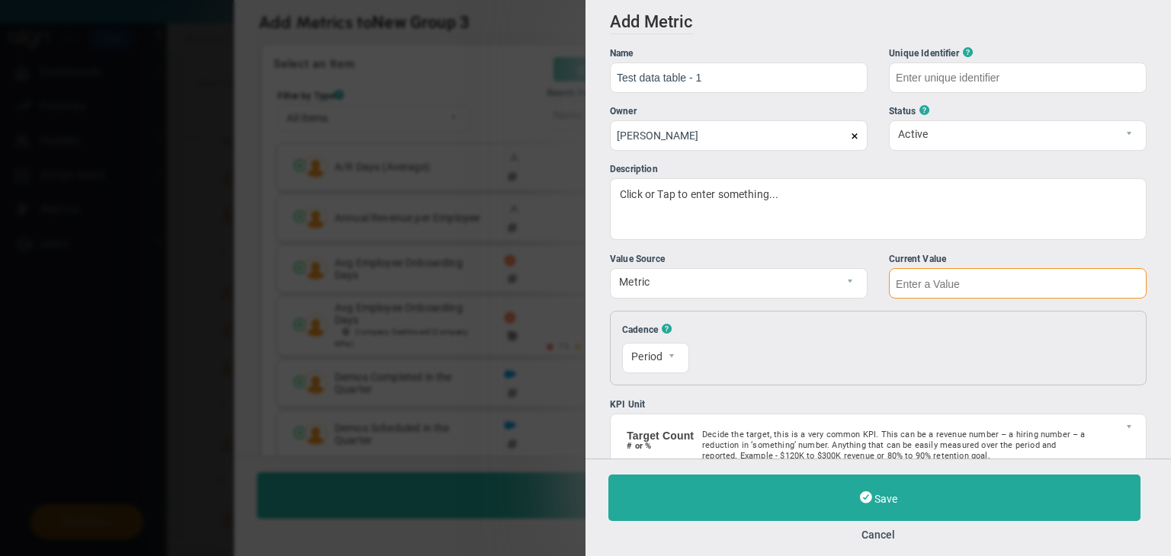
click at [1001, 278] on input "text" at bounding box center [1018, 283] width 258 height 30
type input "Test-data-table---1"
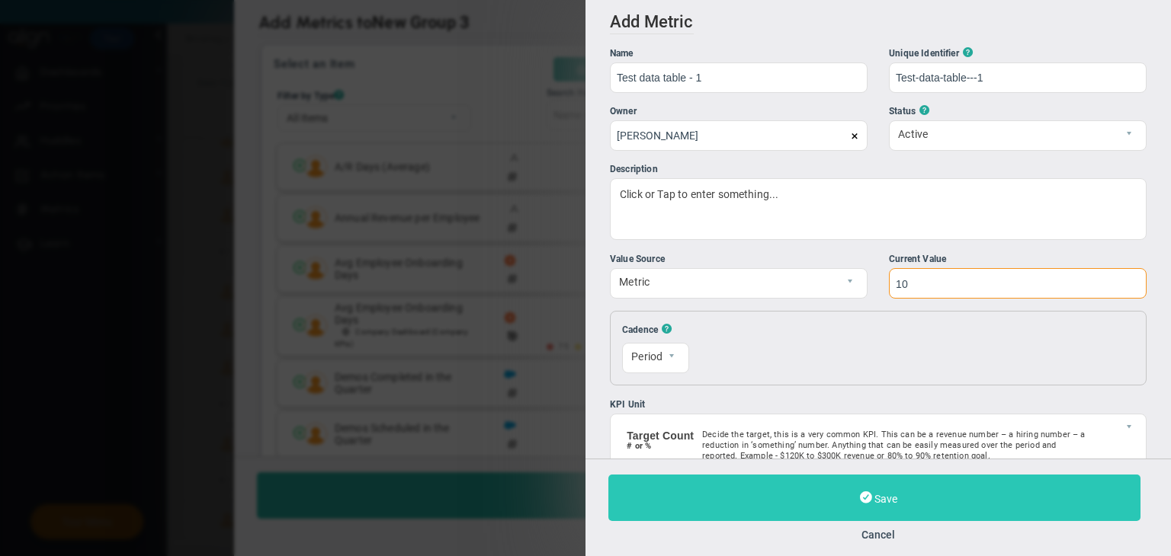
type input "10"
click at [959, 499] on button "Save" at bounding box center [874, 498] width 532 height 46
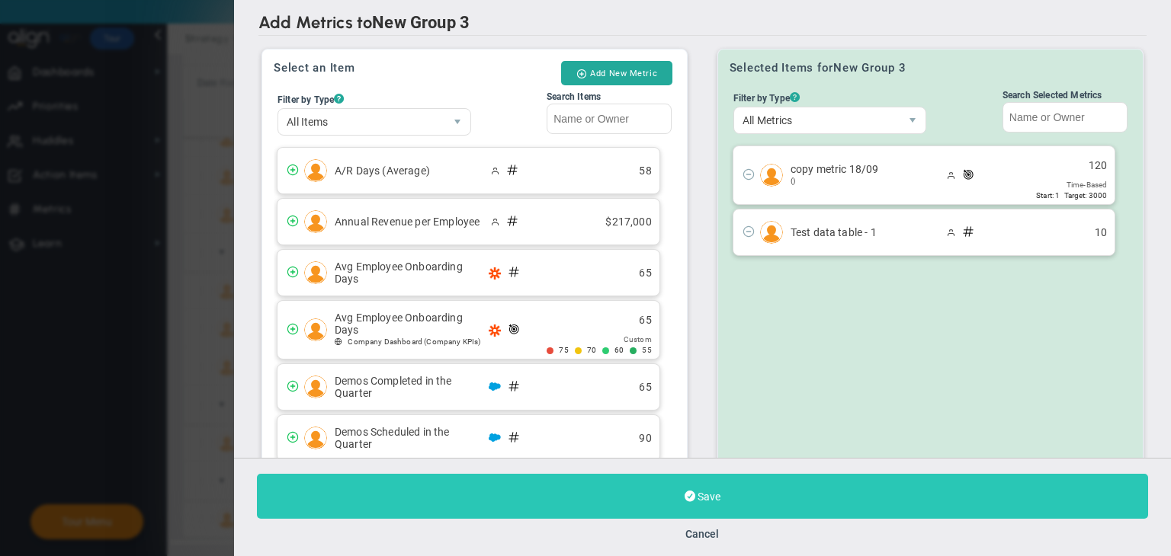
click at [864, 495] on button "Save" at bounding box center [702, 496] width 891 height 45
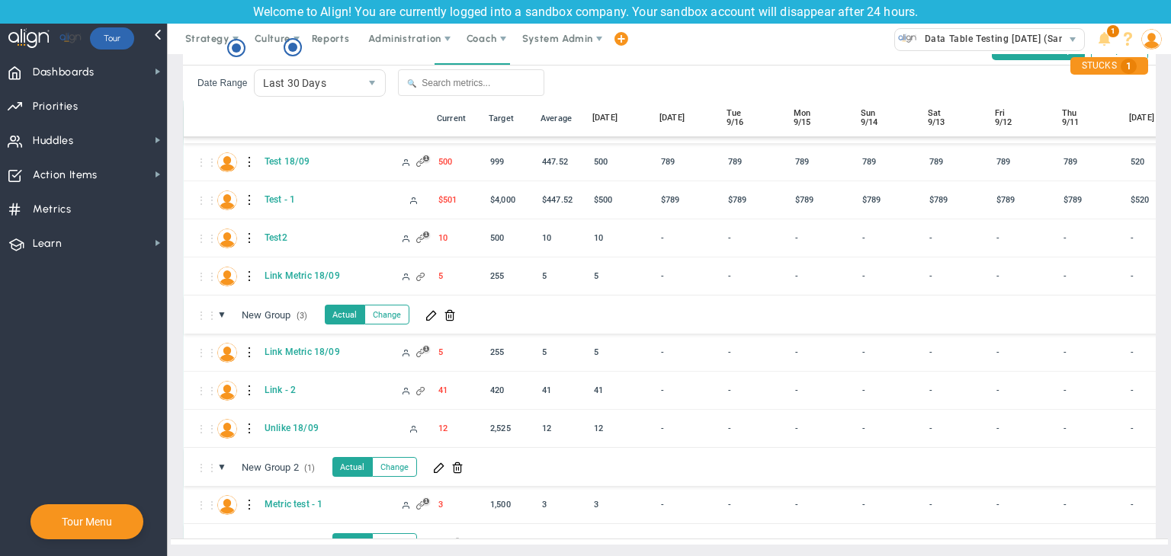
scroll to position [135, 0]
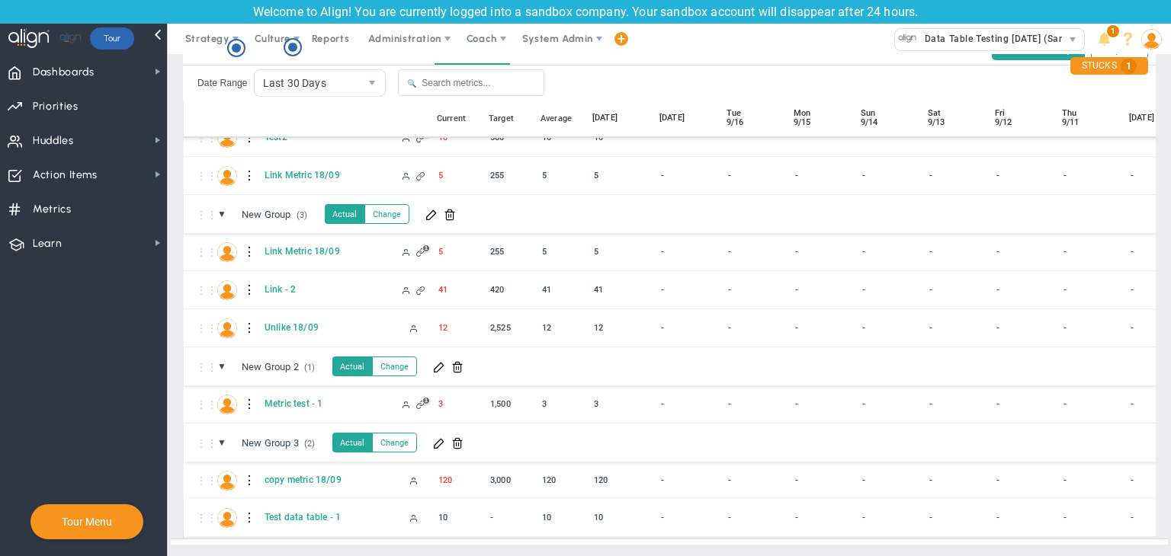
click at [247, 506] on div at bounding box center [250, 518] width 11 height 24
click at [287, 511] on div "Edit" at bounding box center [312, 510] width 105 height 31
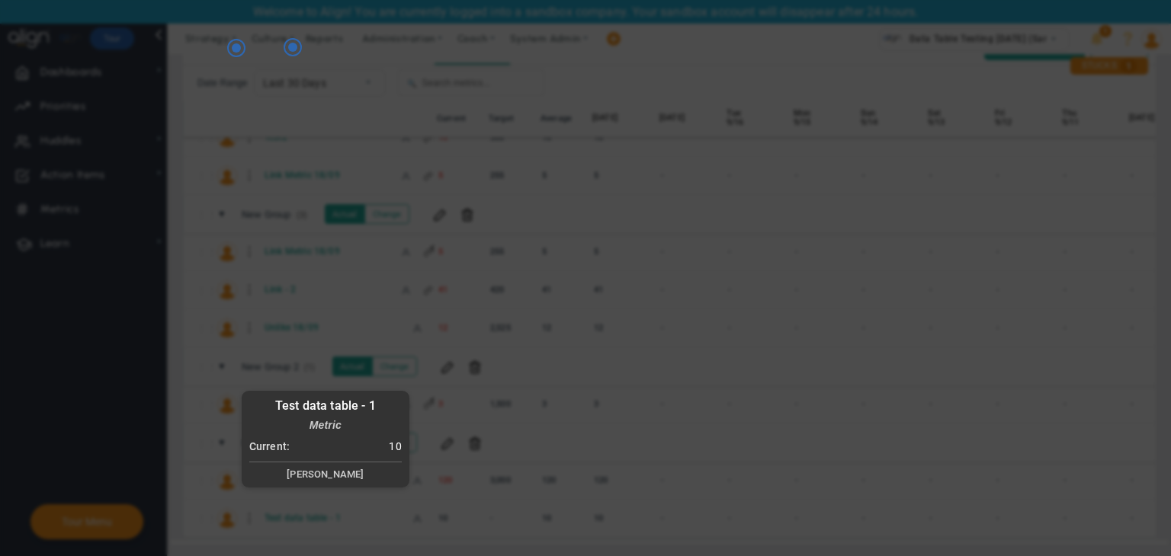
radio input "true"
checkbox input "false"
type input "[PERSON_NAME]"
checkbox input "true"
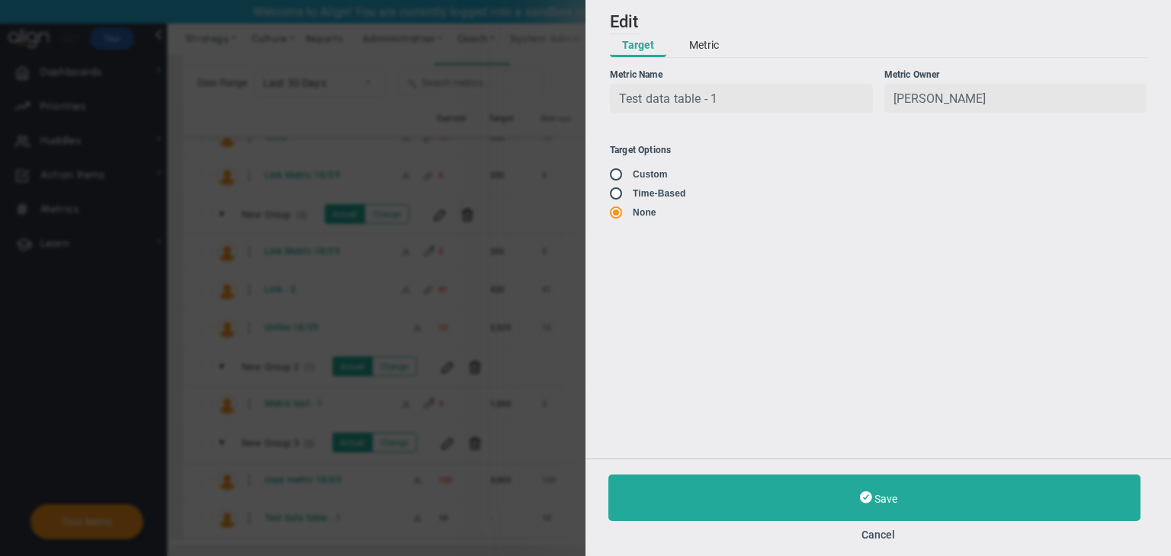
click at [618, 179] on input "radio" at bounding box center [621, 175] width 15 height 12
radio input "true"
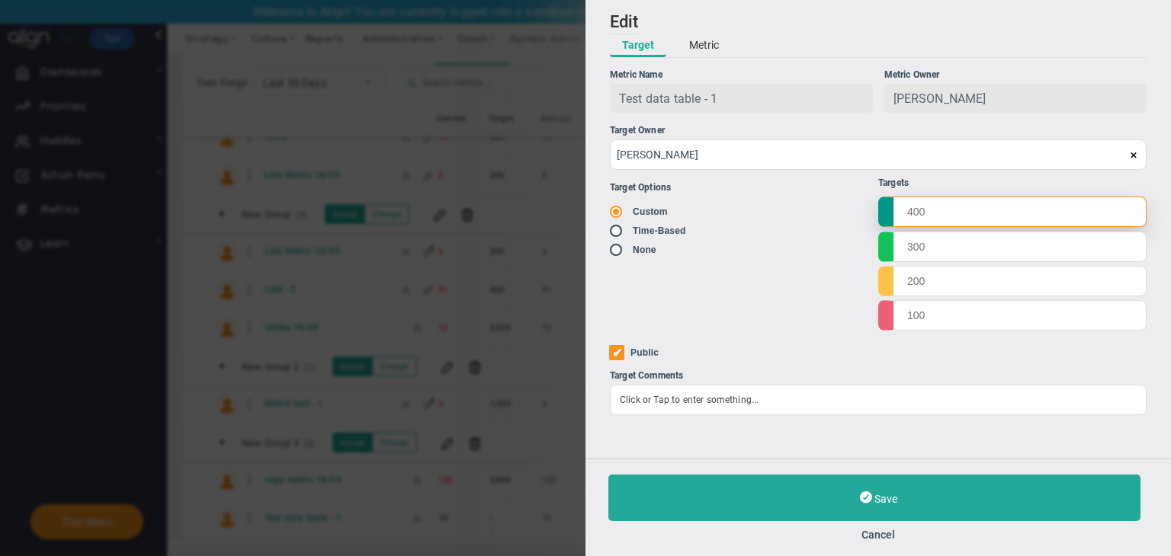
click at [959, 220] on input "text" at bounding box center [1012, 212] width 268 height 30
type input "1000"
click at [954, 250] on input "text" at bounding box center [1012, 246] width 268 height 30
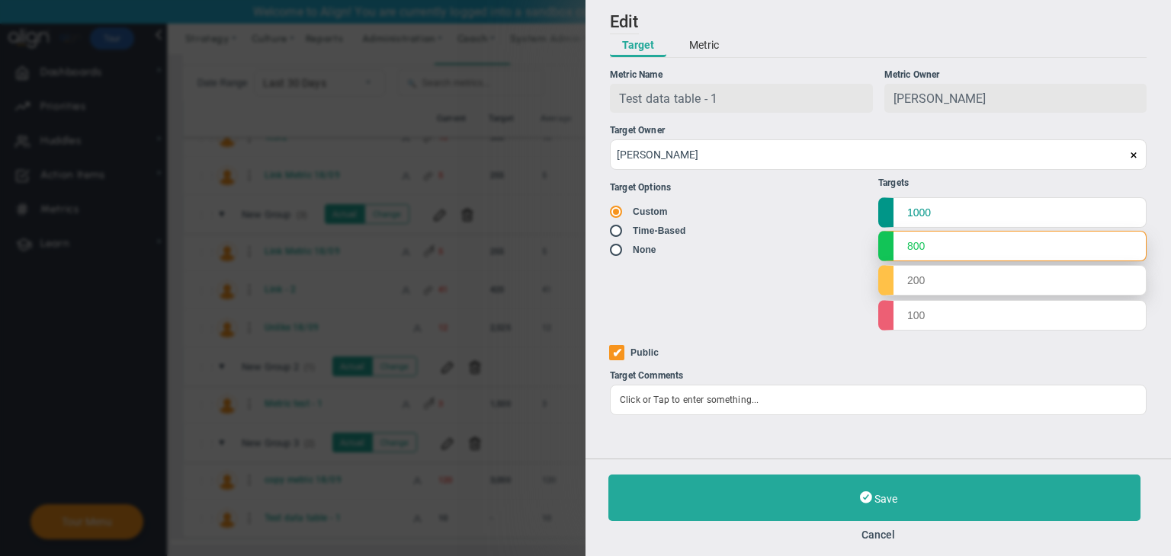
type input "800"
click at [946, 282] on input "text" at bounding box center [1012, 280] width 268 height 30
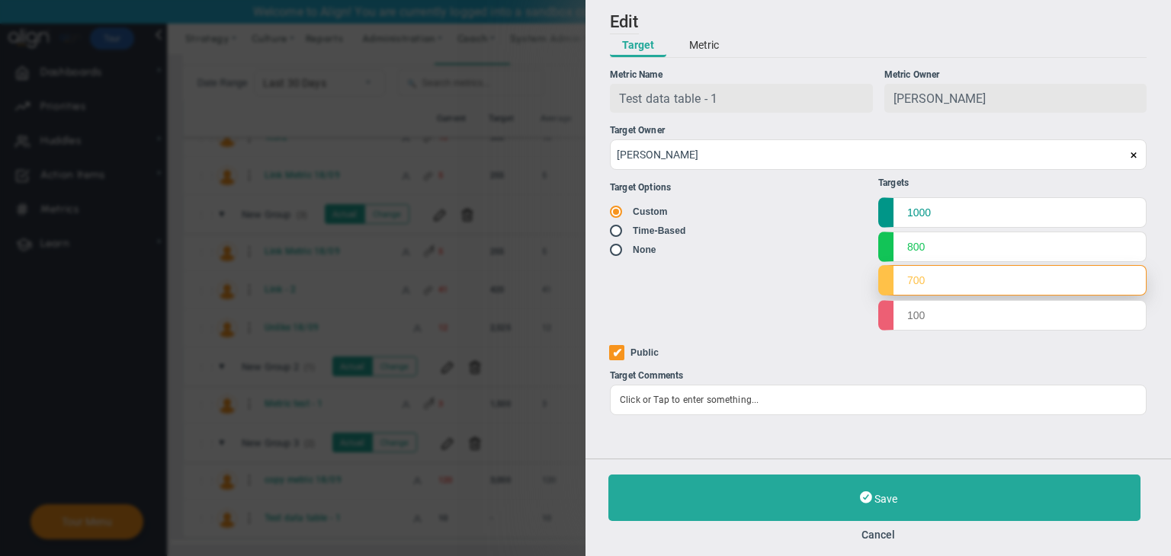
type input "700"
drag, startPoint x: 931, startPoint y: 280, endPoint x: 930, endPoint y: 269, distance: 10.7
click at [930, 275] on ul "Targets 1000 800 700" at bounding box center [1012, 254] width 268 height 153
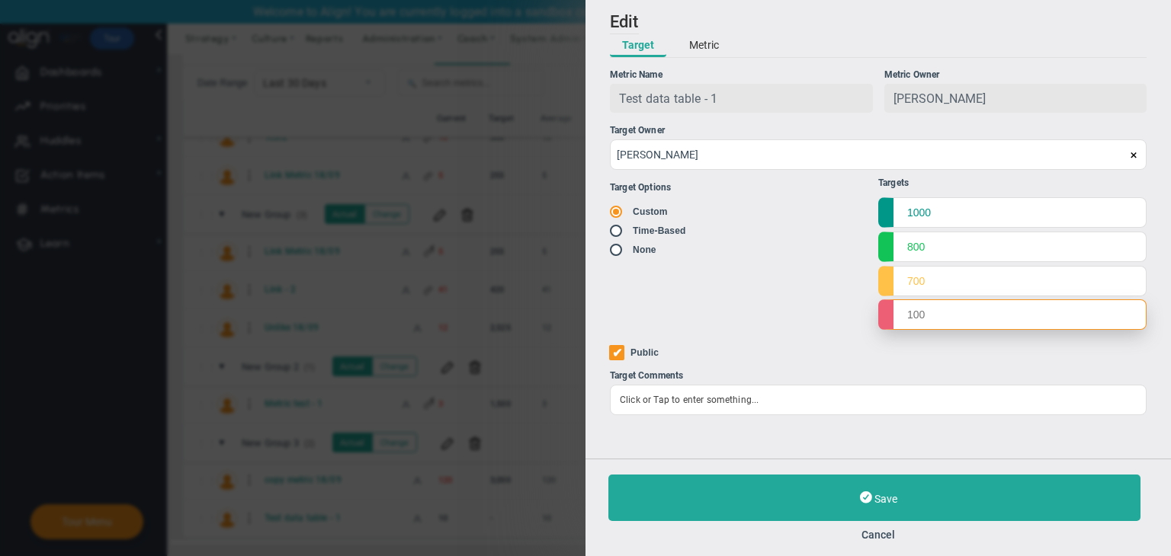
click at [950, 319] on input "text" at bounding box center [1012, 315] width 268 height 30
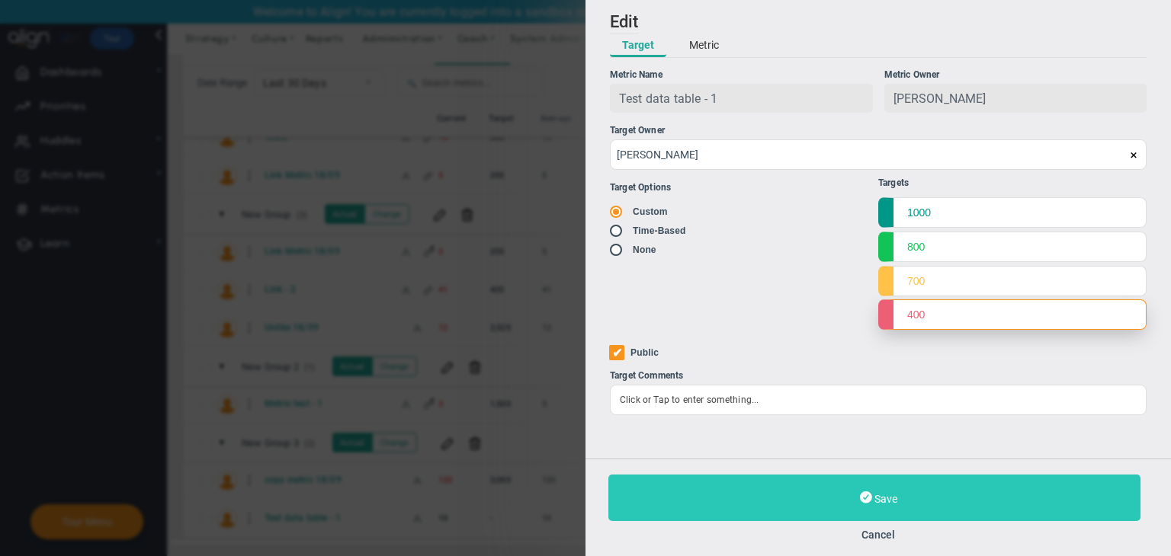
type input "400"
click at [977, 482] on button "Save" at bounding box center [874, 498] width 532 height 46
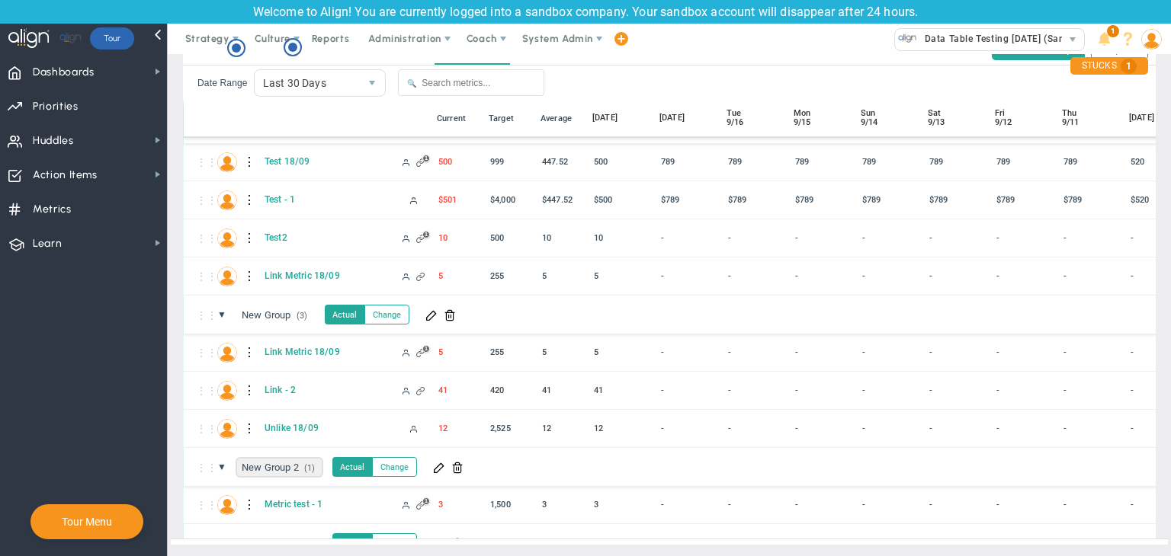
scroll to position [135, 0]
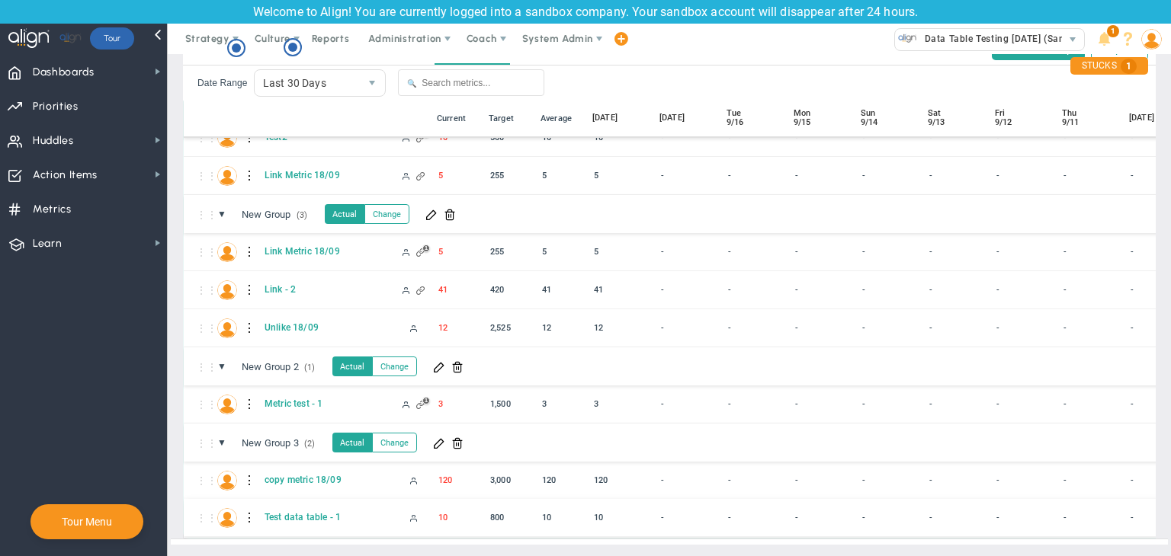
click at [247, 506] on div at bounding box center [250, 518] width 11 height 24
click at [287, 503] on div "Edit" at bounding box center [312, 510] width 105 height 31
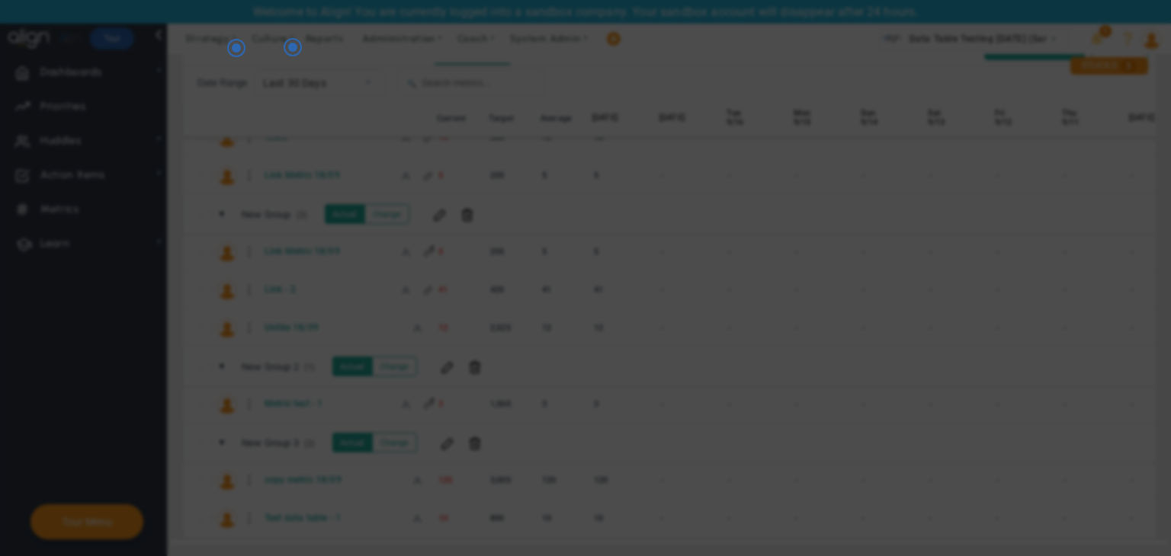
radio input "true"
checkbox input "false"
type input "[PERSON_NAME]"
radio input "true"
type input "1000"
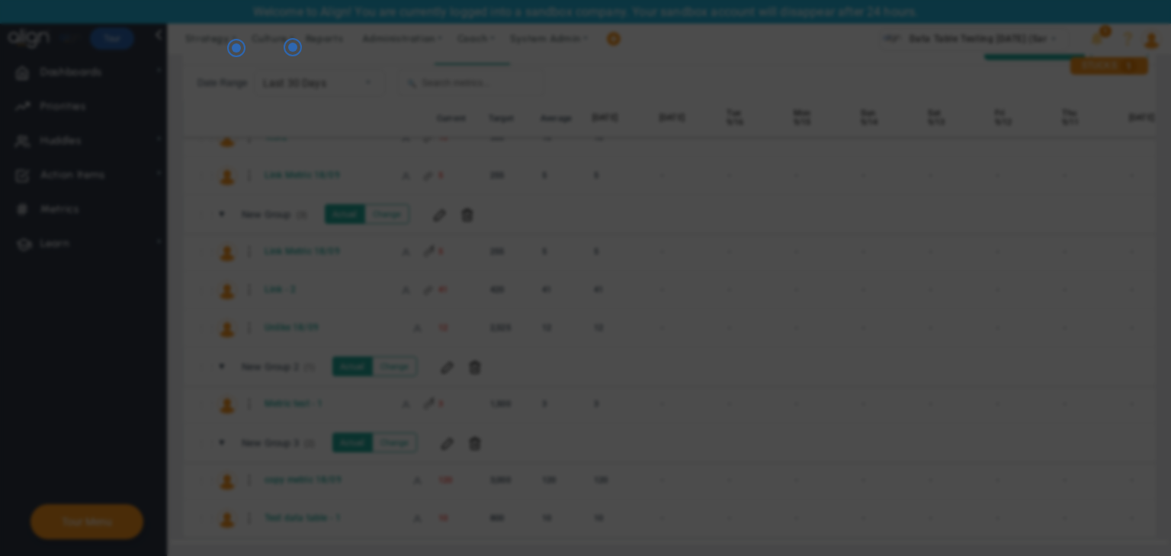
type input "800"
type input "700"
type input "400"
checkbox input "true"
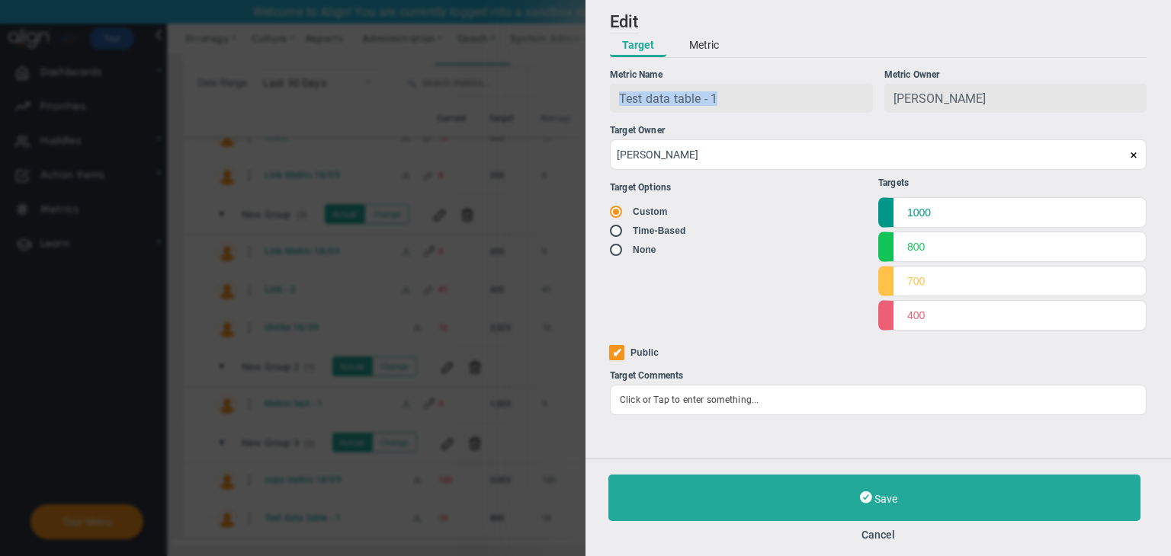
drag, startPoint x: 739, startPoint y: 111, endPoint x: 610, endPoint y: 108, distance: 129.6
click at [610, 108] on div "Test data table - 1" at bounding box center [741, 98] width 263 height 29
copy span "Test data table - 1"
click at [882, 535] on button "Cancel" at bounding box center [878, 535] width 540 height 12
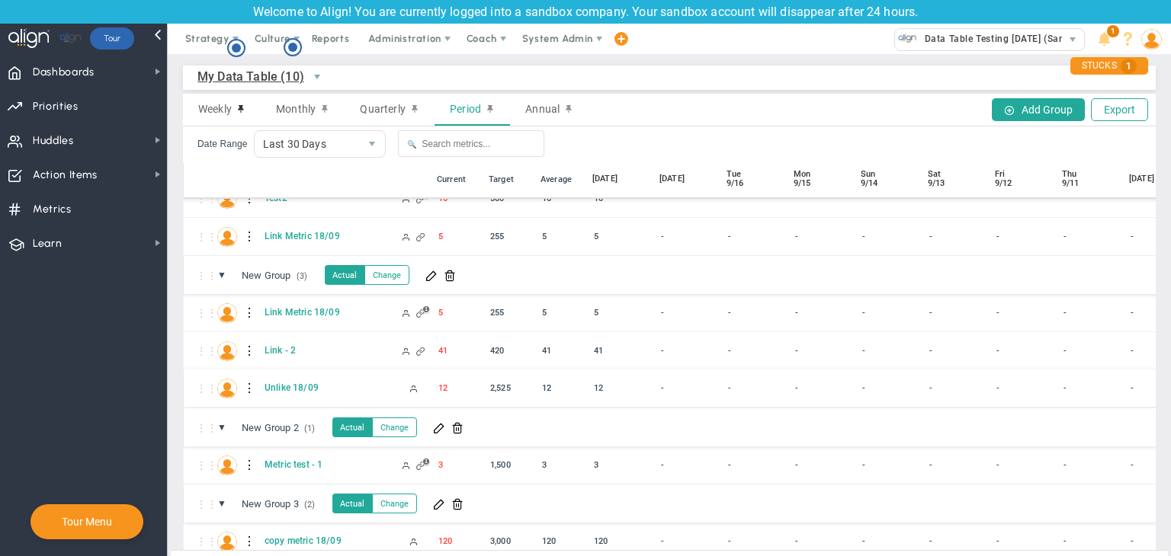
scroll to position [72, 0]
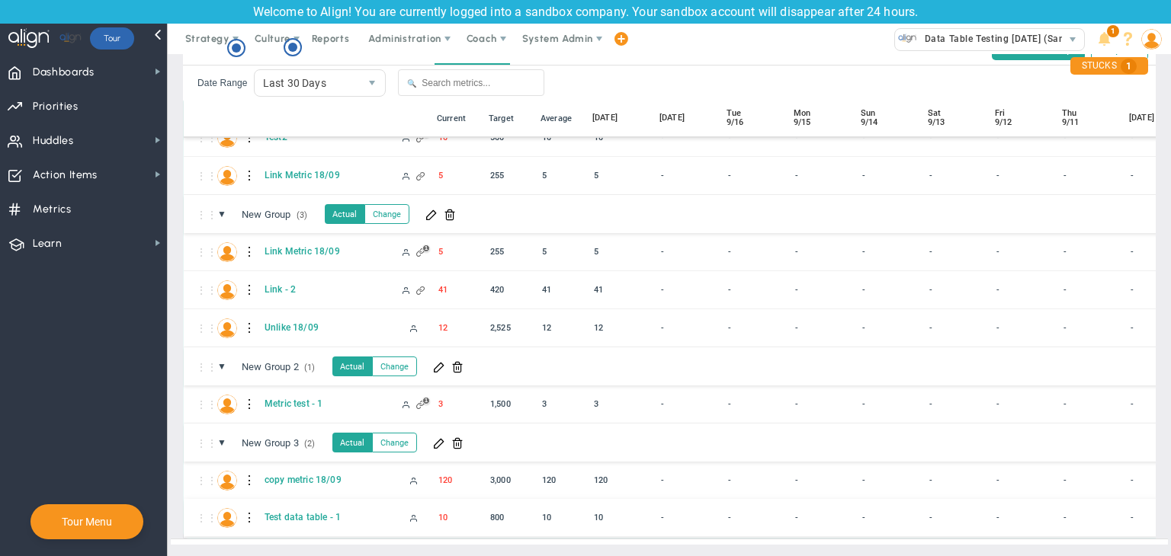
click at [247, 506] on div at bounding box center [250, 518] width 11 height 24
click at [285, 509] on div "Edit" at bounding box center [312, 510] width 105 height 31
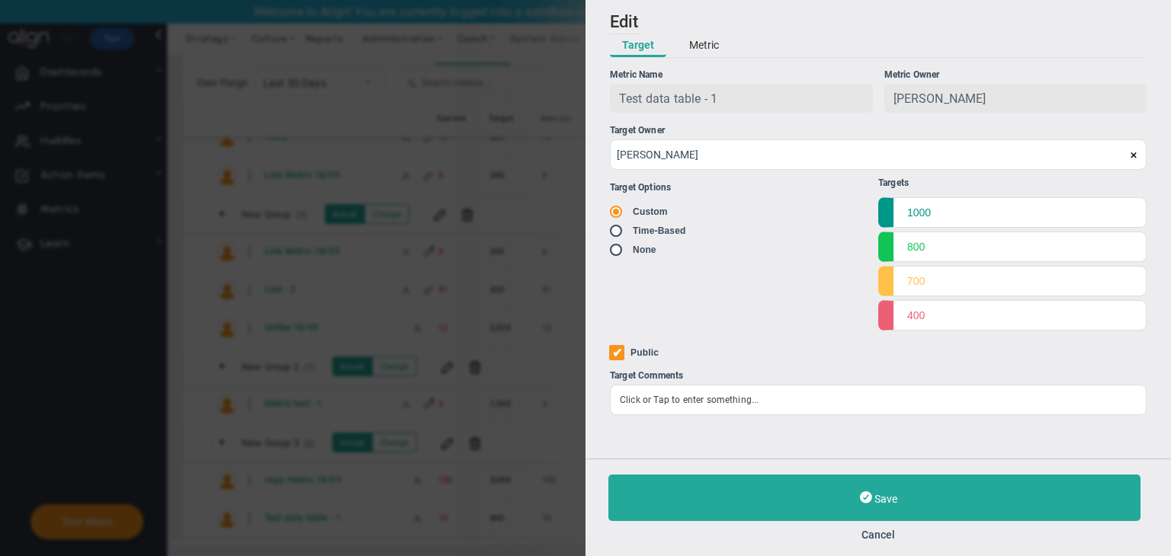
drag, startPoint x: 708, startPoint y: 43, endPoint x: 757, endPoint y: 43, distance: 48.8
click at [710, 43] on button "Metric" at bounding box center [704, 45] width 54 height 23
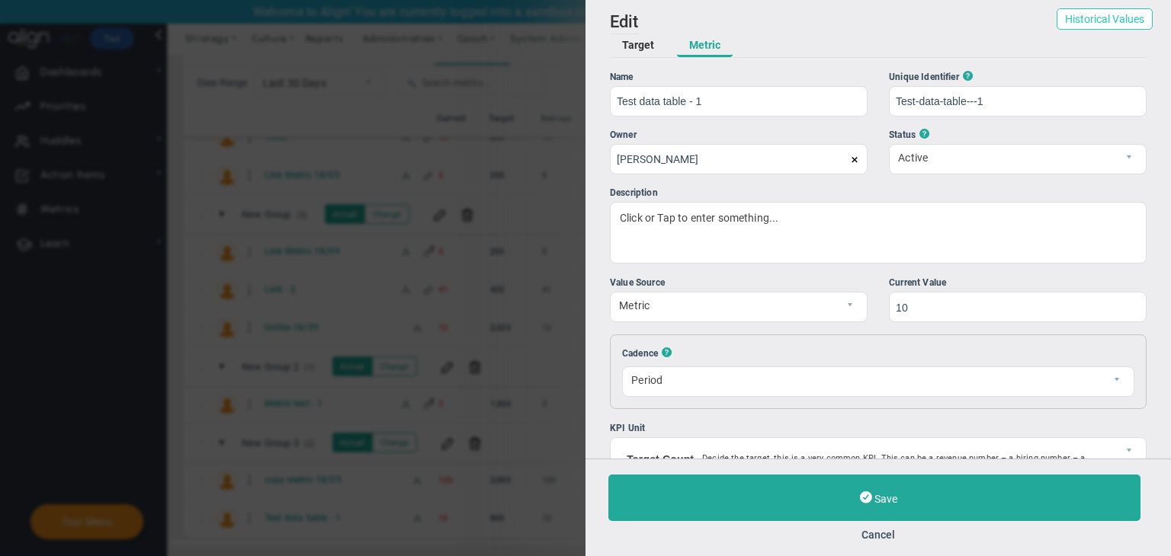
click at [1088, 13] on button "Historical Values" at bounding box center [1104, 18] width 96 height 21
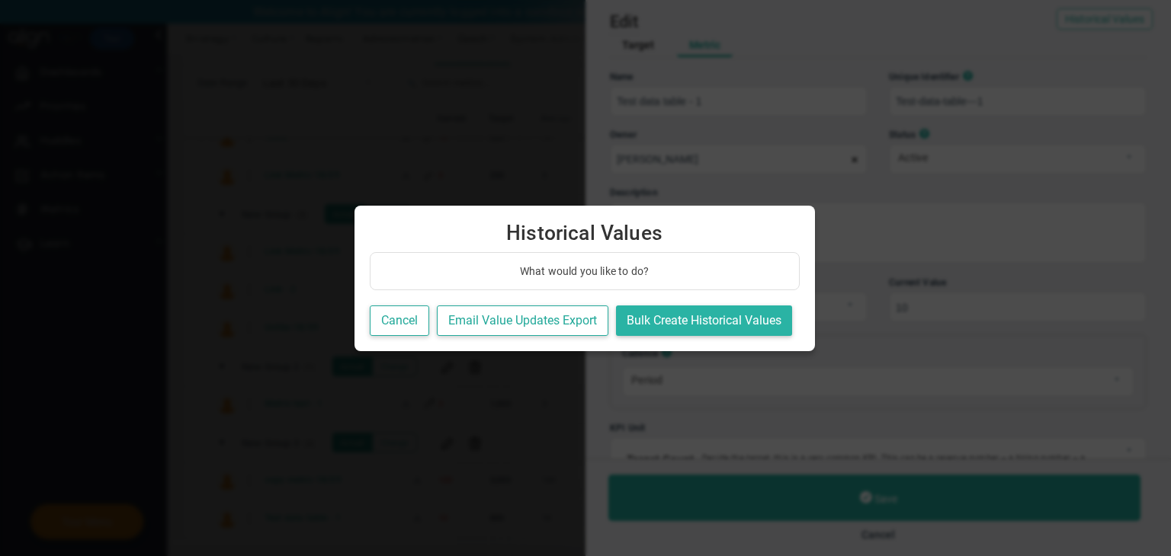
click at [695, 321] on button "Bulk Create Historical Values" at bounding box center [704, 321] width 176 height 31
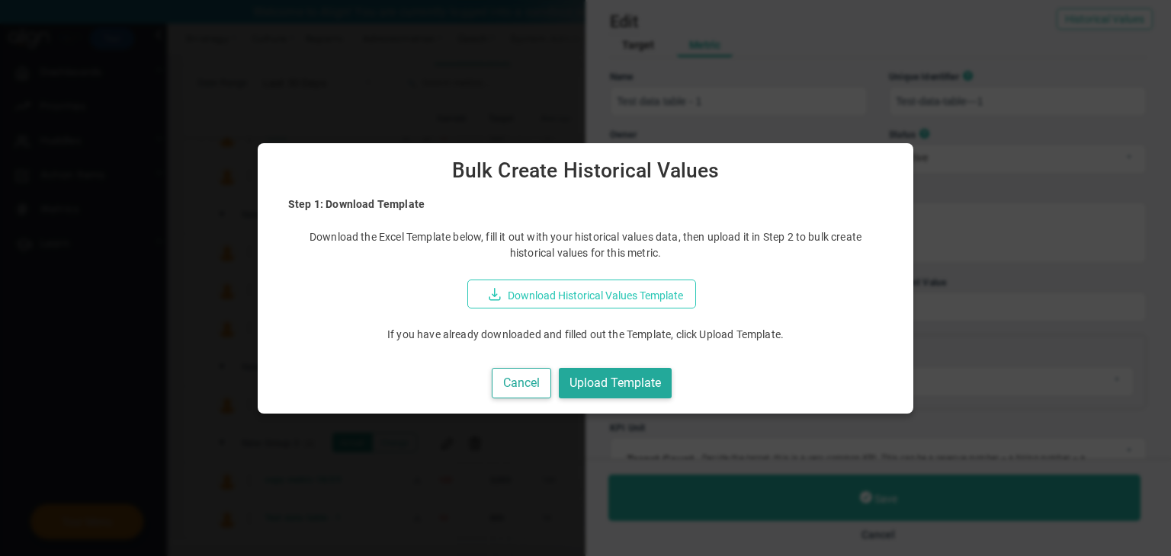
click at [619, 290] on button "Download Historical Values Template" at bounding box center [581, 294] width 229 height 29
click at [663, 380] on button "Upload Template" at bounding box center [615, 383] width 113 height 31
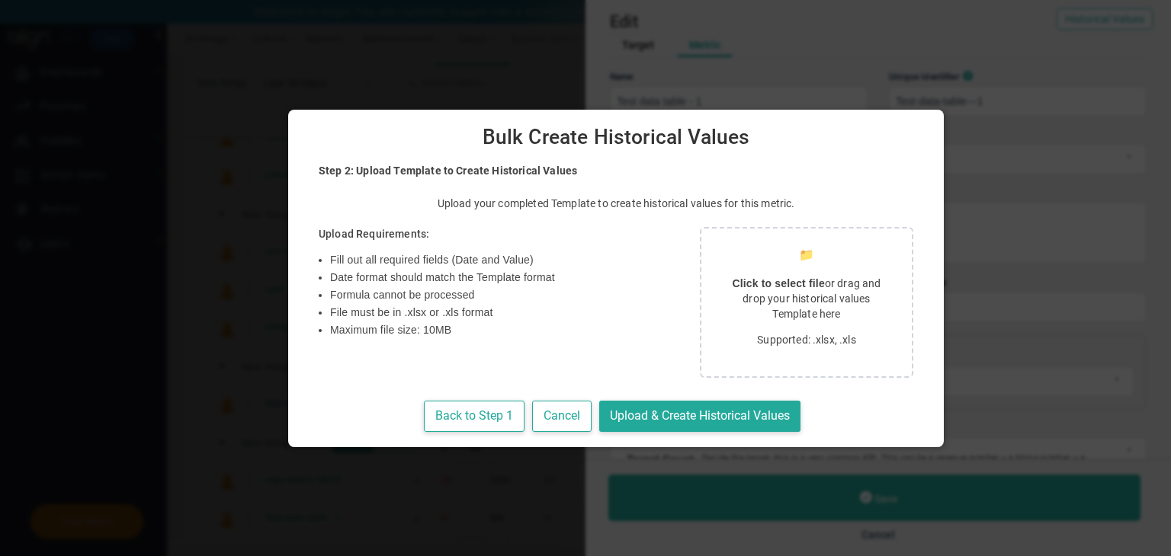
click at [725, 316] on p "Click to select file or drag and drop your historical values Template here" at bounding box center [807, 299] width 174 height 46
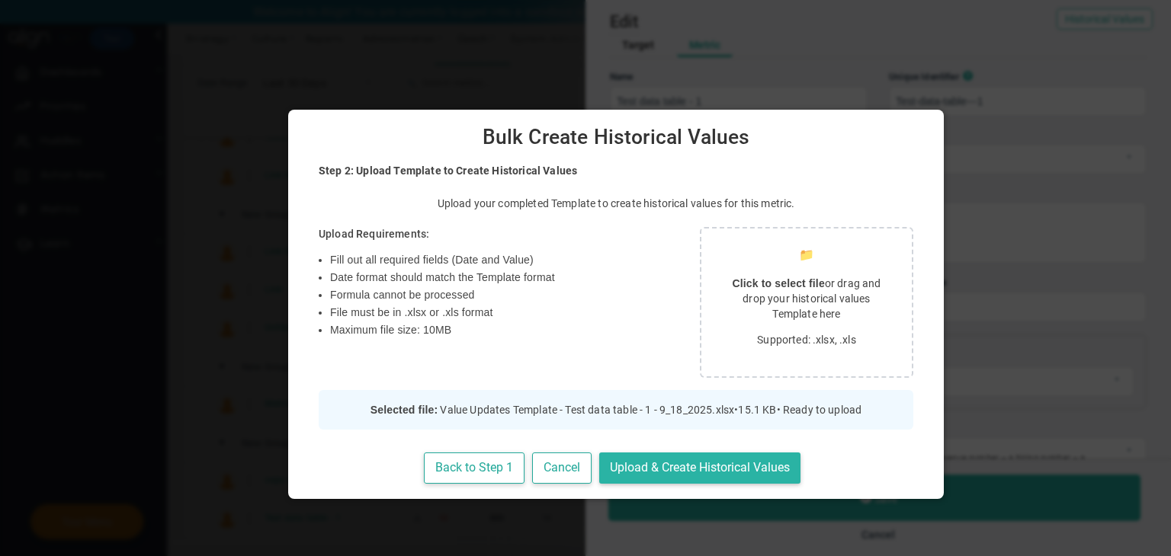
click at [616, 467] on button "Upload & Create Historical Values" at bounding box center [699, 468] width 201 height 31
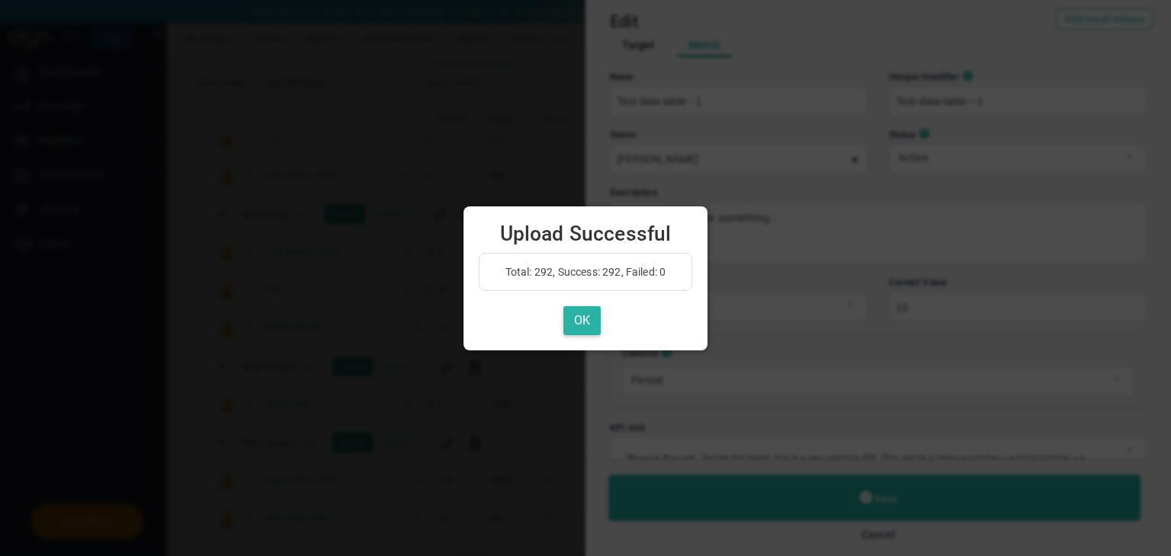
click at [575, 316] on button "OK" at bounding box center [581, 321] width 37 height 30
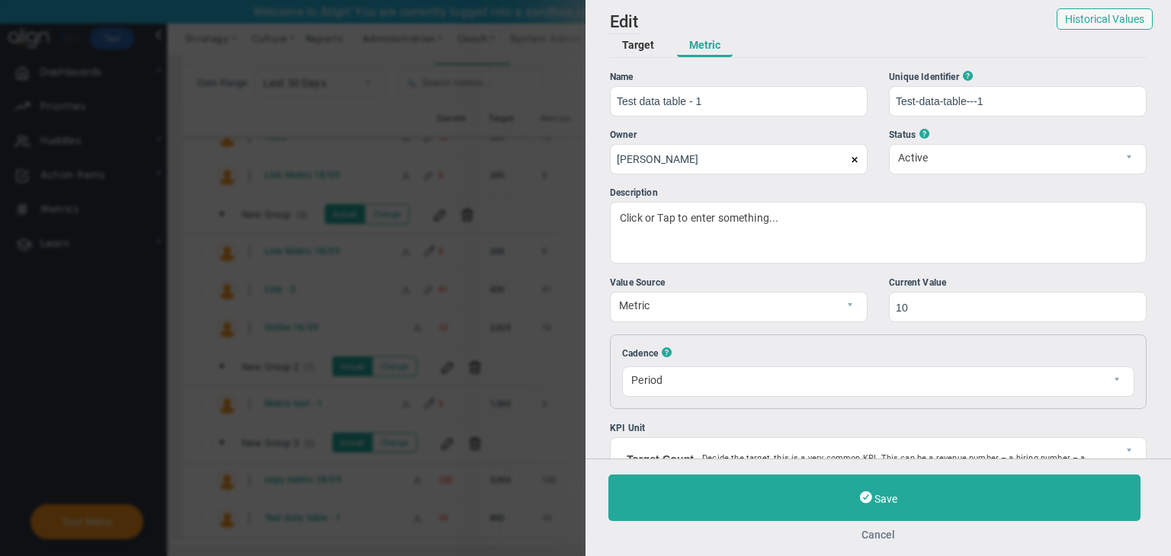
click at [885, 537] on button "Cancel" at bounding box center [878, 535] width 540 height 12
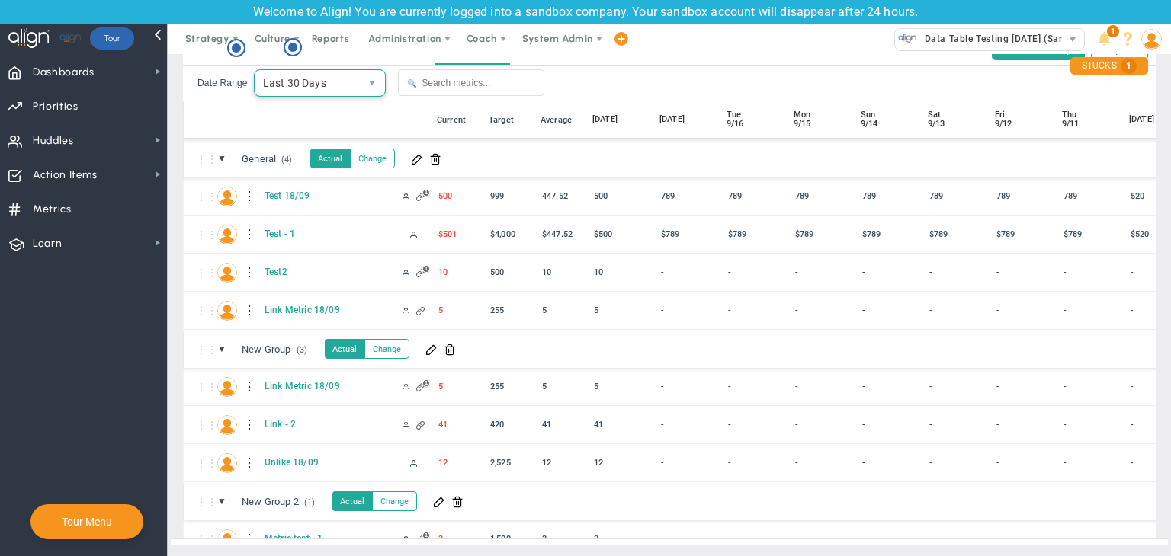
click at [341, 75] on span "Last 30 Days" at bounding box center [307, 83] width 105 height 26
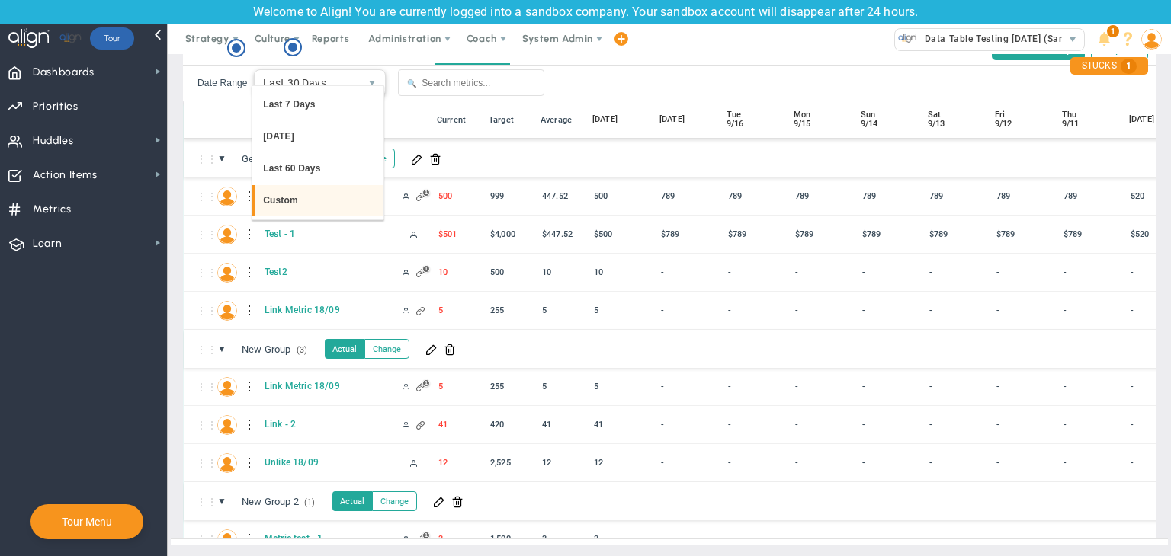
click at [332, 203] on li "Custom" at bounding box center [317, 201] width 131 height 32
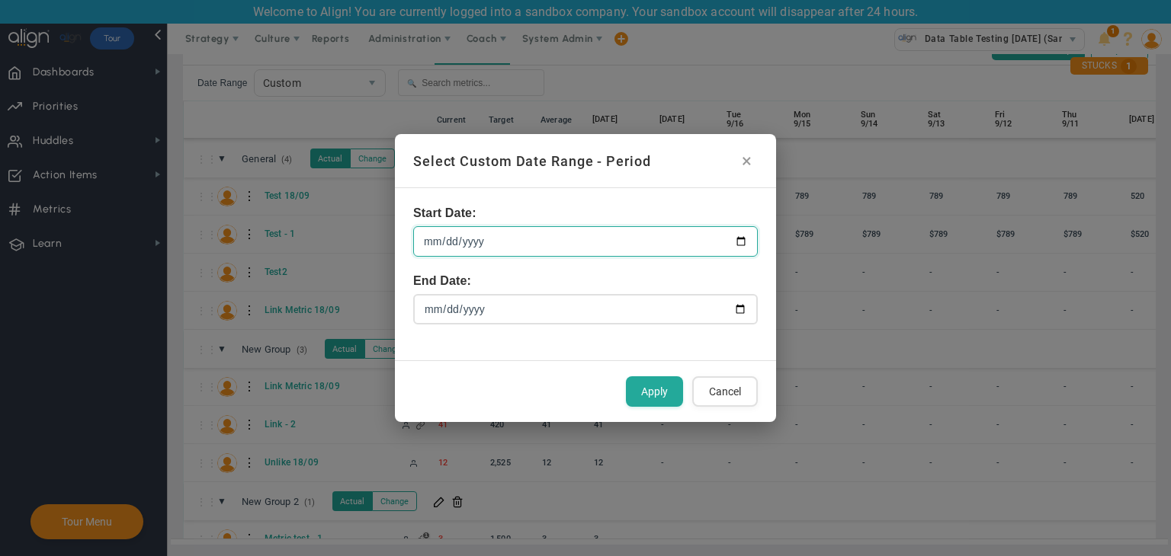
click at [742, 238] on input "2025-08-19" at bounding box center [585, 241] width 345 height 30
type input "2024-12-01"
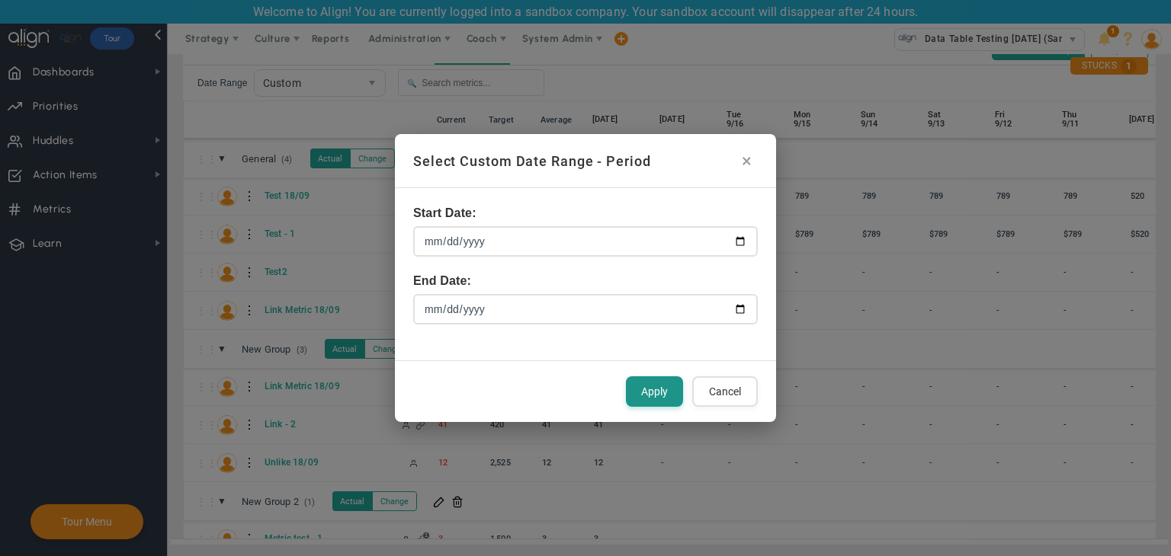
click at [646, 385] on button "Apply" at bounding box center [654, 392] width 57 height 30
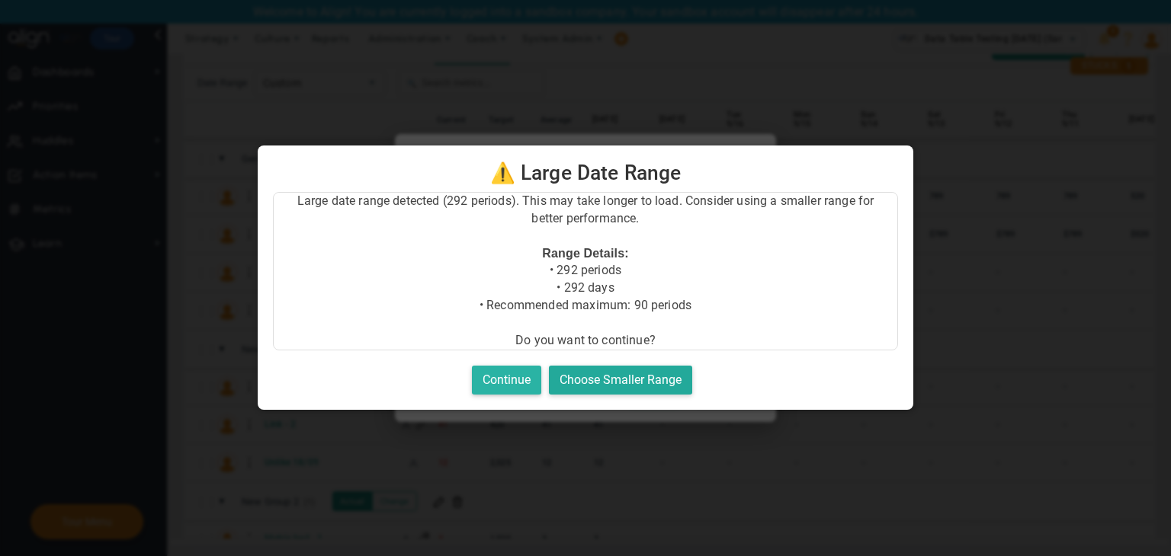
click at [518, 373] on button "Continue" at bounding box center [506, 381] width 69 height 30
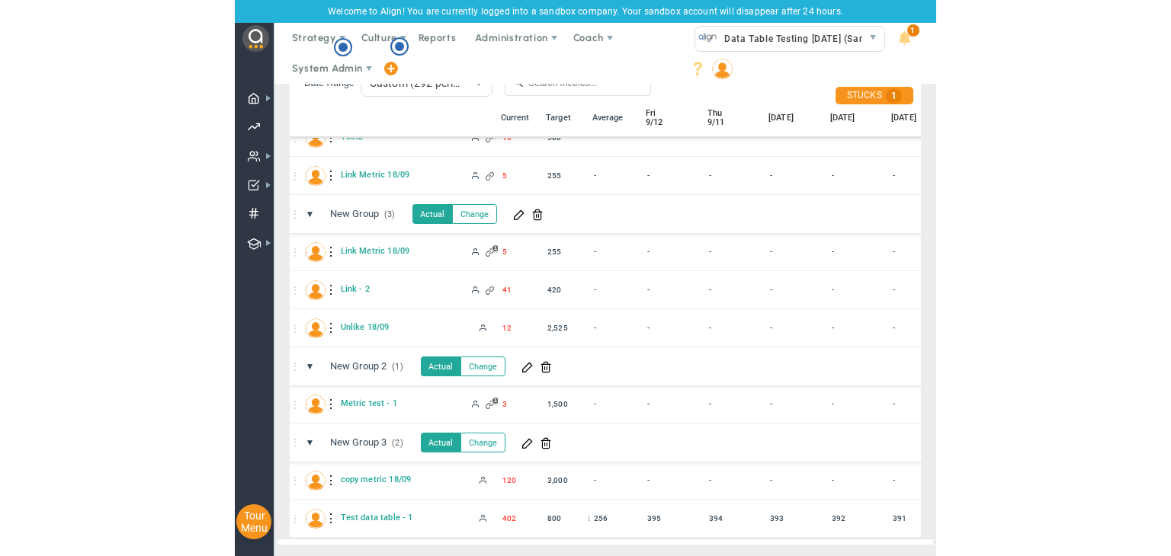
scroll to position [135, 0]
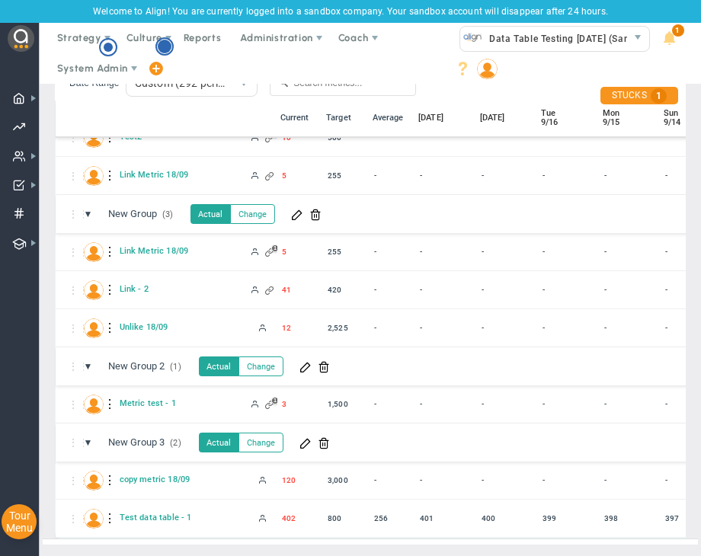
click at [169, 50] on circle "Hotspot (open by clicking or pressing space/enter)" at bounding box center [165, 47] width 14 height 14
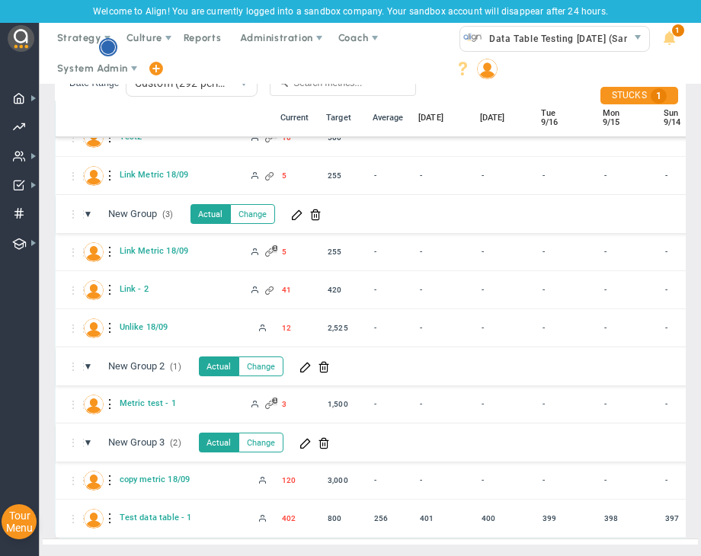
click at [108, 46] on circle "Hotspot (open by clicking or pressing space/enter)" at bounding box center [108, 47] width 14 height 14
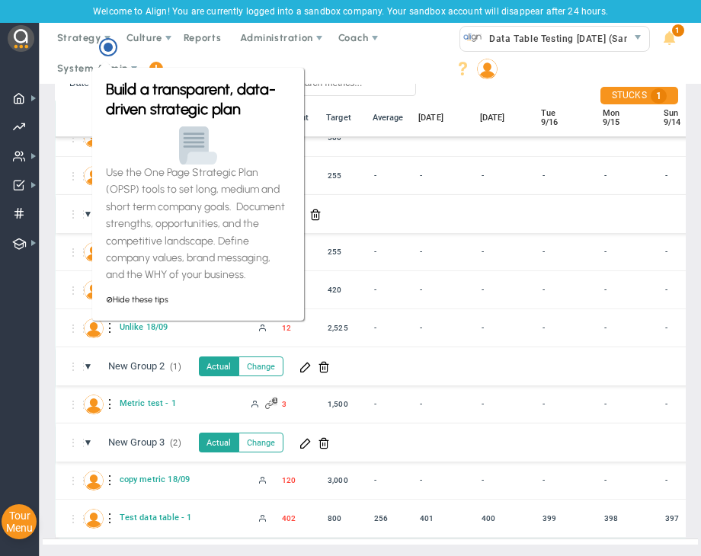
click at [92, 104] on div "Build a transparent, data-driven strategic plan Use the One Page Strategic Plan…" at bounding box center [198, 194] width 212 height 253
click at [431, 75] on ul "Strategy One Page Strategic Plan Alignment Checklist 4D Vision Summary Function…" at bounding box center [241, 53] width 405 height 61
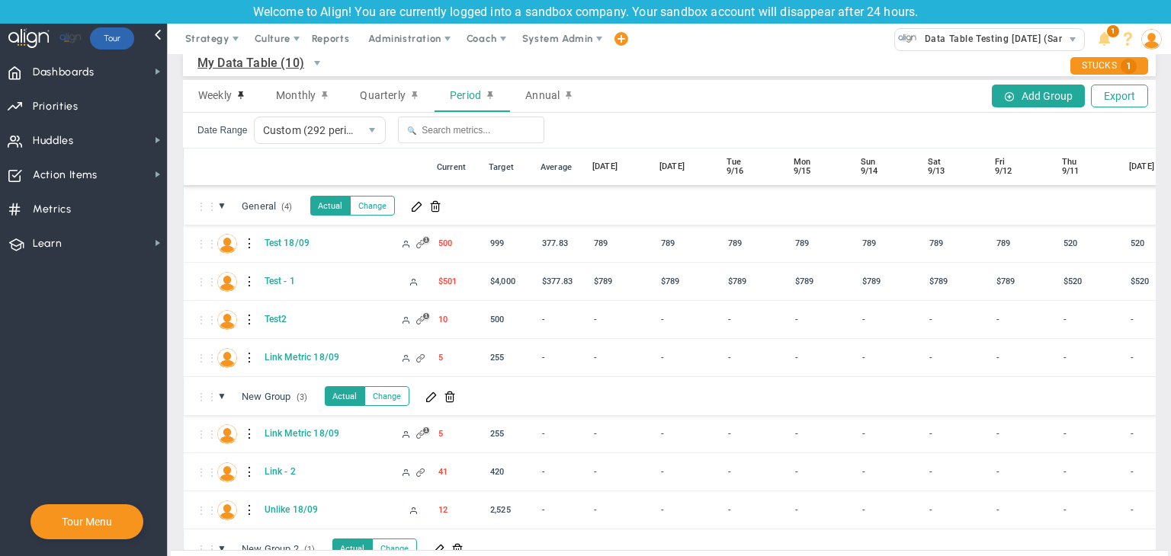
scroll to position [0, 0]
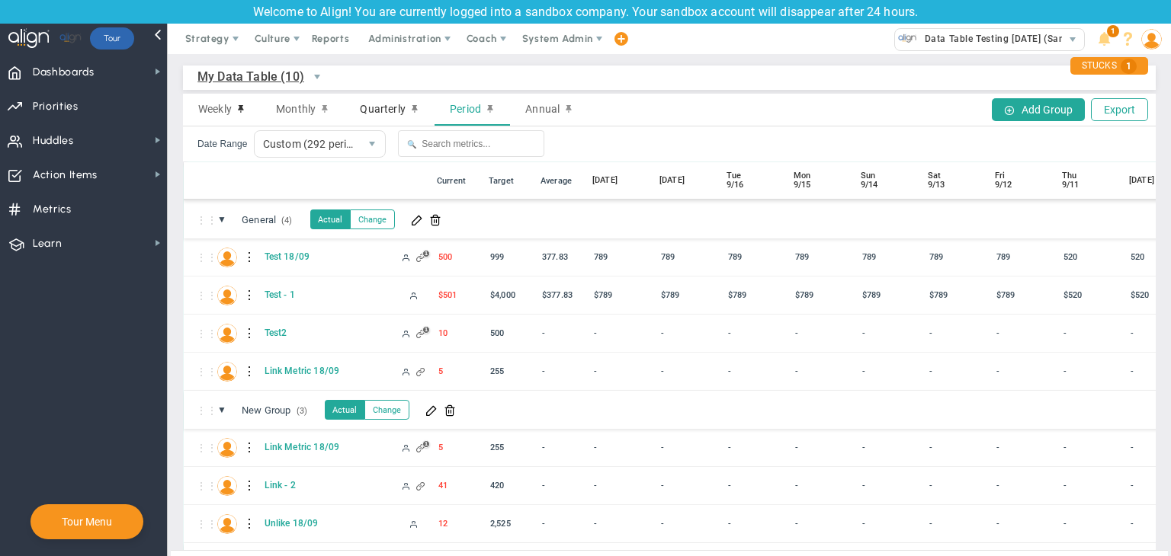
click at [392, 111] on span "Quarterly" at bounding box center [382, 109] width 45 height 12
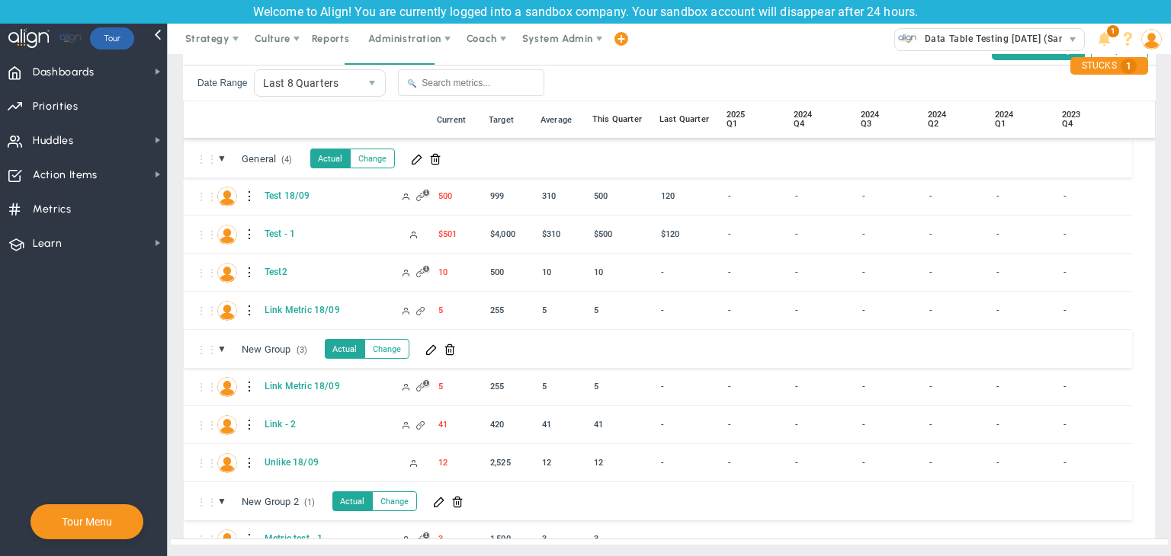
scroll to position [135, 0]
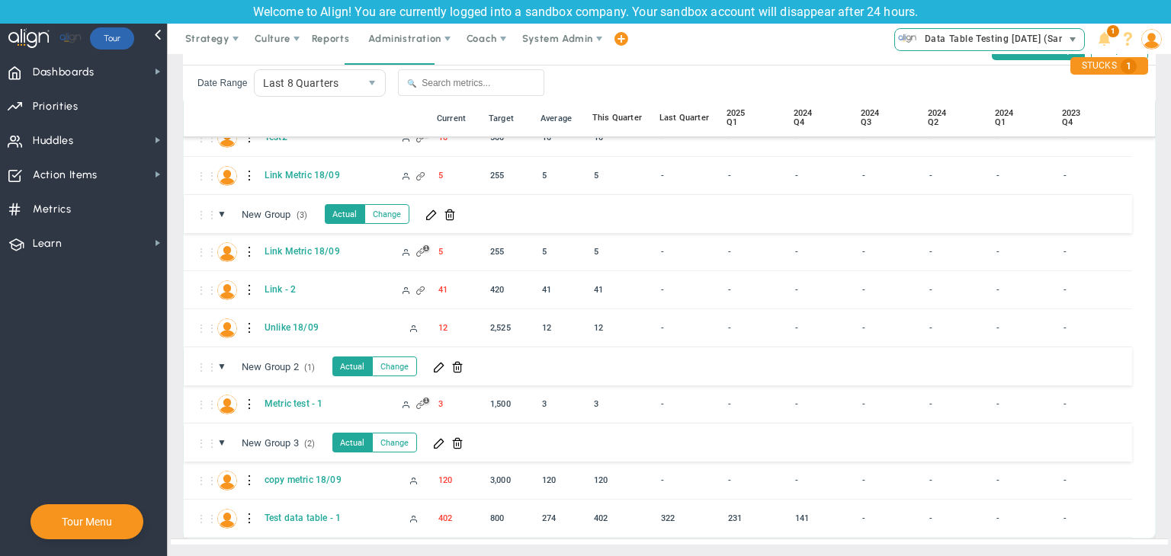
click at [989, 34] on span "Data Table Testing [DATE] (Sandbox)" at bounding box center [1004, 39] width 174 height 20
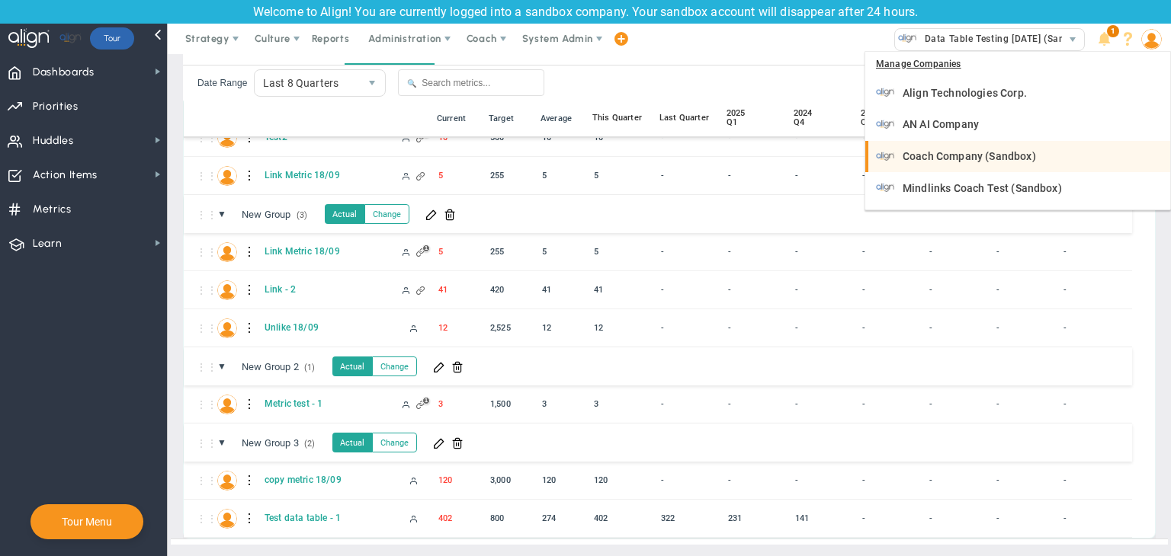
scroll to position [61, 0]
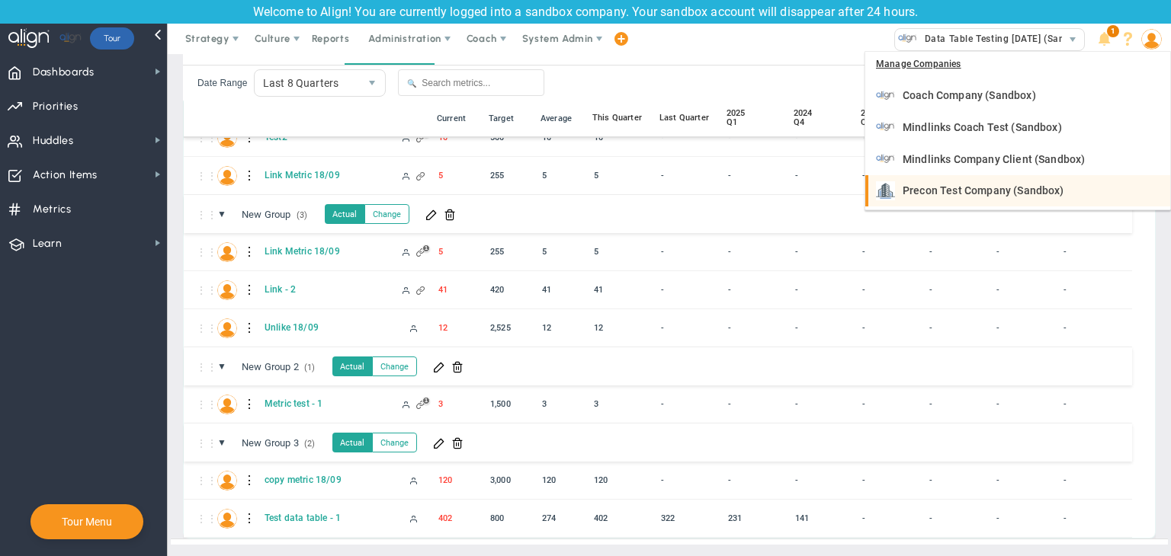
click at [966, 181] on div "Precon Test Company (Sandbox)" at bounding box center [1019, 190] width 287 height 19
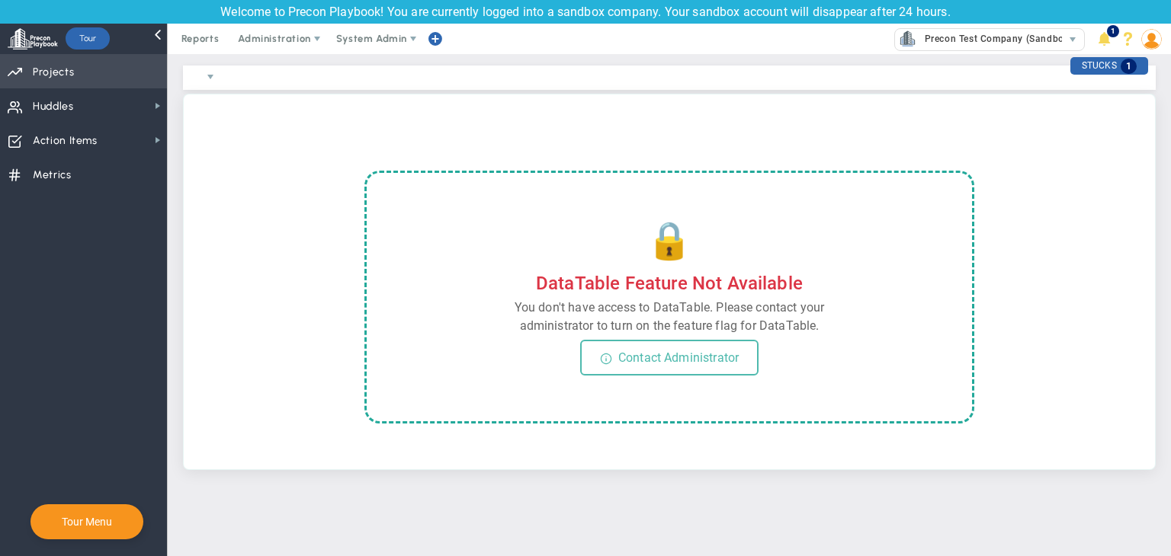
click at [58, 75] on span "Projects" at bounding box center [53, 72] width 41 height 32
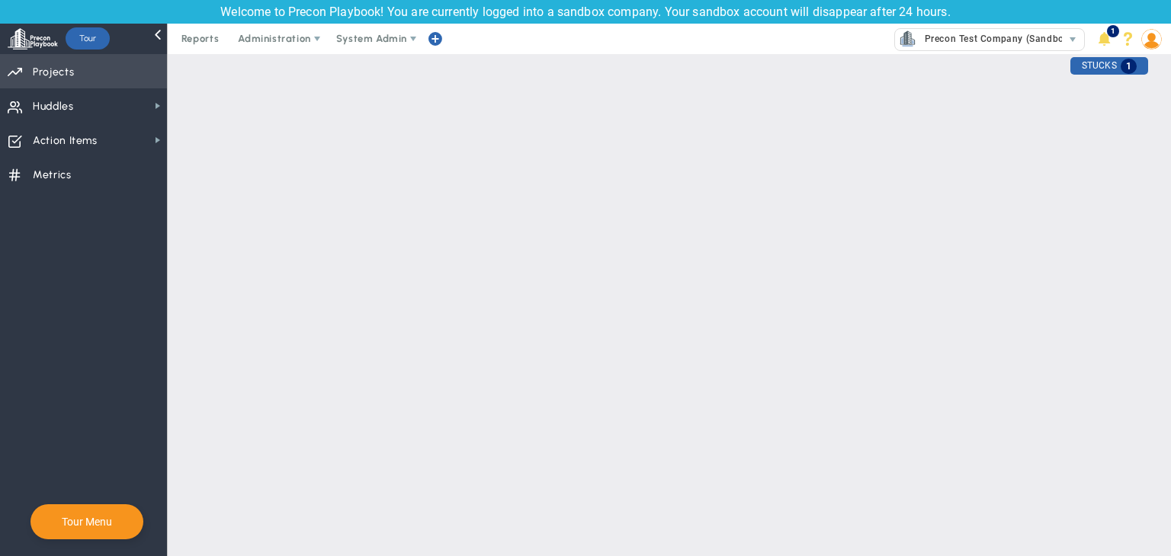
checkbox input "false"
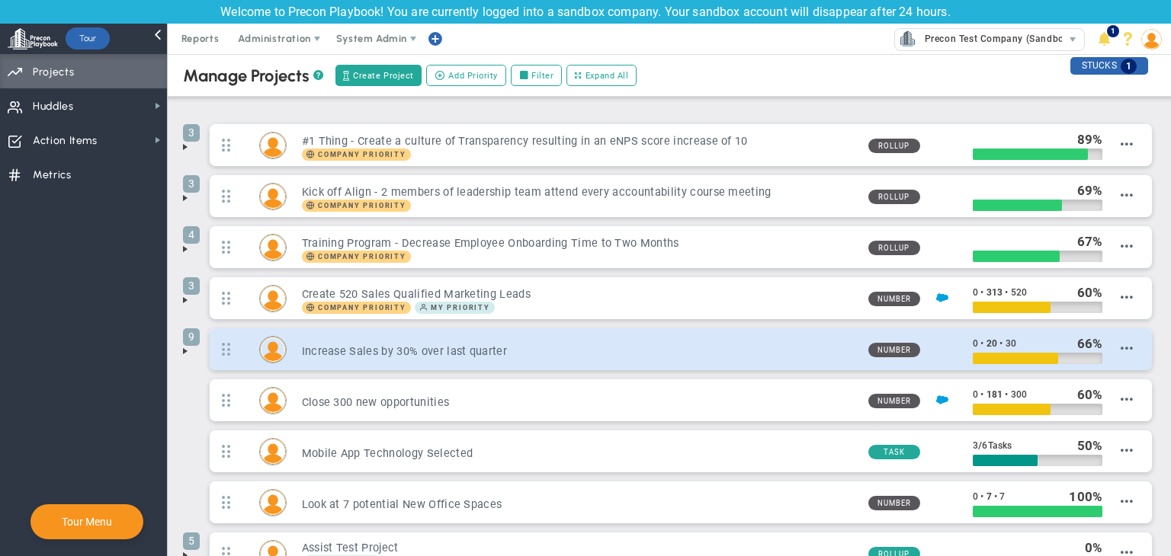
scroll to position [111, 0]
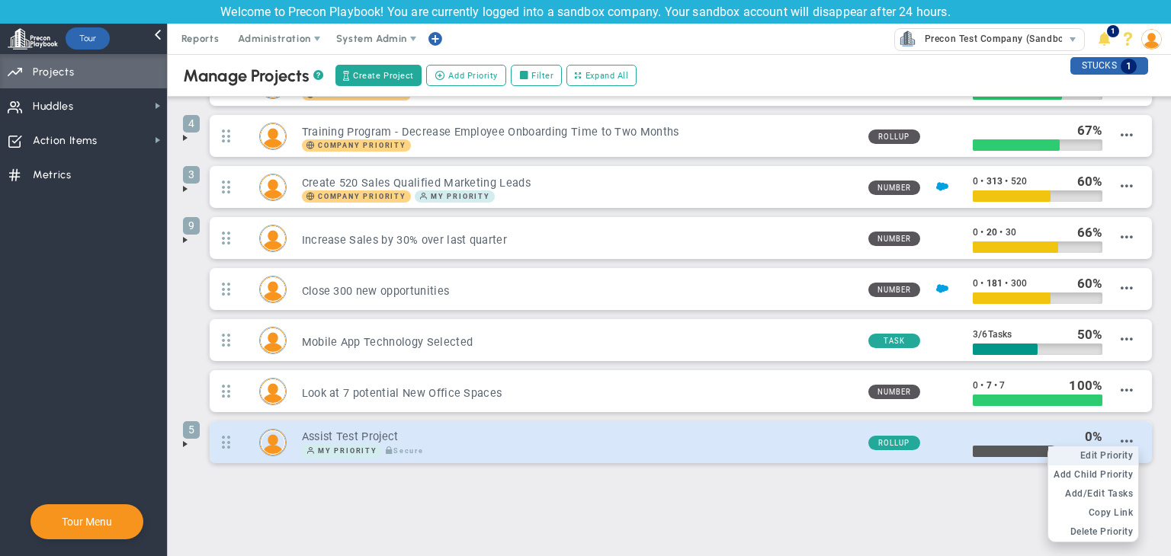
click at [1104, 450] on span "Edit Priority" at bounding box center [1106, 455] width 53 height 11
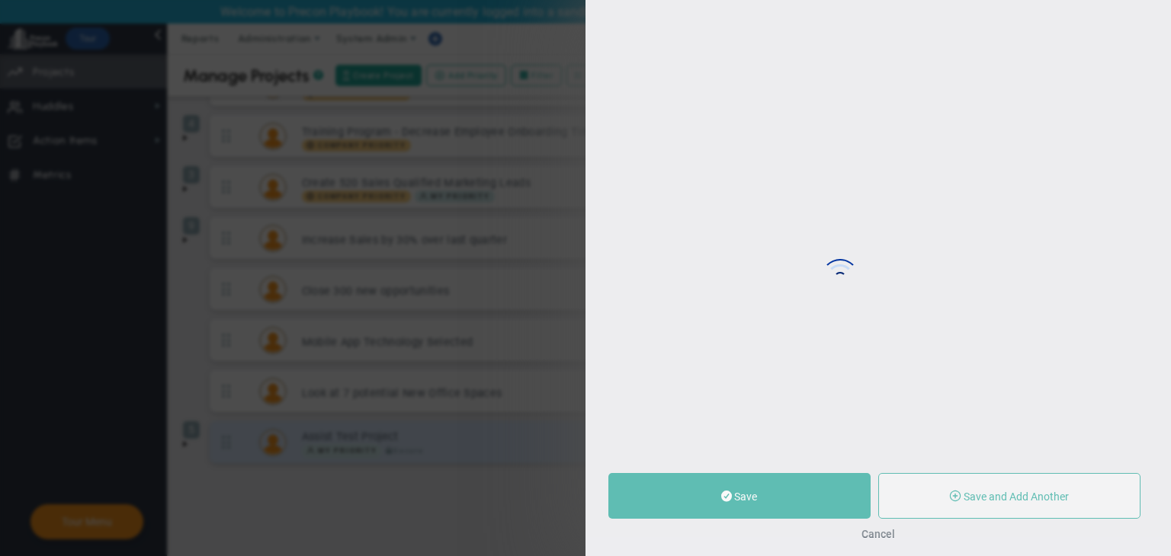
type input "Assist Test Project"
type input "0"
type input "100"
radio input "true"
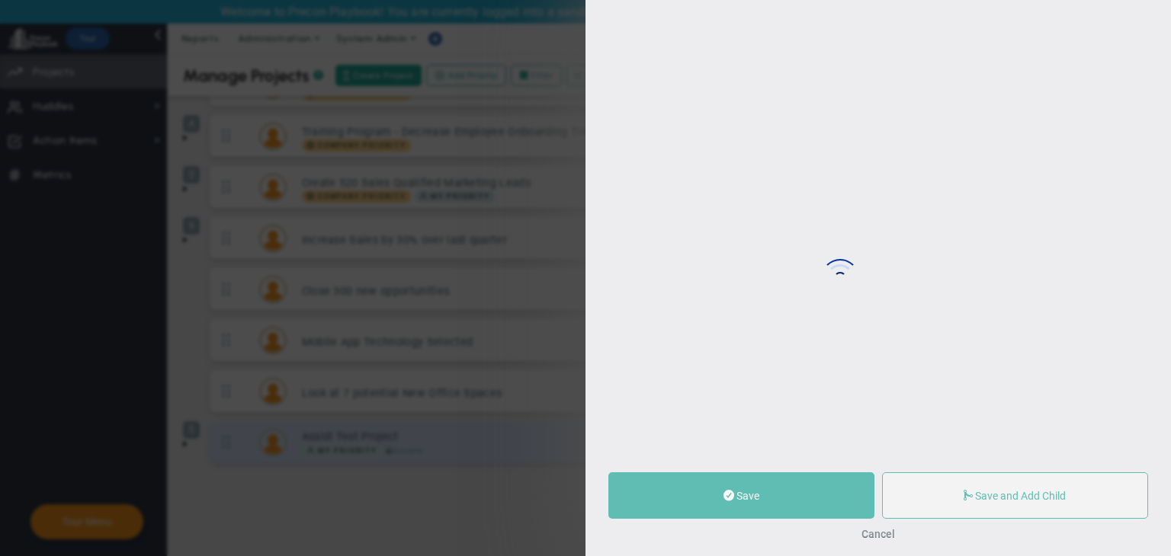
type input "[PERSON_NAME]"
type input "0"
type input "100"
radio input "true"
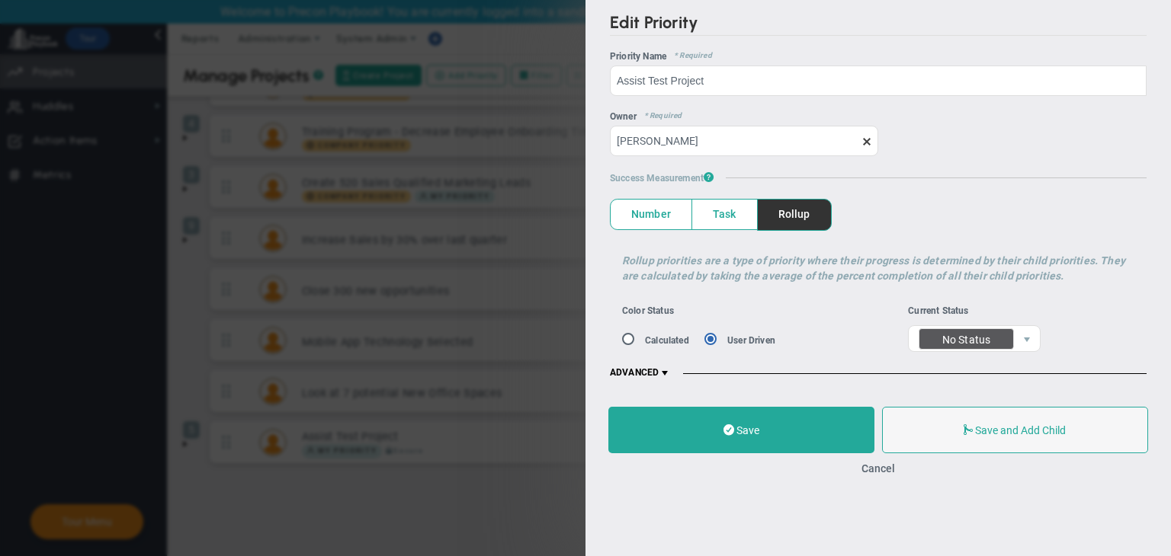
click at [966, 516] on div "Edit Priority OKR Name Priority Name Assist Test Project Coach AI Coach Assist …" at bounding box center [877, 278] width 585 height 556
click at [884, 461] on div "Cancel" at bounding box center [878, 468] width 540 height 14
click at [878, 473] on button "Cancel" at bounding box center [878, 469] width 34 height 12
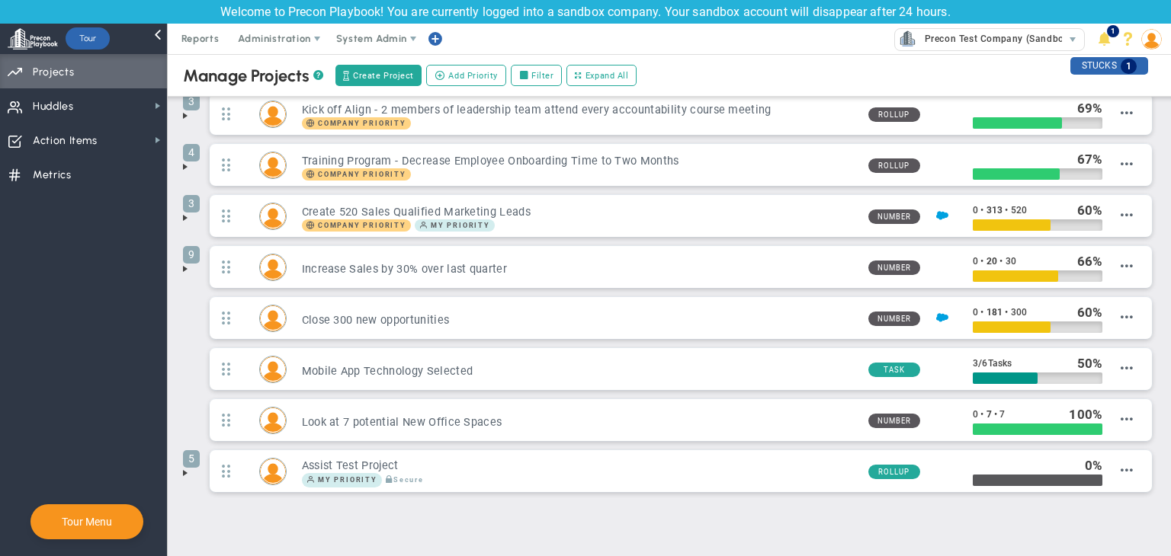
scroll to position [111, 0]
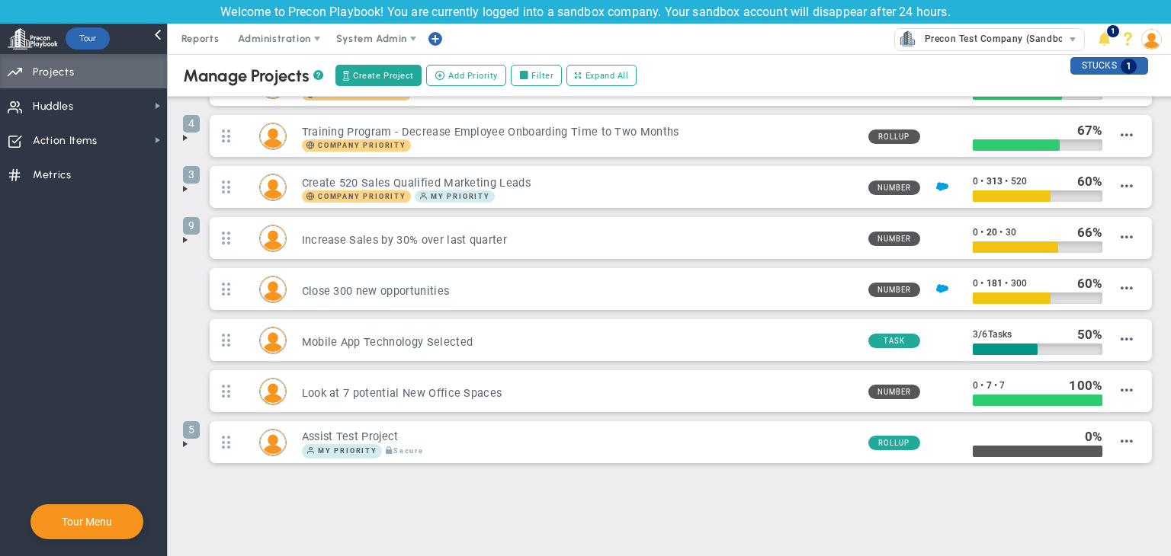
click at [183, 443] on span at bounding box center [185, 444] width 12 height 12
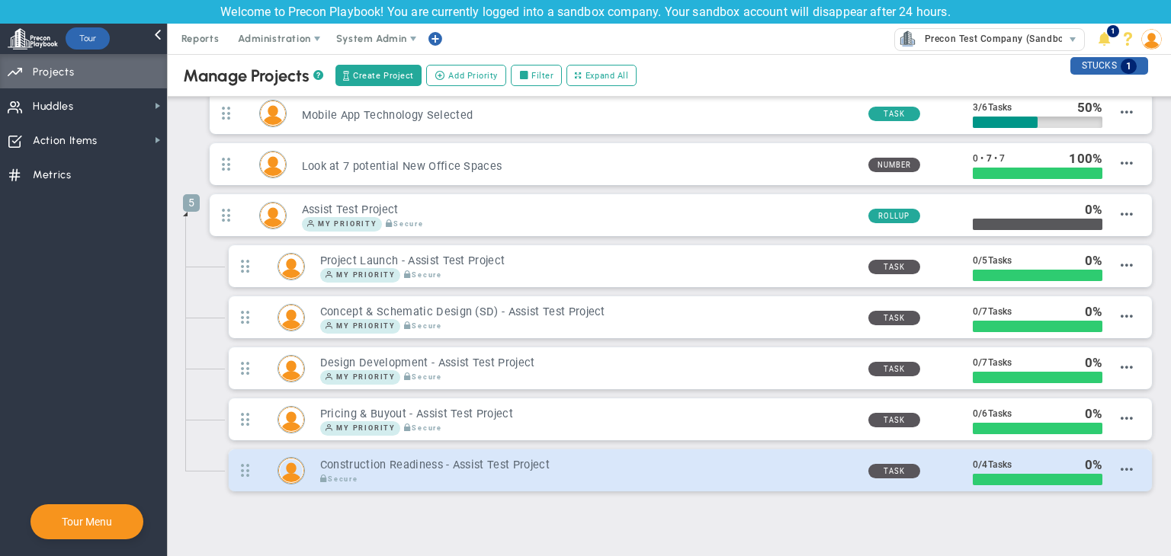
scroll to position [366, 0]
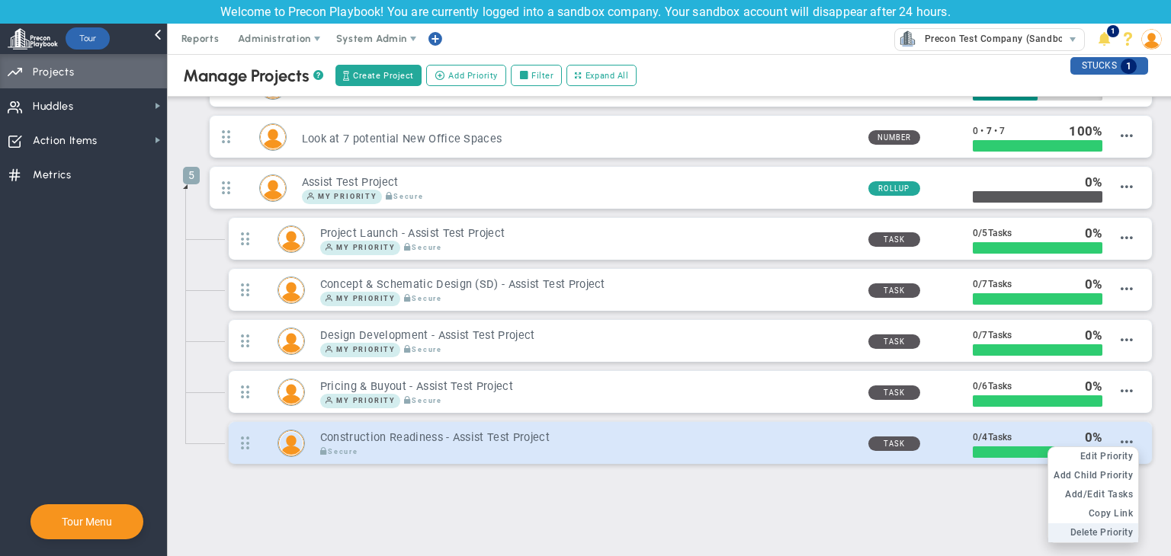
click at [1095, 532] on span "Delete Priority" at bounding box center [1101, 532] width 63 height 11
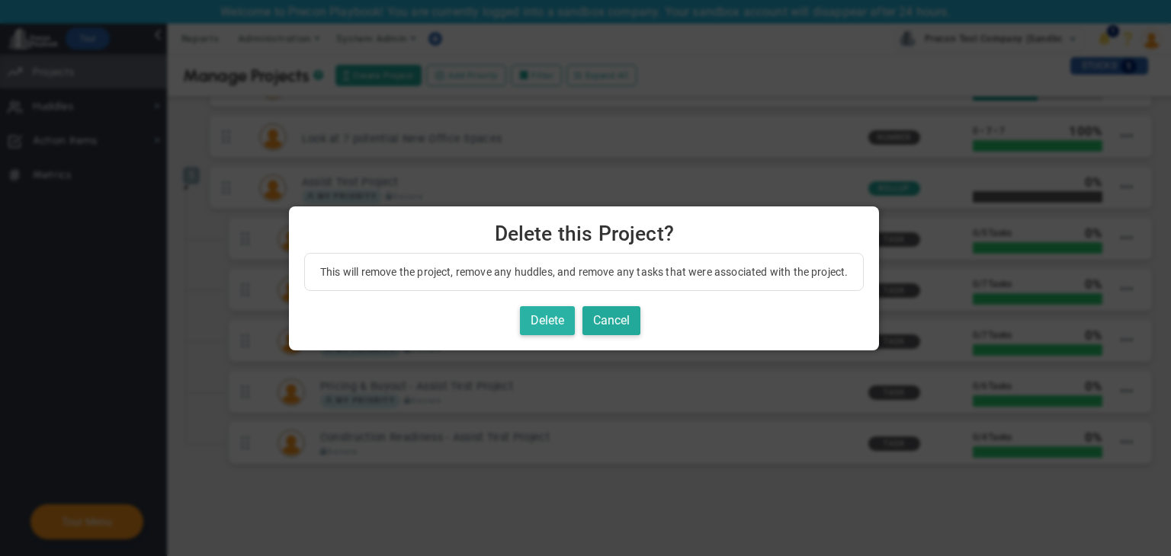
click at [551, 324] on button "Delete" at bounding box center [547, 321] width 55 height 30
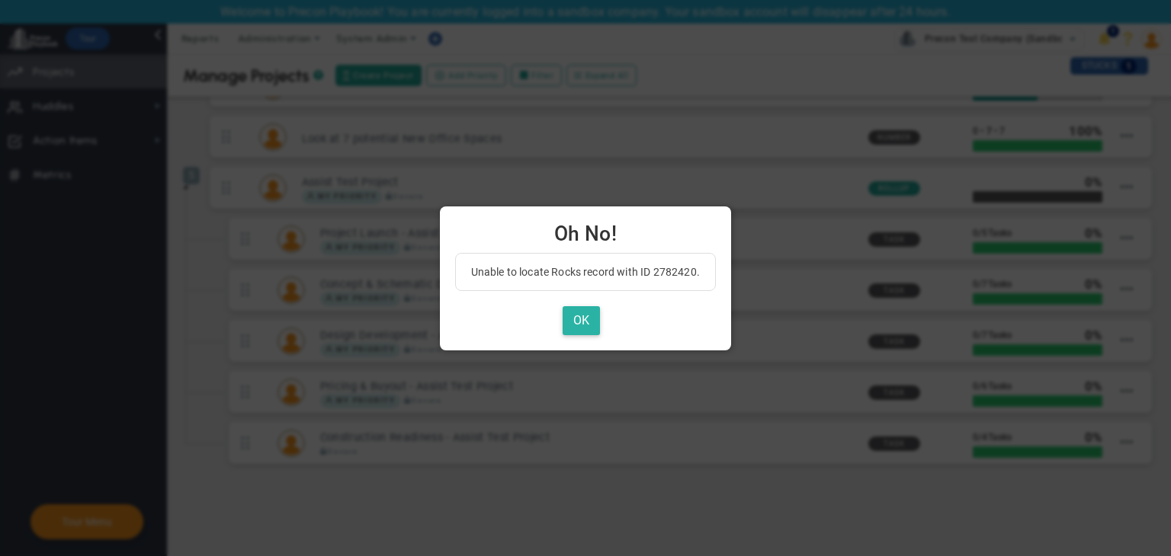
click at [588, 322] on button "OK" at bounding box center [581, 321] width 37 height 30
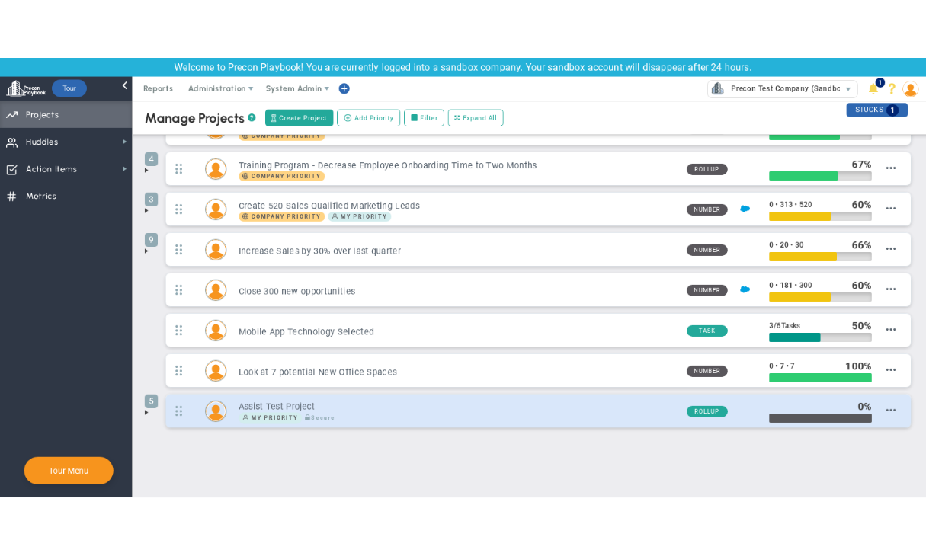
scroll to position [111, 0]
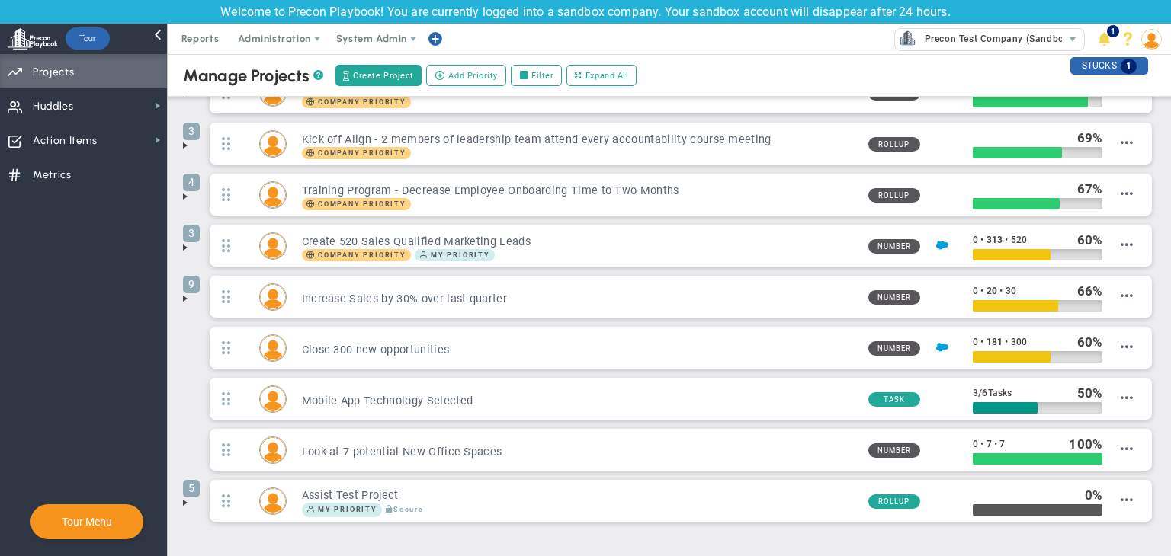
scroll to position [111, 0]
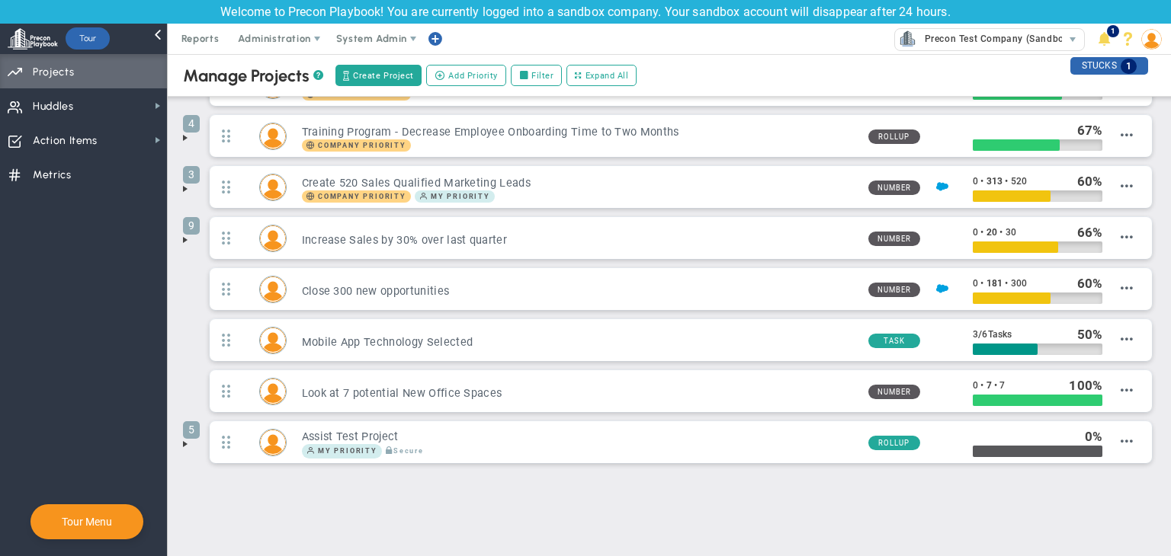
click at [182, 434] on div "Manage OKRs ? Manage Priorities ? Manage Projects ? Create Project Add Priority…" at bounding box center [669, 251] width 1003 height 617
click at [186, 441] on span at bounding box center [185, 444] width 12 height 12
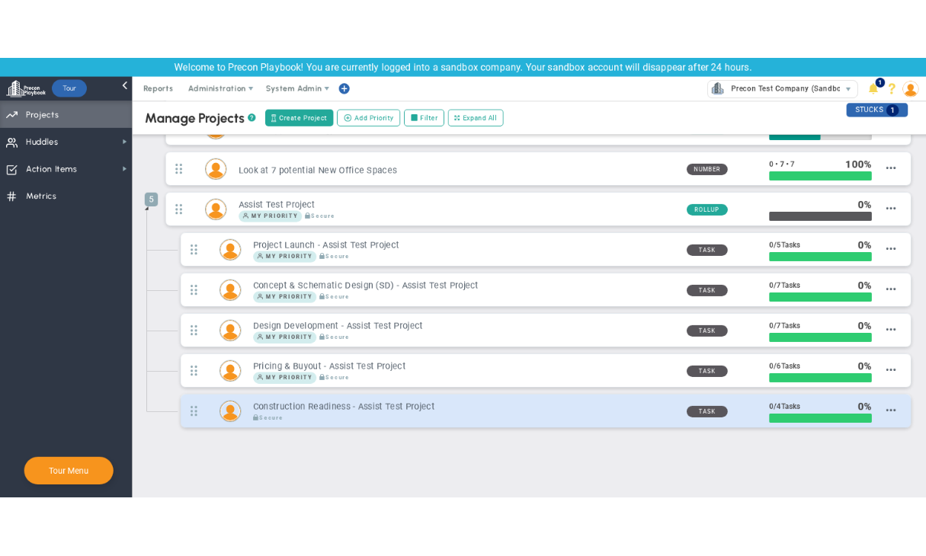
scroll to position [366, 0]
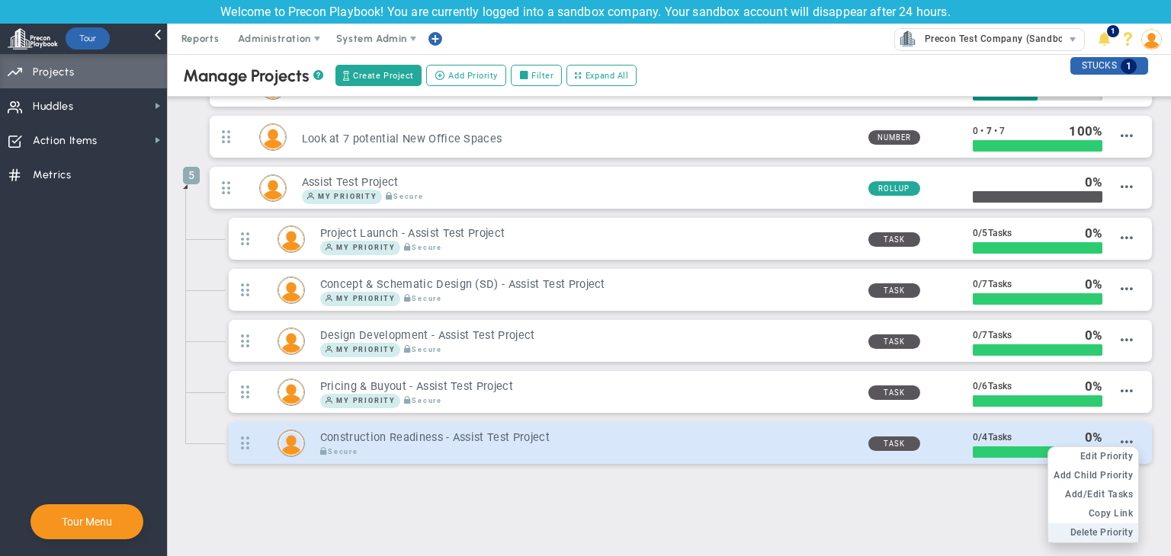
click at [925, 527] on span "Delete Priority" at bounding box center [1101, 532] width 63 height 11
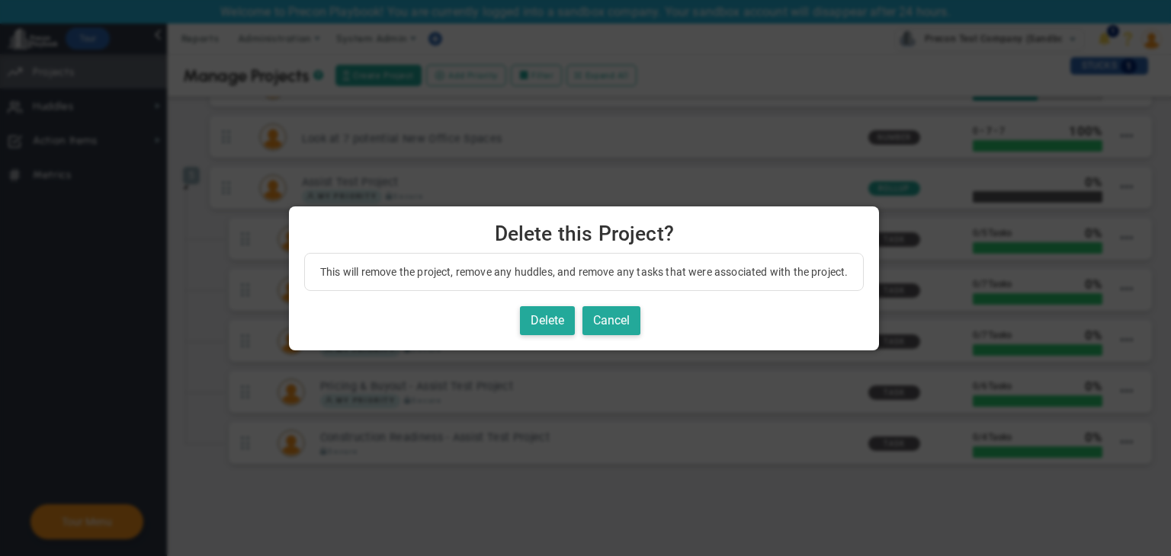
click at [550, 335] on div "This will remove the project, remove any huddles, and remove any tasks that wer…" at bounding box center [584, 302] width 590 height 98
click at [552, 318] on button "Delete" at bounding box center [547, 321] width 55 height 30
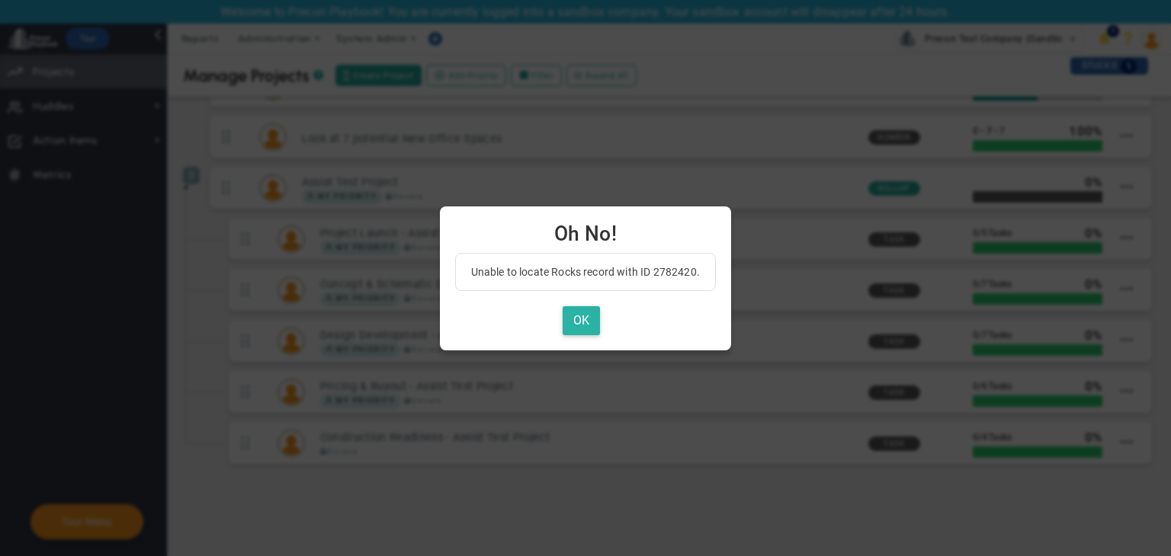
click at [591, 328] on button "OK" at bounding box center [581, 321] width 37 height 30
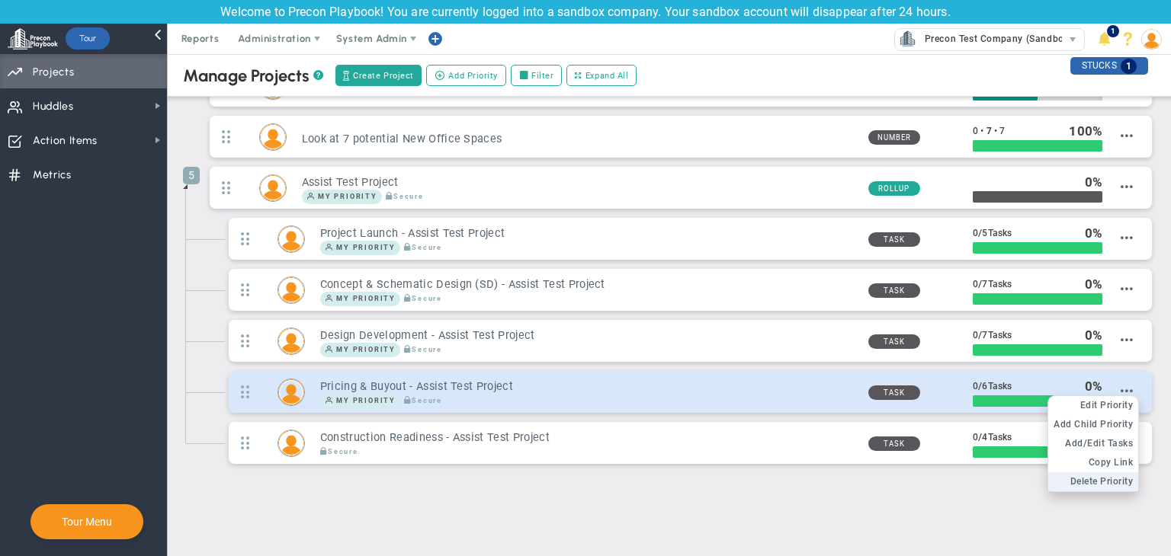
click at [925, 479] on span "Delete Priority" at bounding box center [1101, 481] width 63 height 11
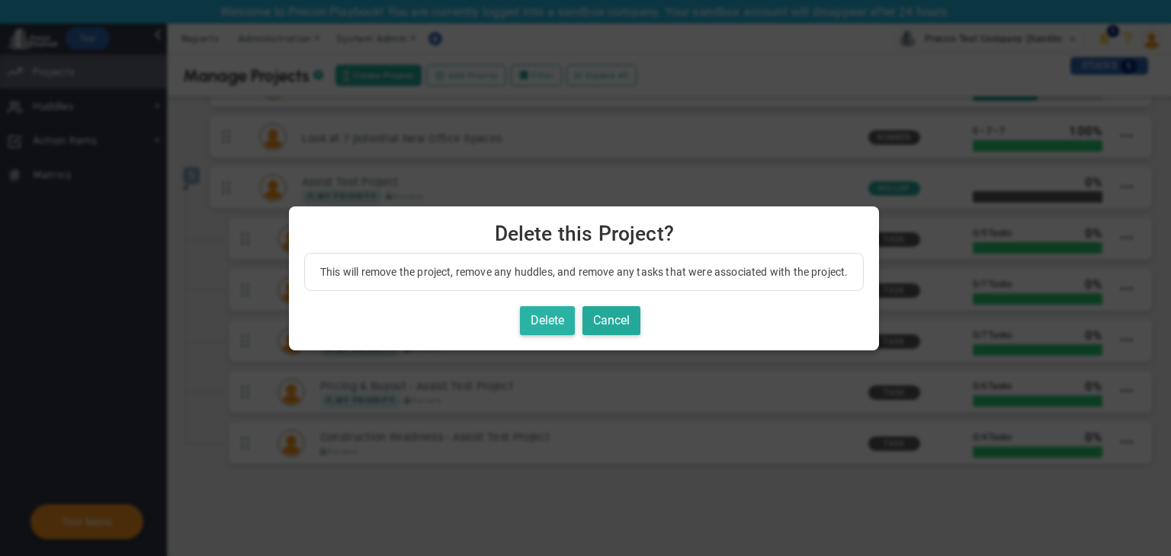
click at [561, 322] on button "Delete" at bounding box center [547, 321] width 55 height 30
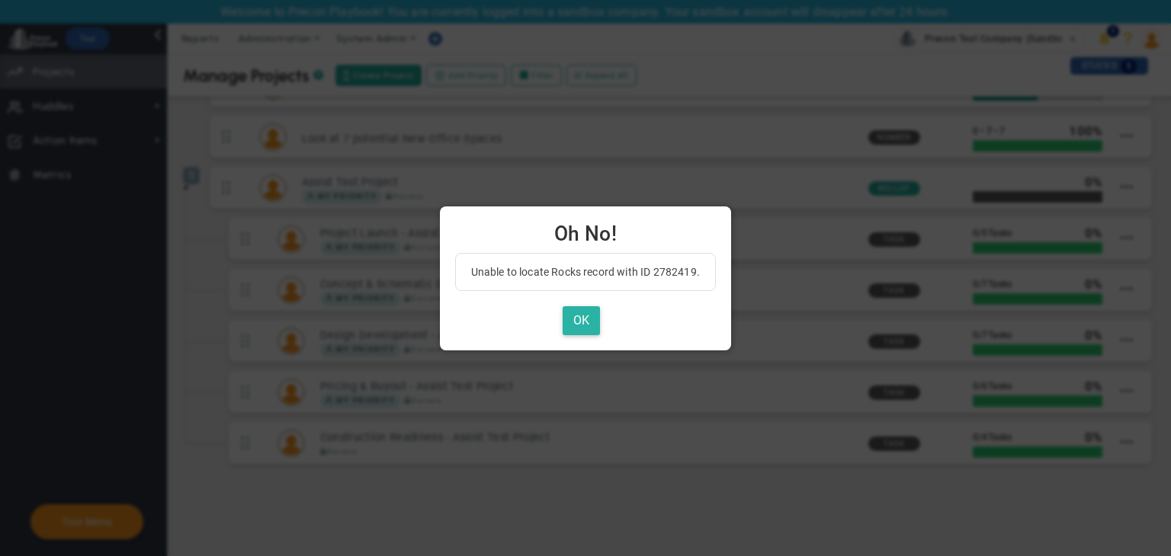
click at [573, 323] on button "OK" at bounding box center [581, 321] width 37 height 30
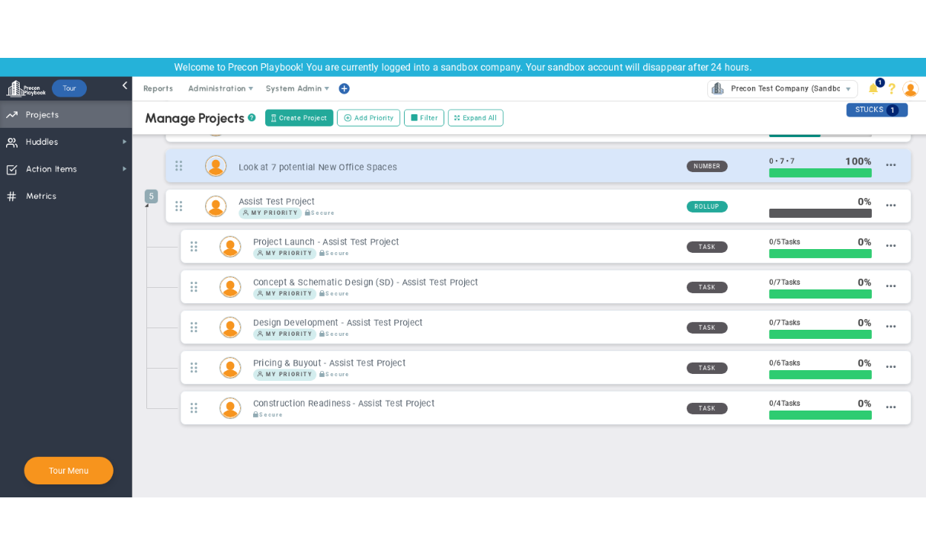
scroll to position [397, 0]
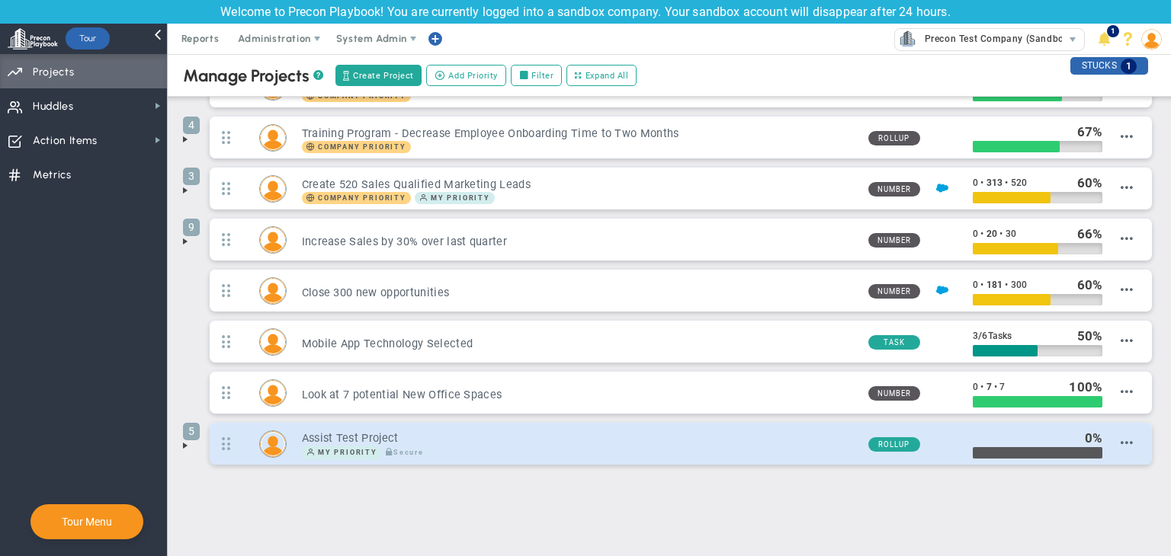
scroll to position [111, 0]
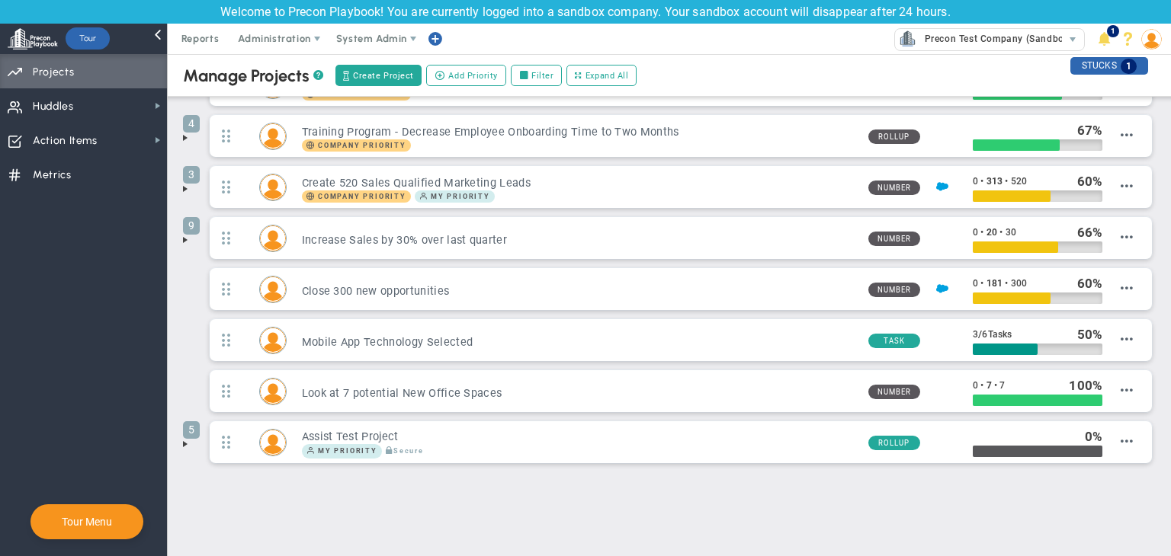
click at [187, 441] on span at bounding box center [185, 444] width 12 height 12
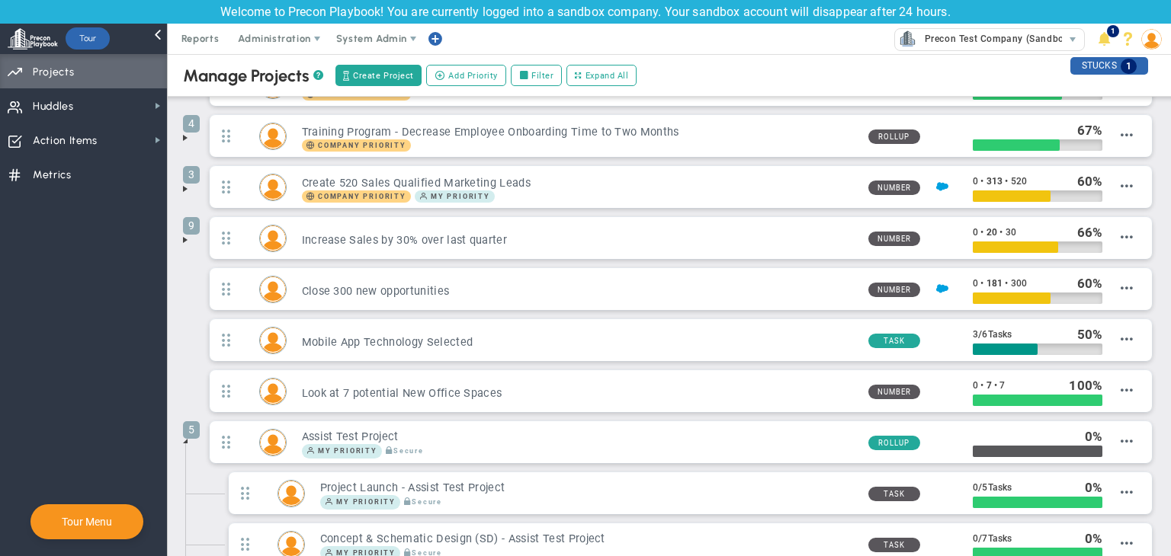
scroll to position [366, 0]
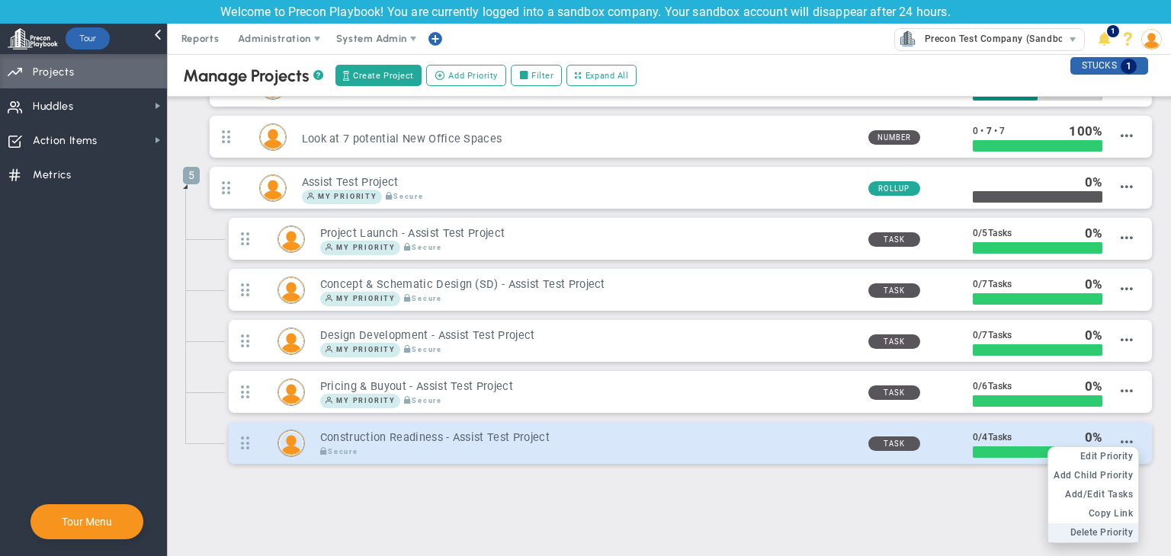
click at [925, 527] on span "Delete Priority" at bounding box center [1101, 532] width 63 height 11
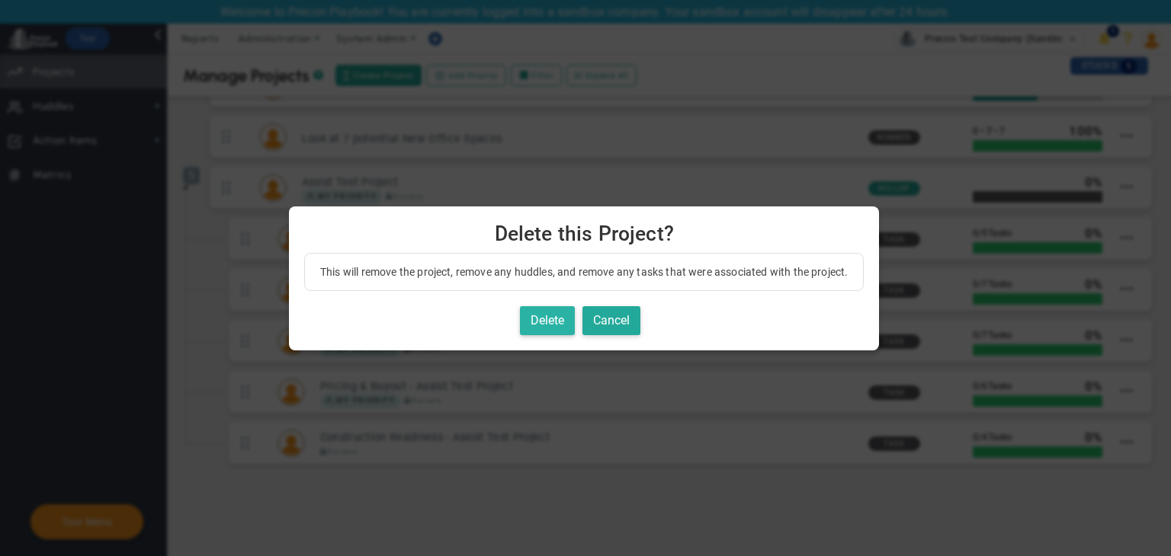
click at [543, 318] on button "Delete" at bounding box center [547, 321] width 55 height 30
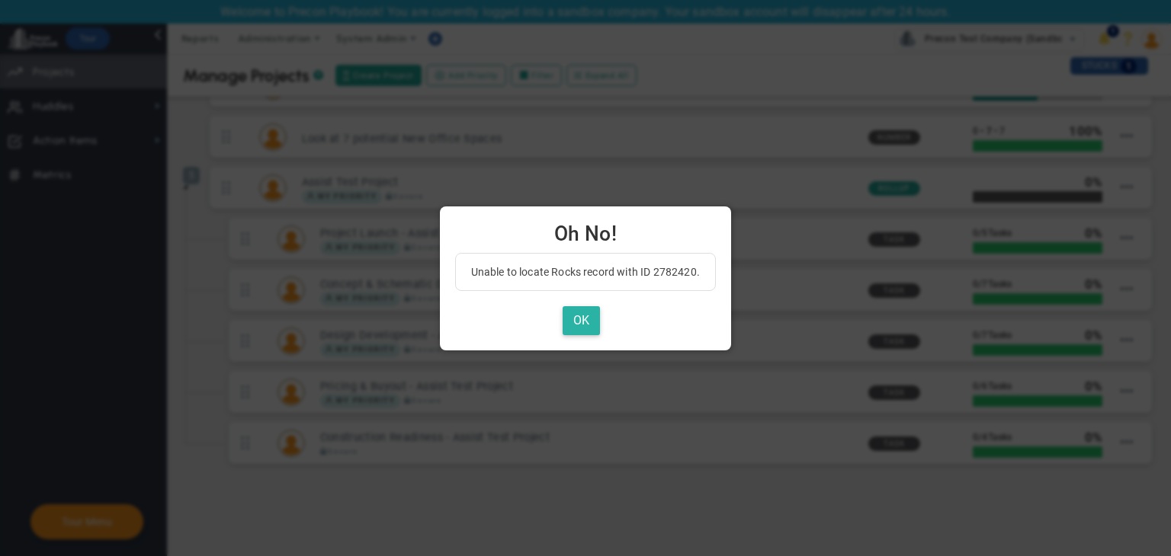
click at [581, 322] on button "OK" at bounding box center [581, 321] width 37 height 30
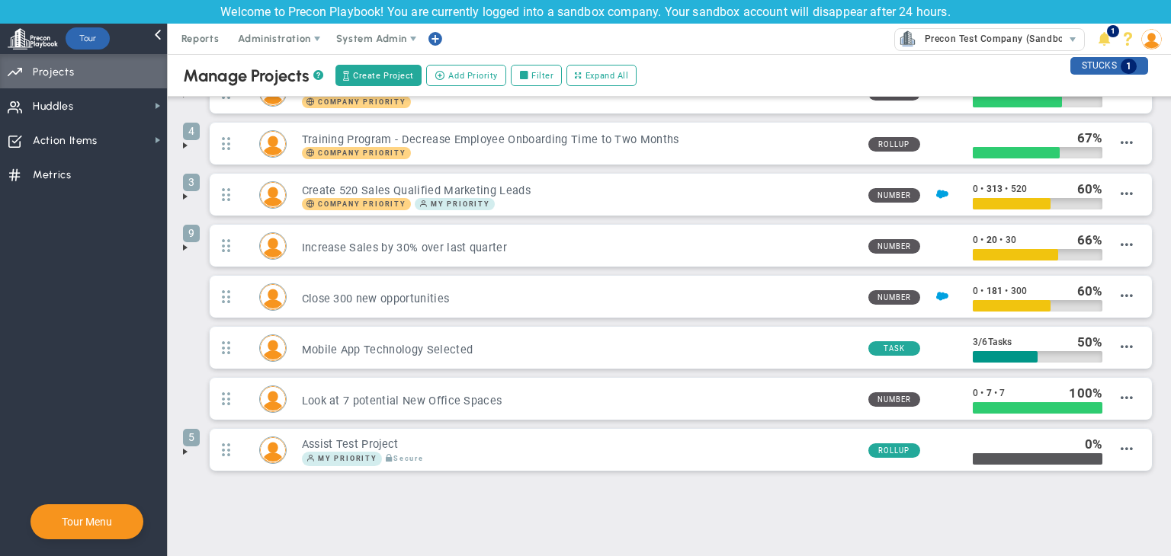
scroll to position [111, 0]
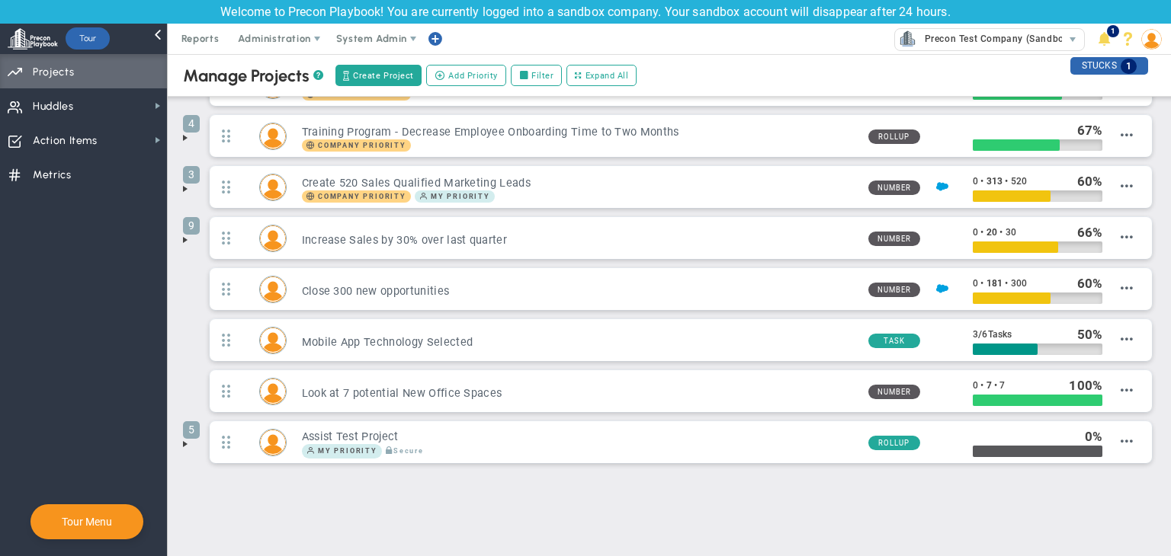
click at [182, 440] on span at bounding box center [185, 444] width 12 height 12
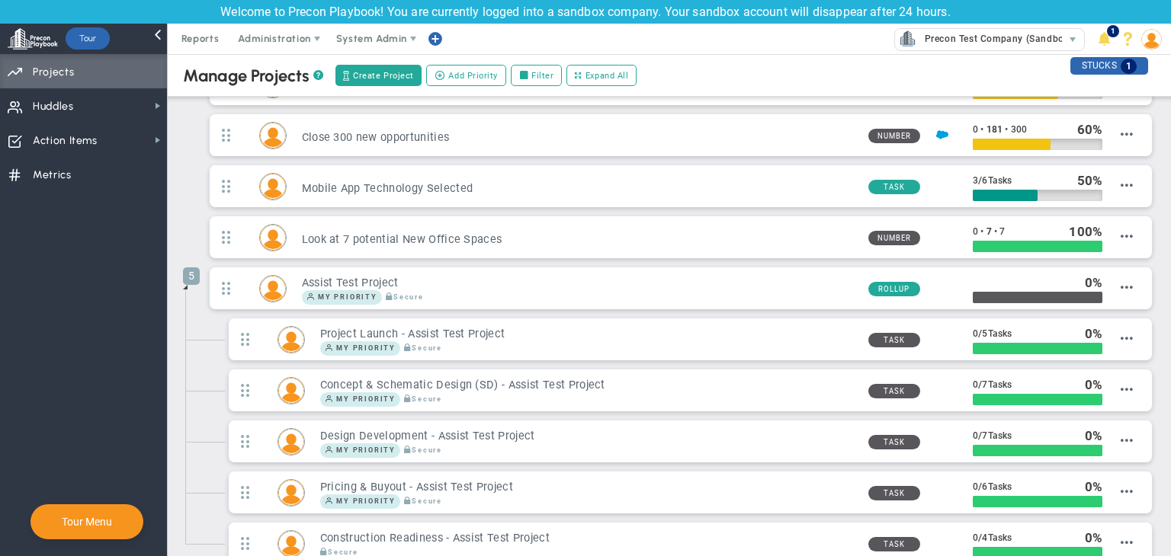
scroll to position [366, 0]
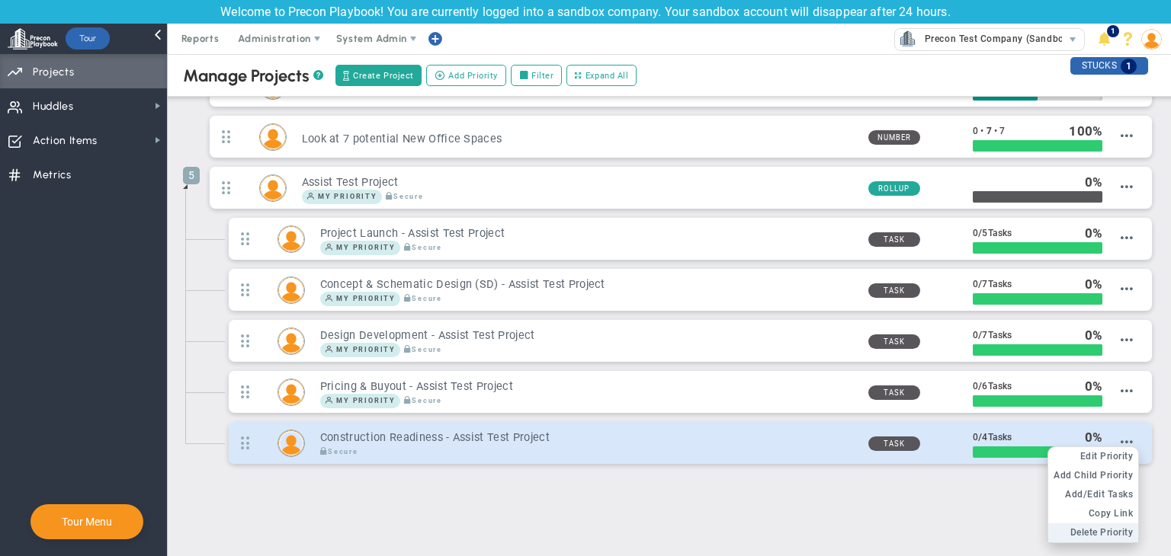
click at [1073, 527] on span "Delete Priority" at bounding box center [1101, 532] width 63 height 11
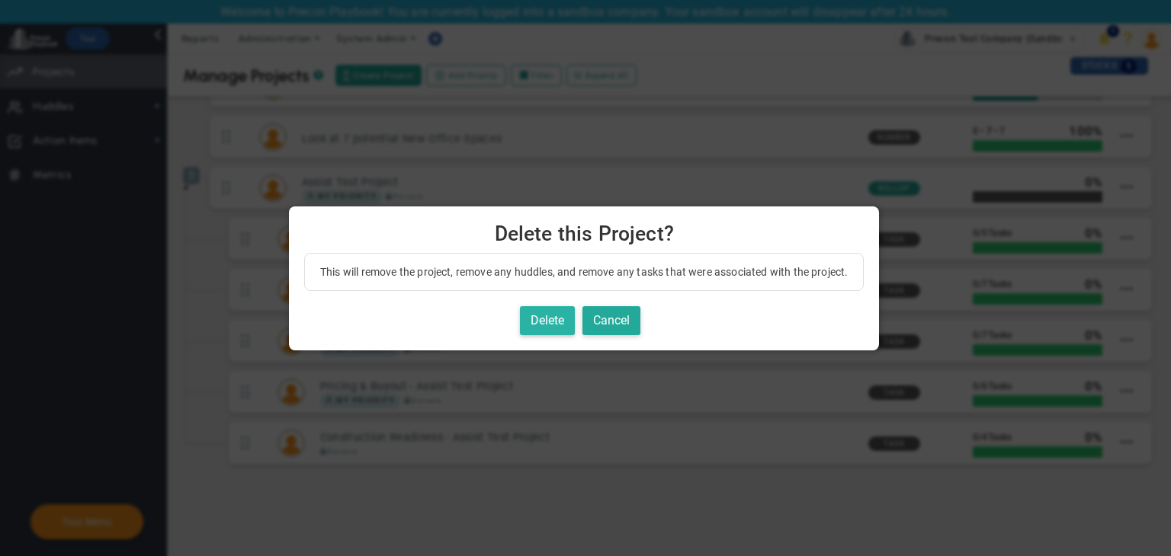
click at [542, 319] on button "Delete" at bounding box center [547, 321] width 55 height 30
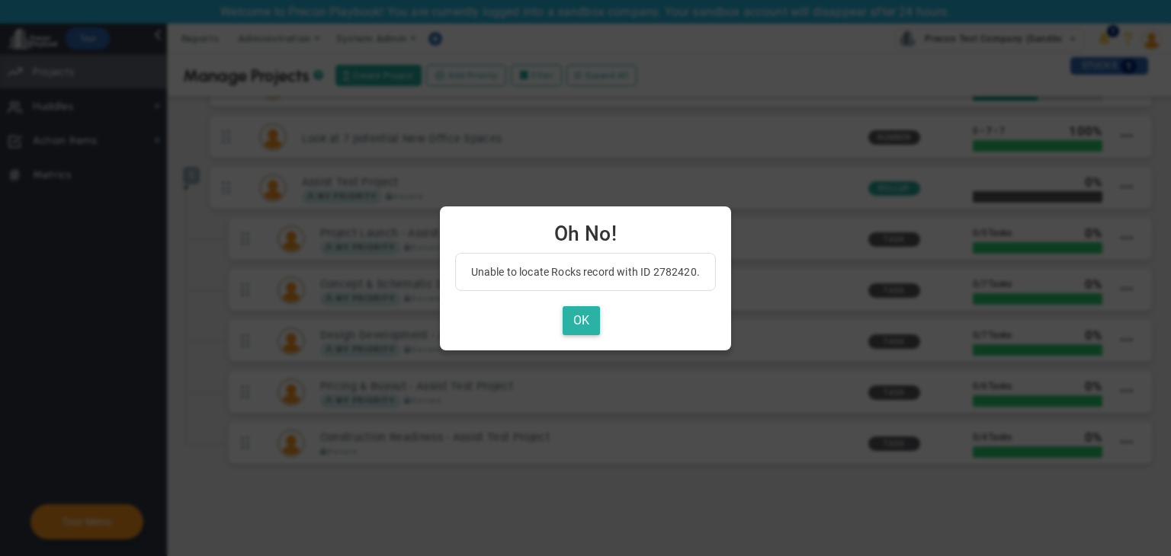
click at [588, 328] on button "OK" at bounding box center [581, 321] width 37 height 30
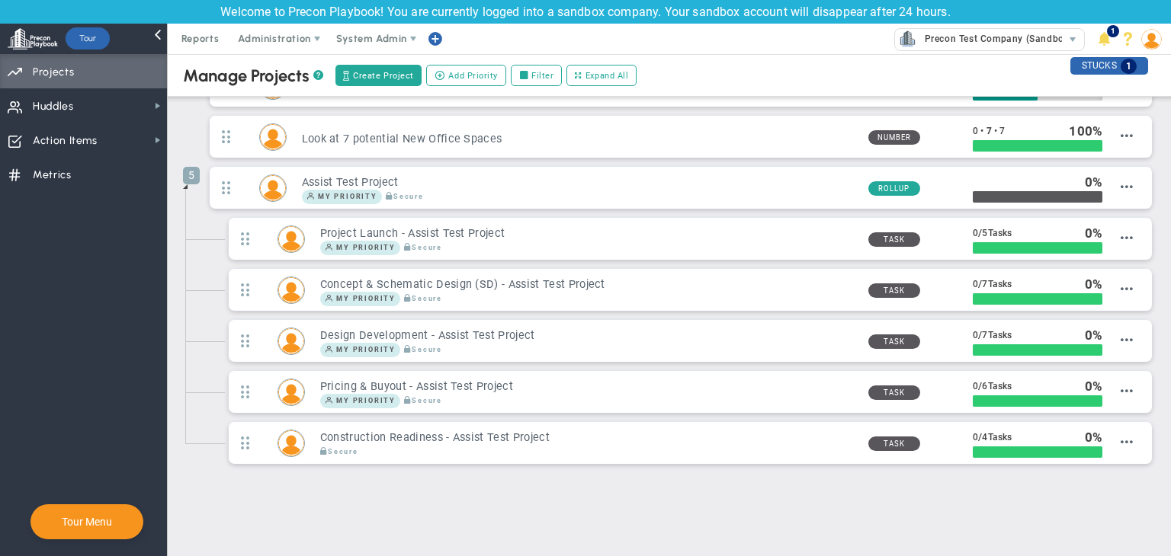
click at [181, 188] on span at bounding box center [185, 187] width 12 height 12
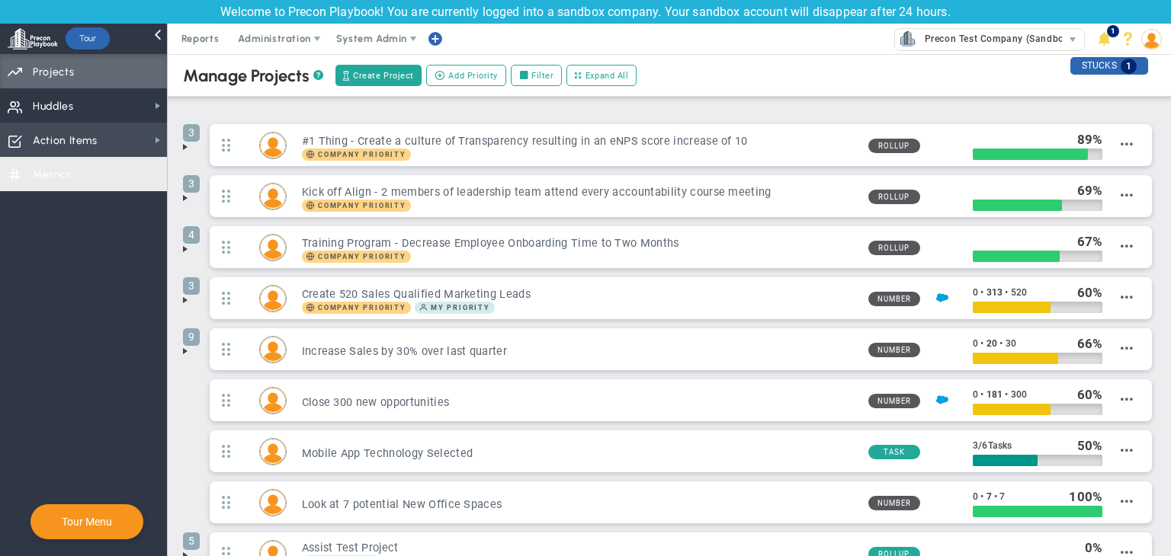
scroll to position [0, 0]
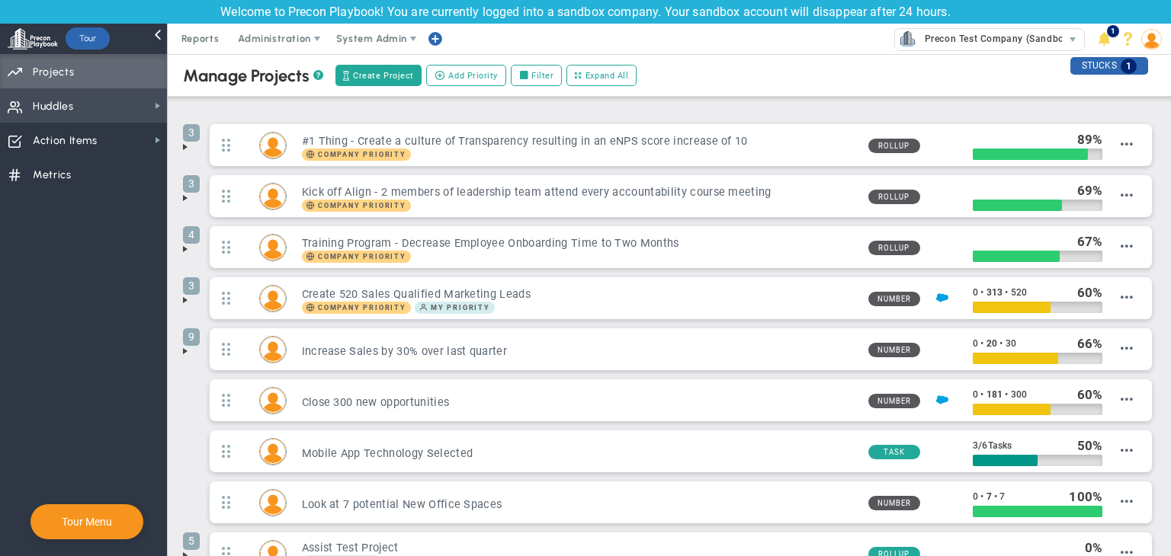
click at [82, 101] on span "Huddles Huddles" at bounding box center [83, 105] width 167 height 34
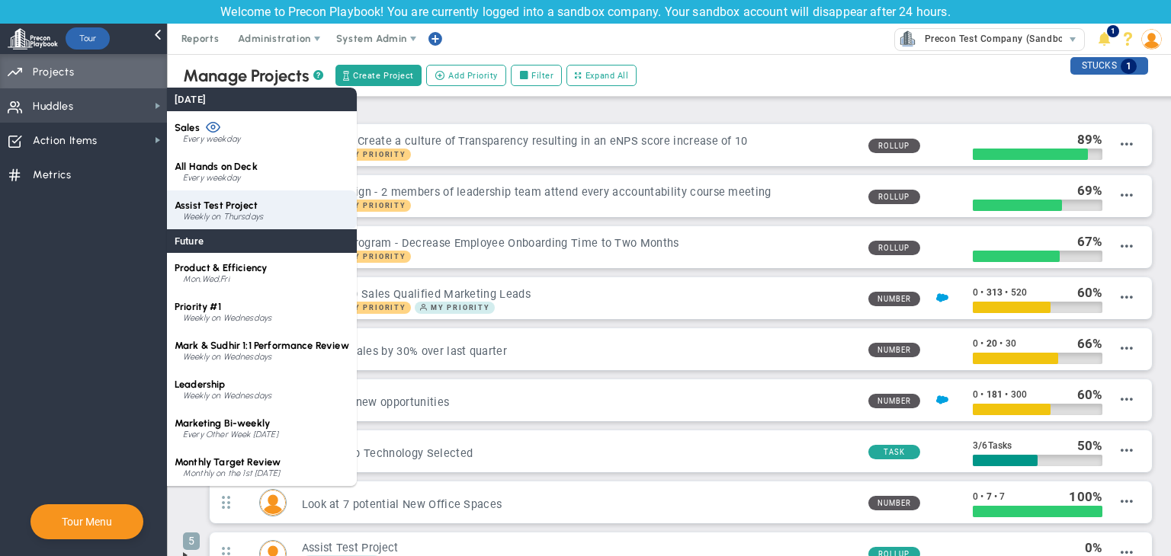
click at [253, 207] on span "Assist Test Project" at bounding box center [216, 205] width 83 height 11
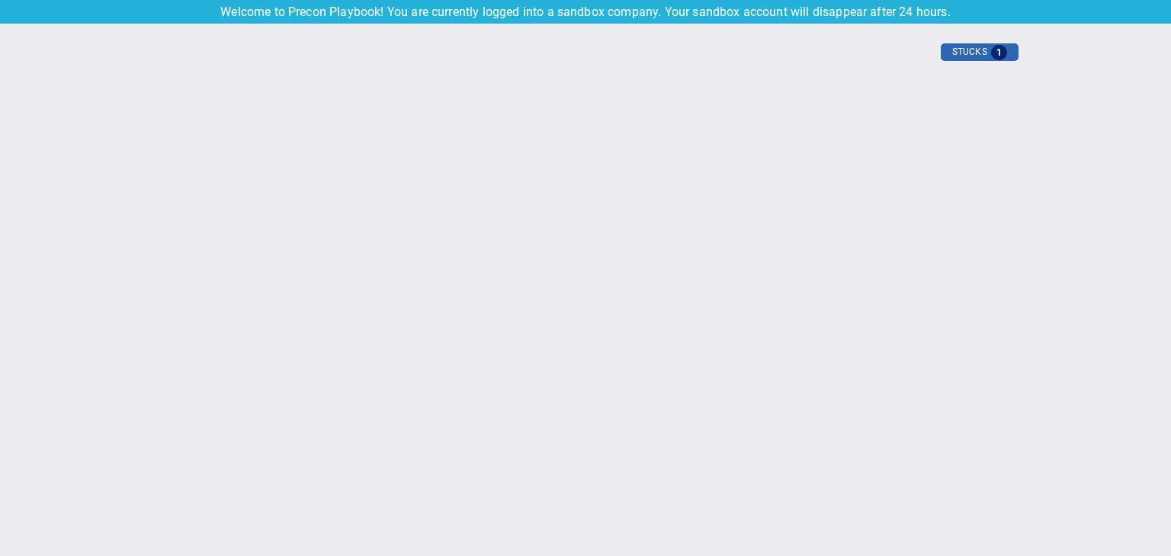
type input "[DATE]"
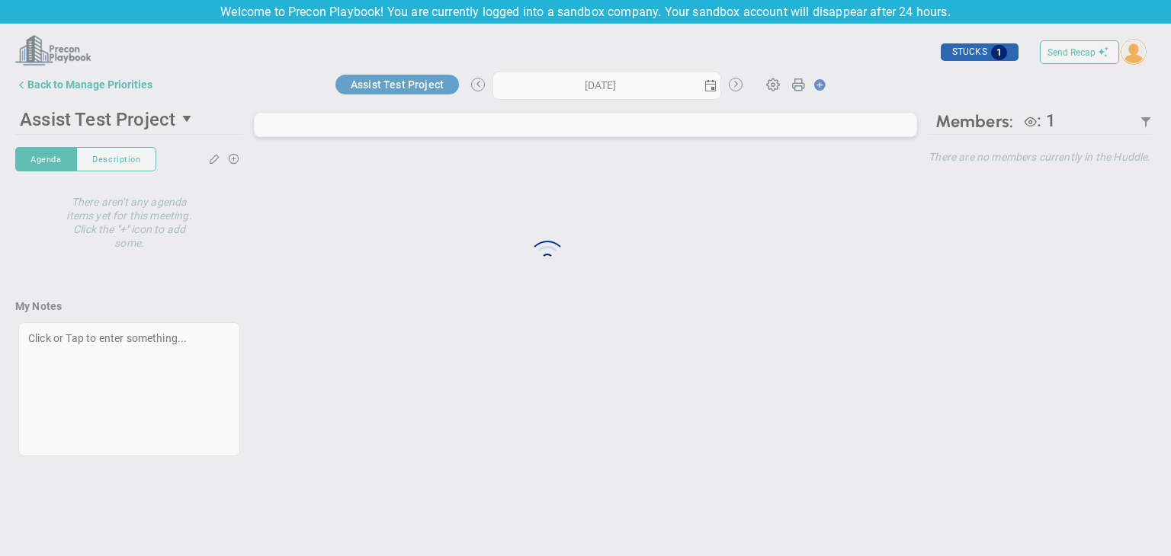
type input "[DATE]"
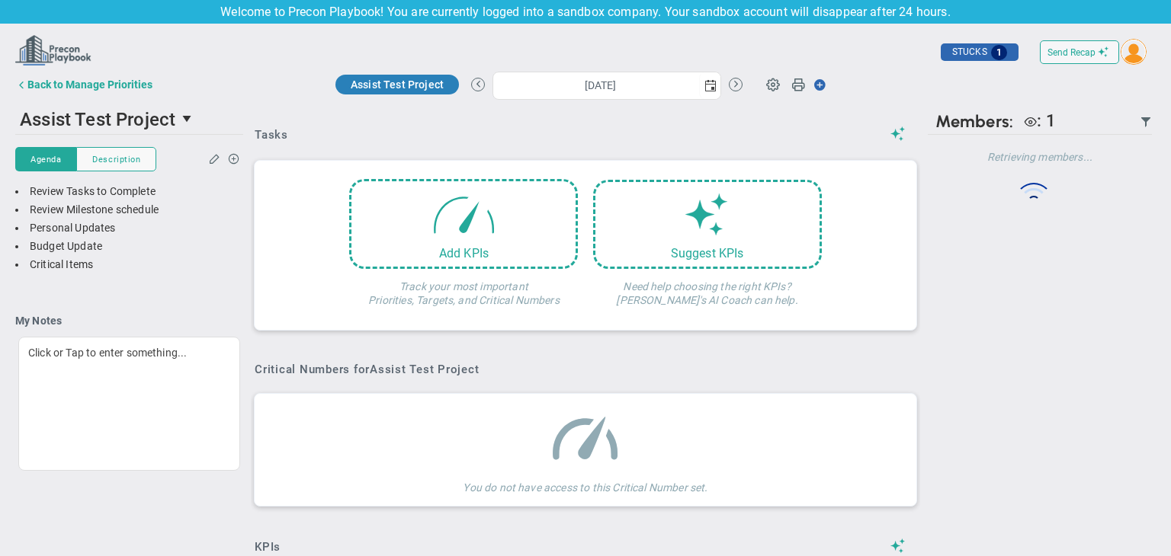
click at [88, 88] on div "Back to Manage Priorities" at bounding box center [89, 85] width 125 height 12
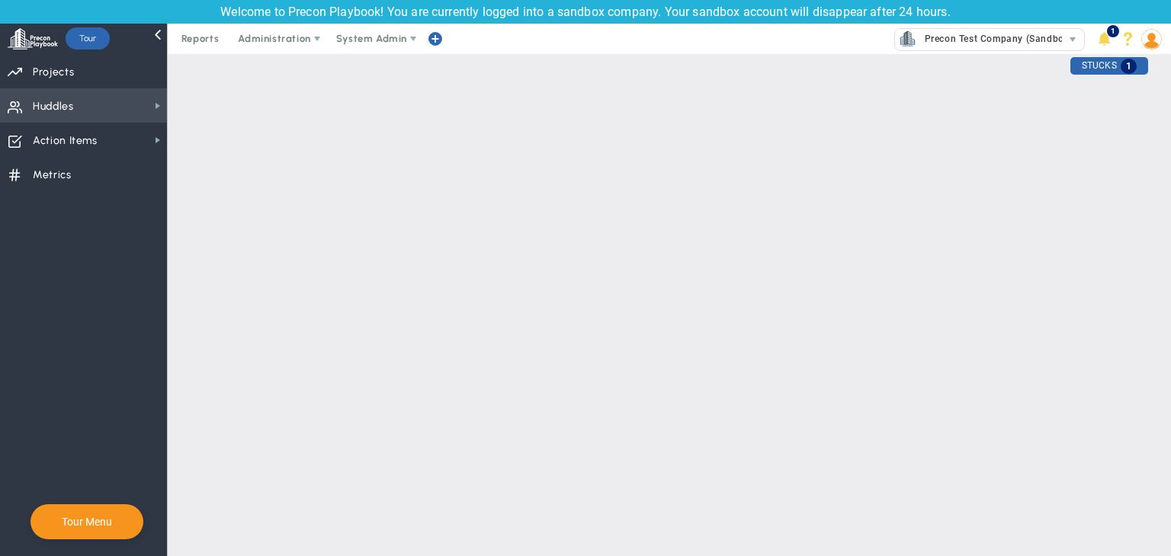
checkbox input "false"
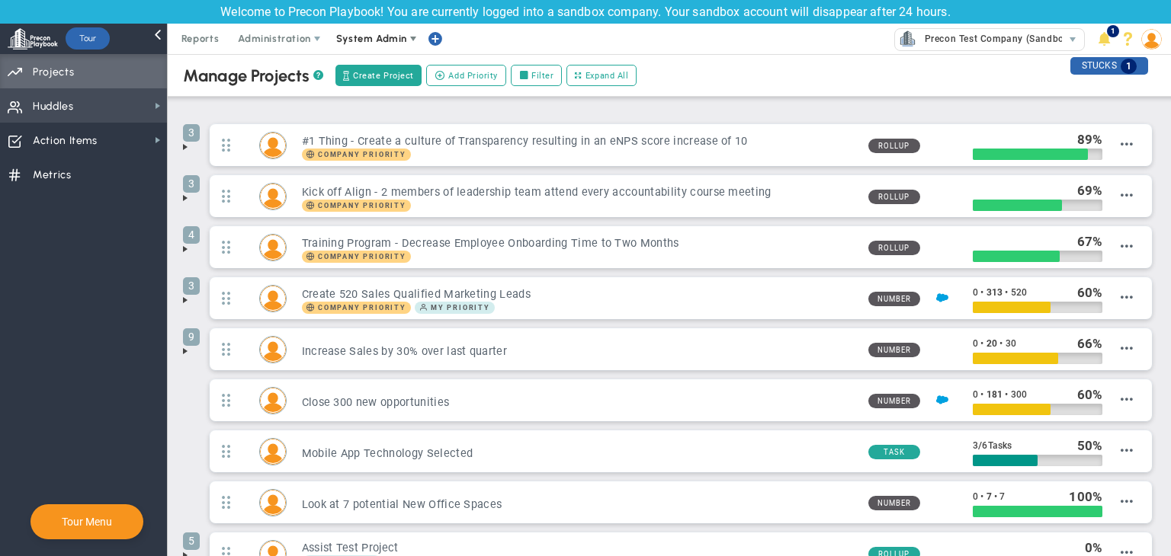
click at [374, 40] on span "System Admin" at bounding box center [371, 38] width 71 height 11
click at [191, 403] on li "Close 300 new opportunities Number 0 • 181 •" at bounding box center [669, 404] width 973 height 51
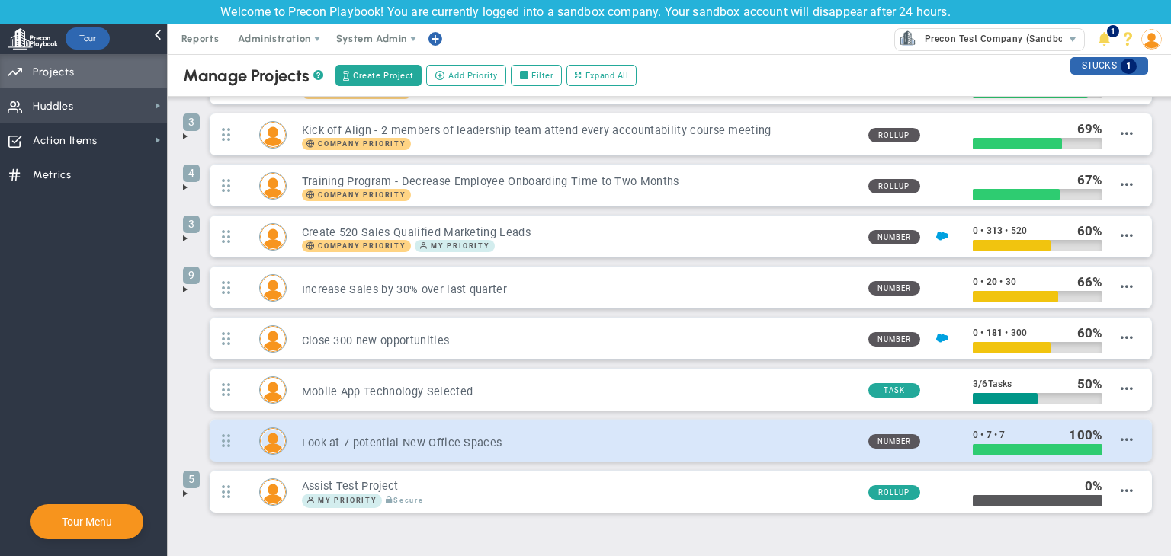
scroll to position [111, 0]
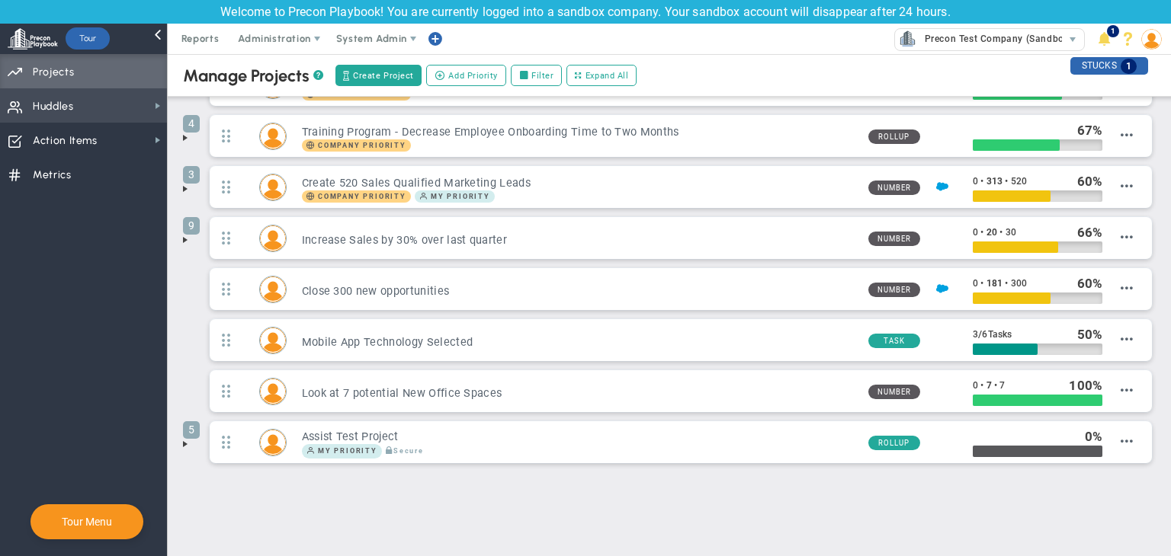
drag, startPoint x: 182, startPoint y: 437, endPoint x: 206, endPoint y: 437, distance: 23.6
click at [183, 438] on span at bounding box center [185, 444] width 12 height 12
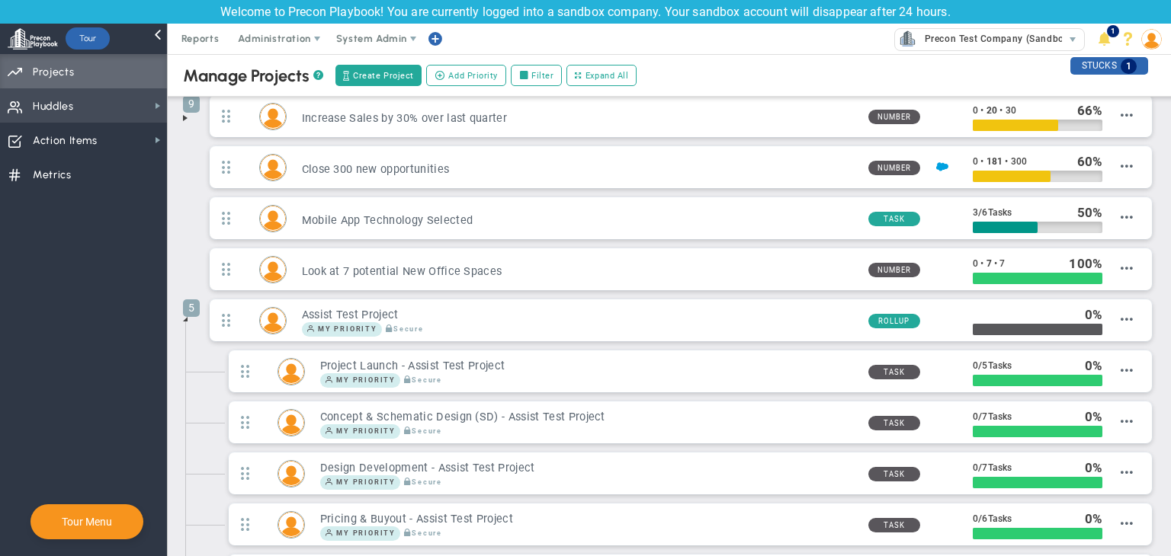
scroll to position [366, 0]
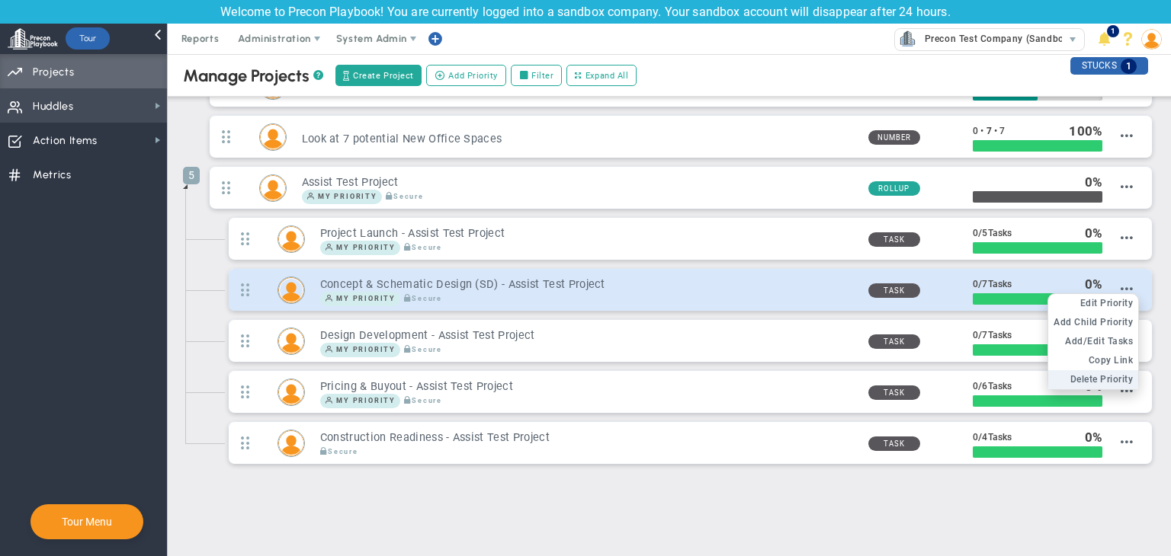
click at [1099, 377] on span "Delete Priority" at bounding box center [1101, 379] width 63 height 11
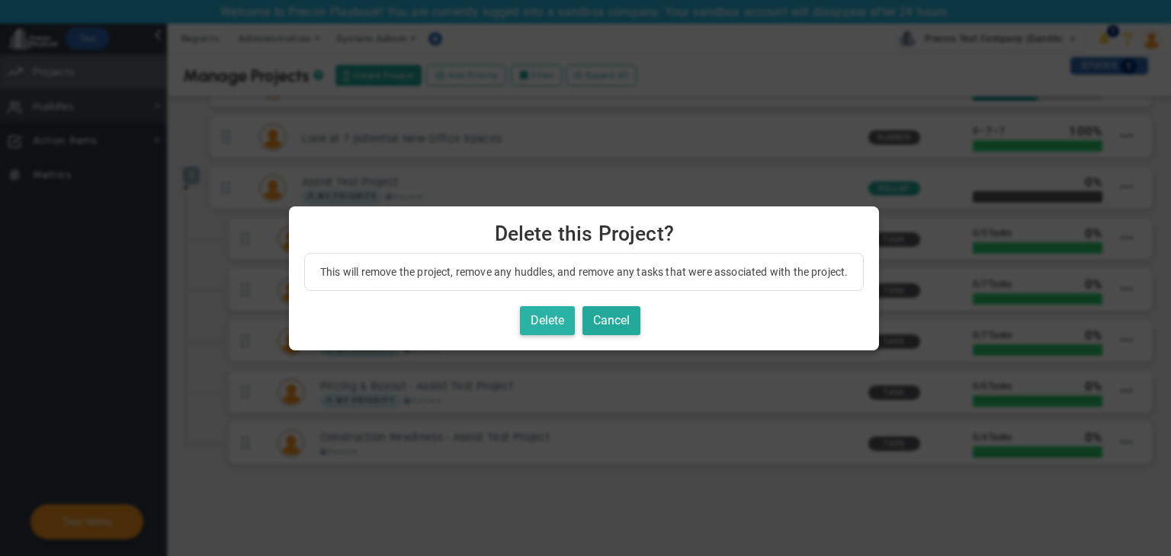
click at [546, 322] on button "Delete" at bounding box center [547, 321] width 55 height 30
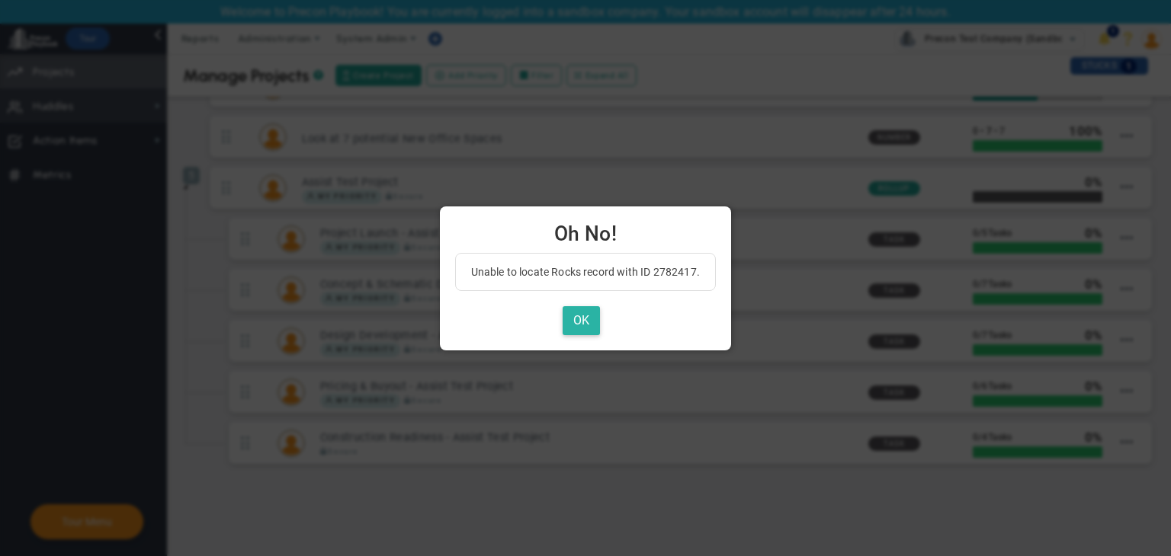
click at [576, 320] on button "OK" at bounding box center [581, 321] width 37 height 30
